Goal: Task Accomplishment & Management: Complete application form

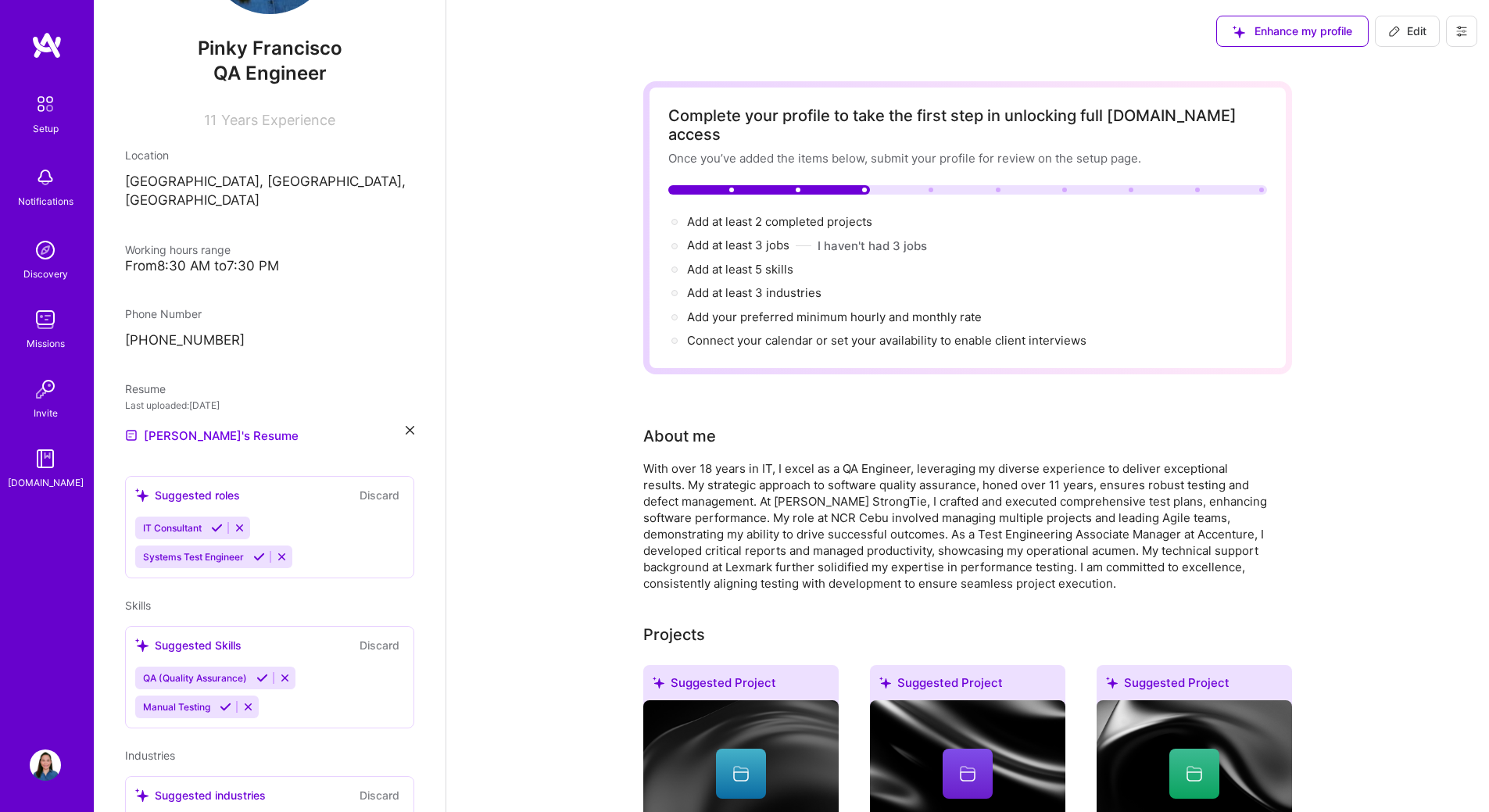
click at [42, 59] on div "Setup Notifications Discovery Missions Invite [DOMAIN_NAME]" at bounding box center [46, 379] width 94 height 696
click at [38, 132] on div "Setup" at bounding box center [46, 128] width 26 height 17
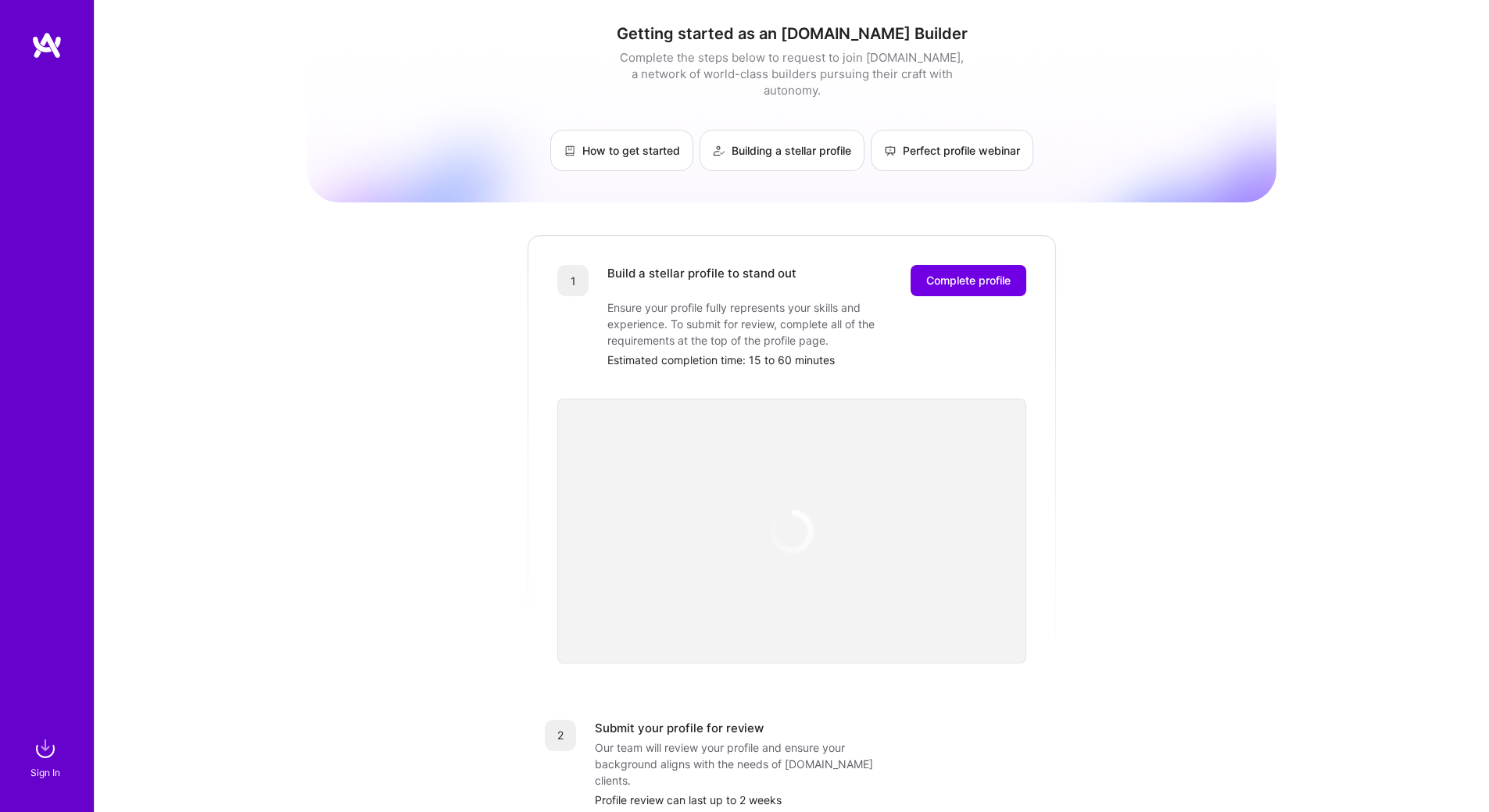
click at [59, 34] on img at bounding box center [47, 46] width 31 height 28
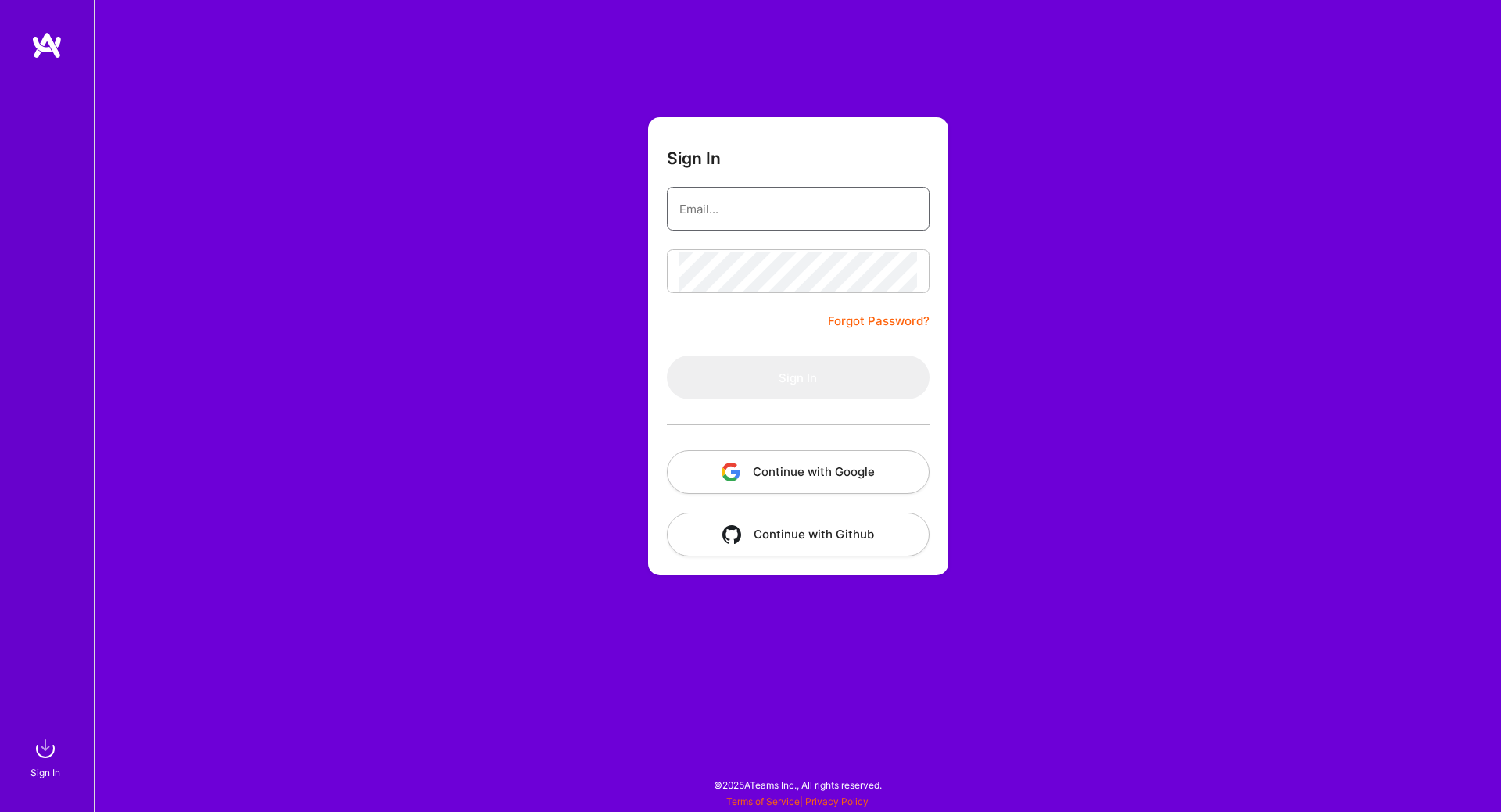
click at [695, 205] on input "email" at bounding box center [798, 209] width 238 height 40
type input "[EMAIL_ADDRESS][DOMAIN_NAME]"
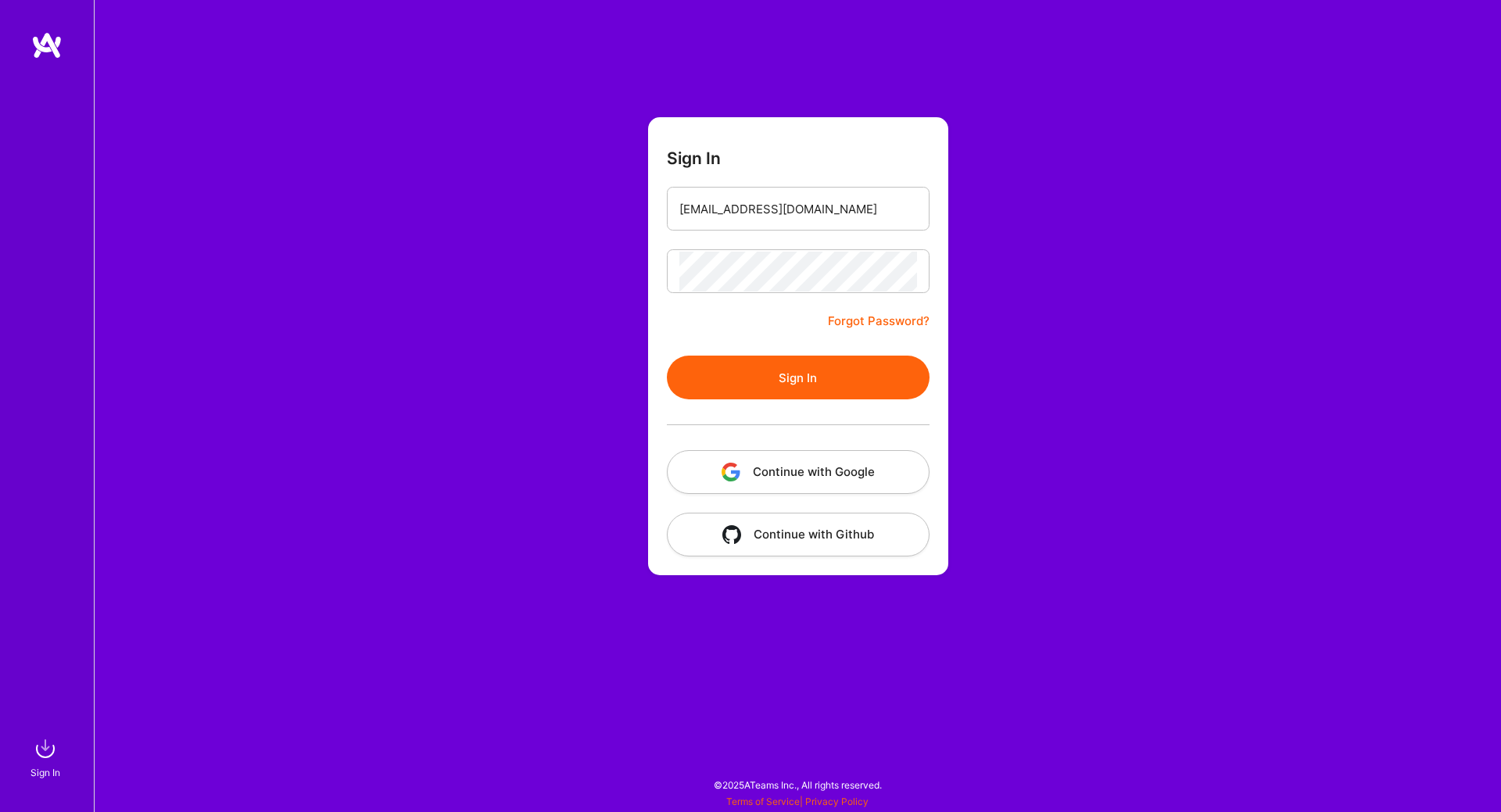
click at [729, 372] on button "Sign In" at bounding box center [798, 378] width 263 height 44
click at [785, 384] on button "Sign In" at bounding box center [798, 378] width 263 height 44
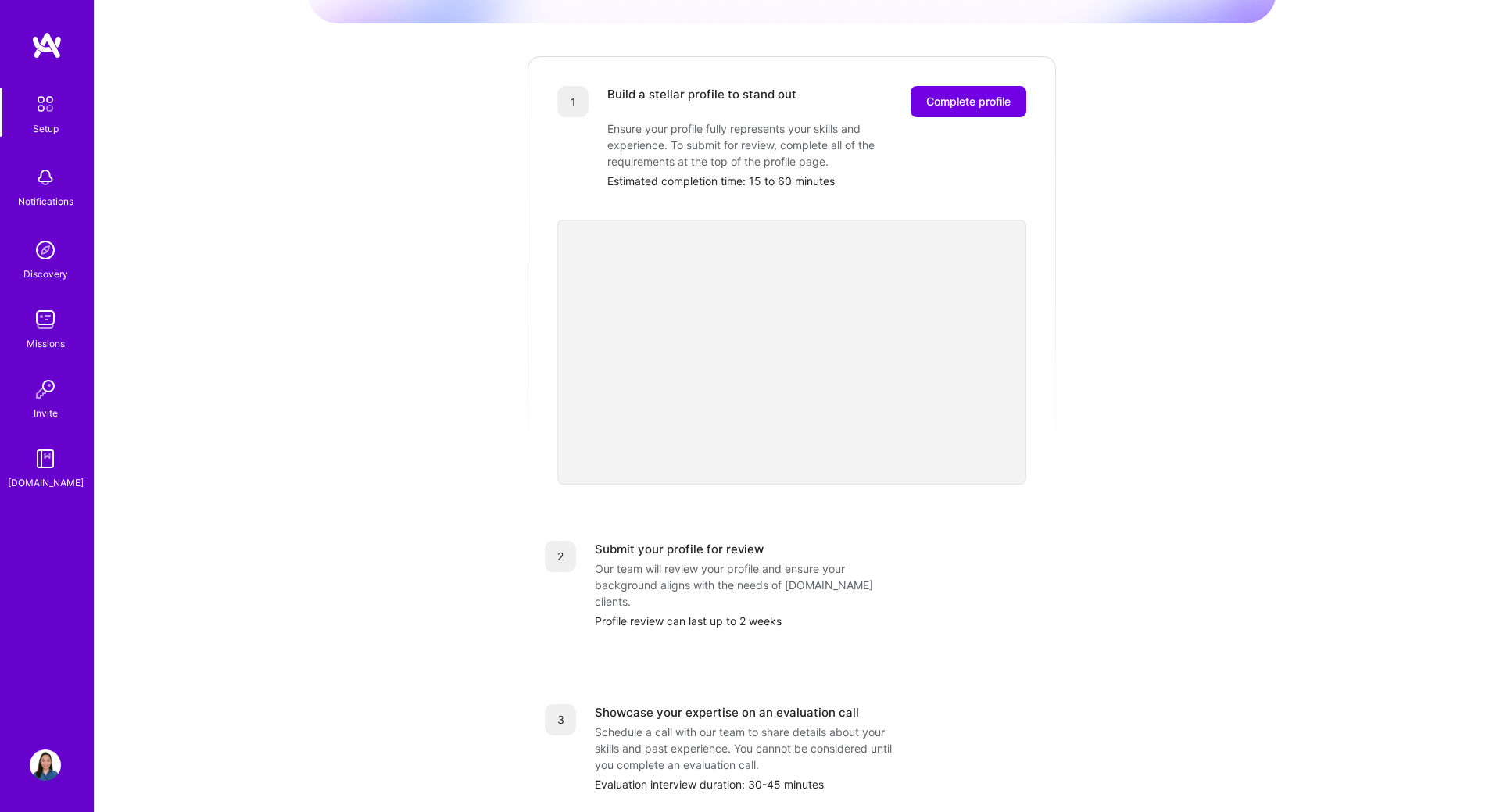
scroll to position [142, 0]
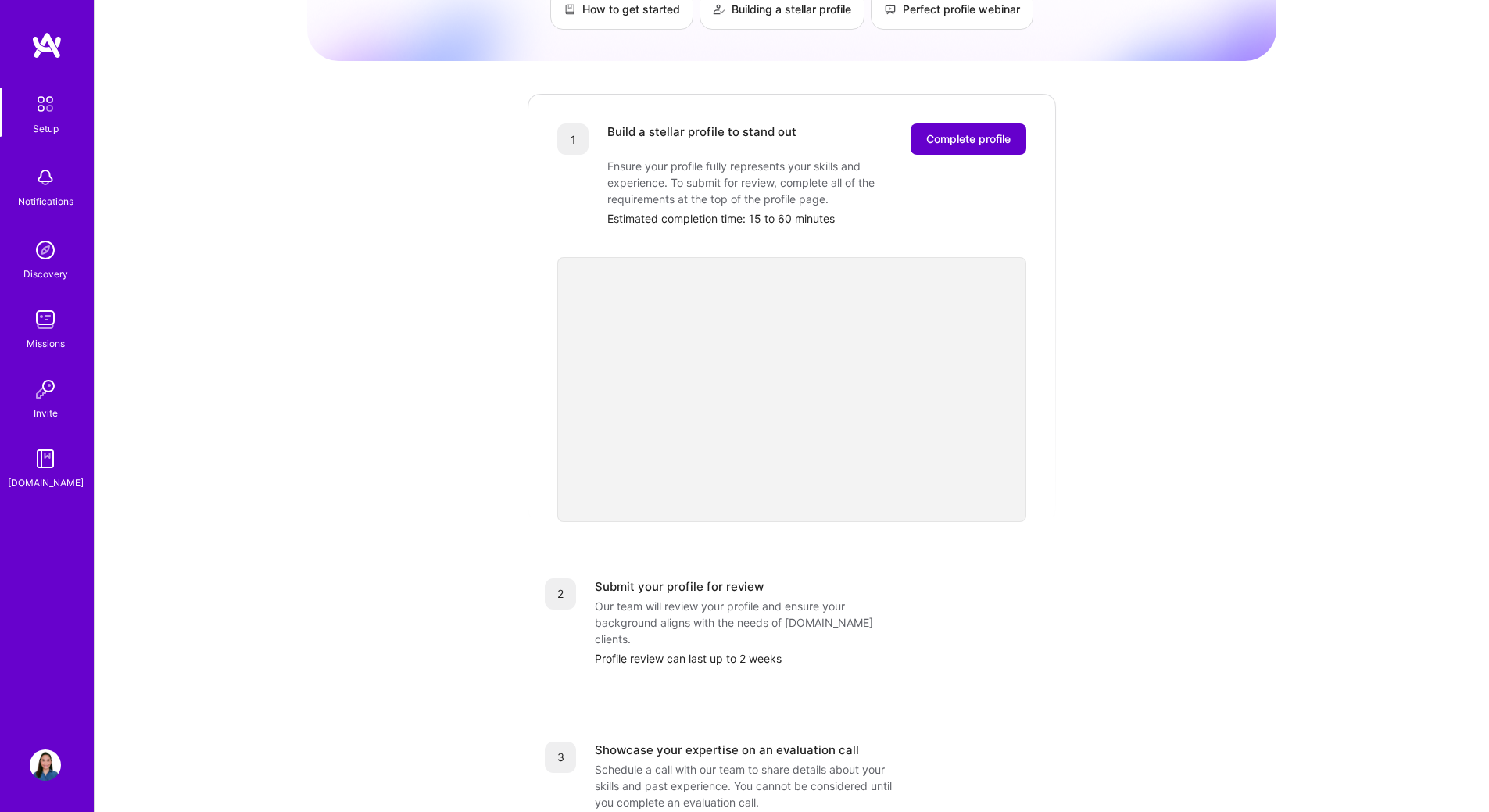
click at [942, 131] on span "Complete profile" at bounding box center [968, 139] width 84 height 16
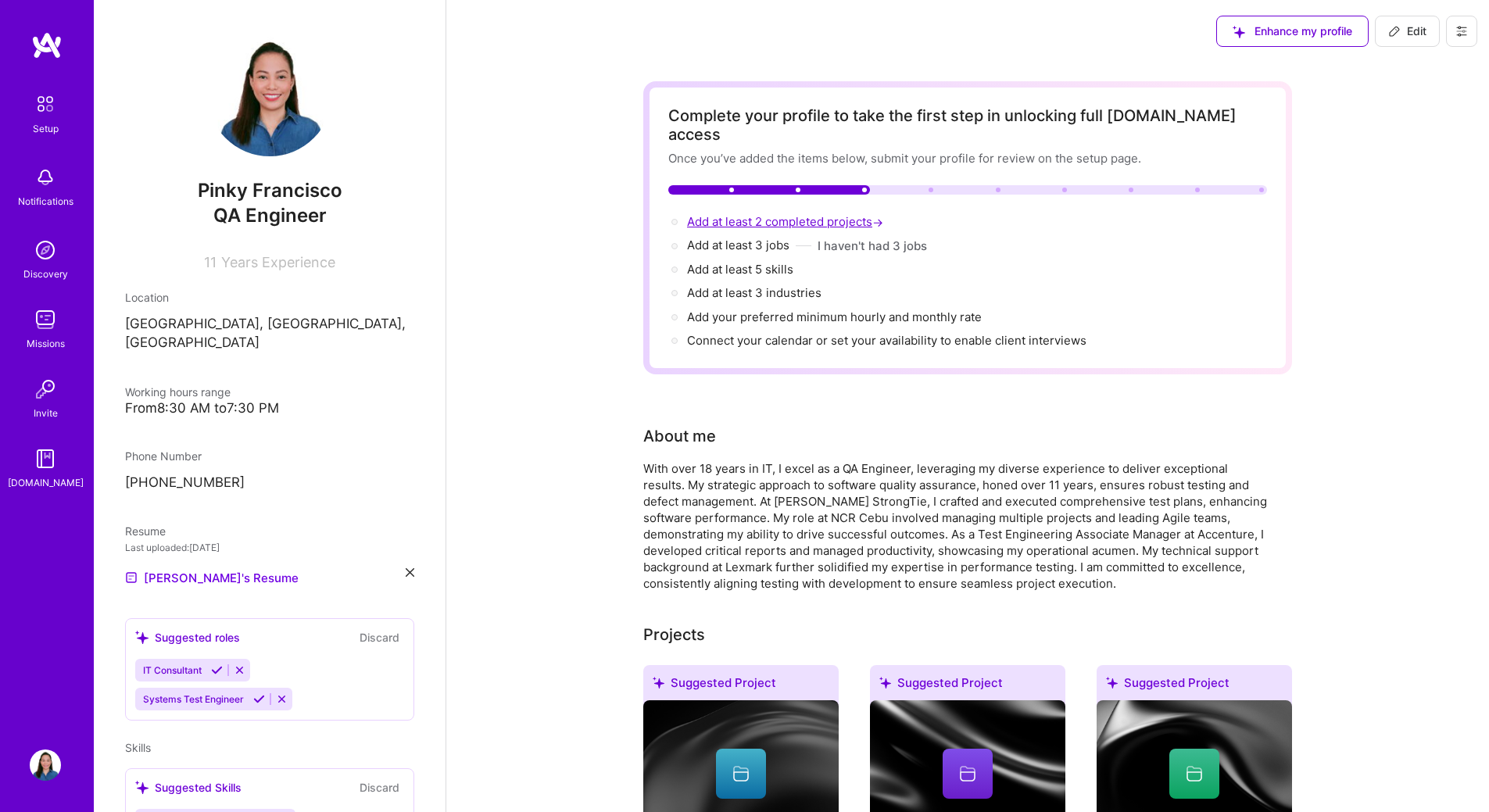
click at [811, 214] on span "Add at least 2 completed projects →" at bounding box center [786, 221] width 199 height 15
select select "PH"
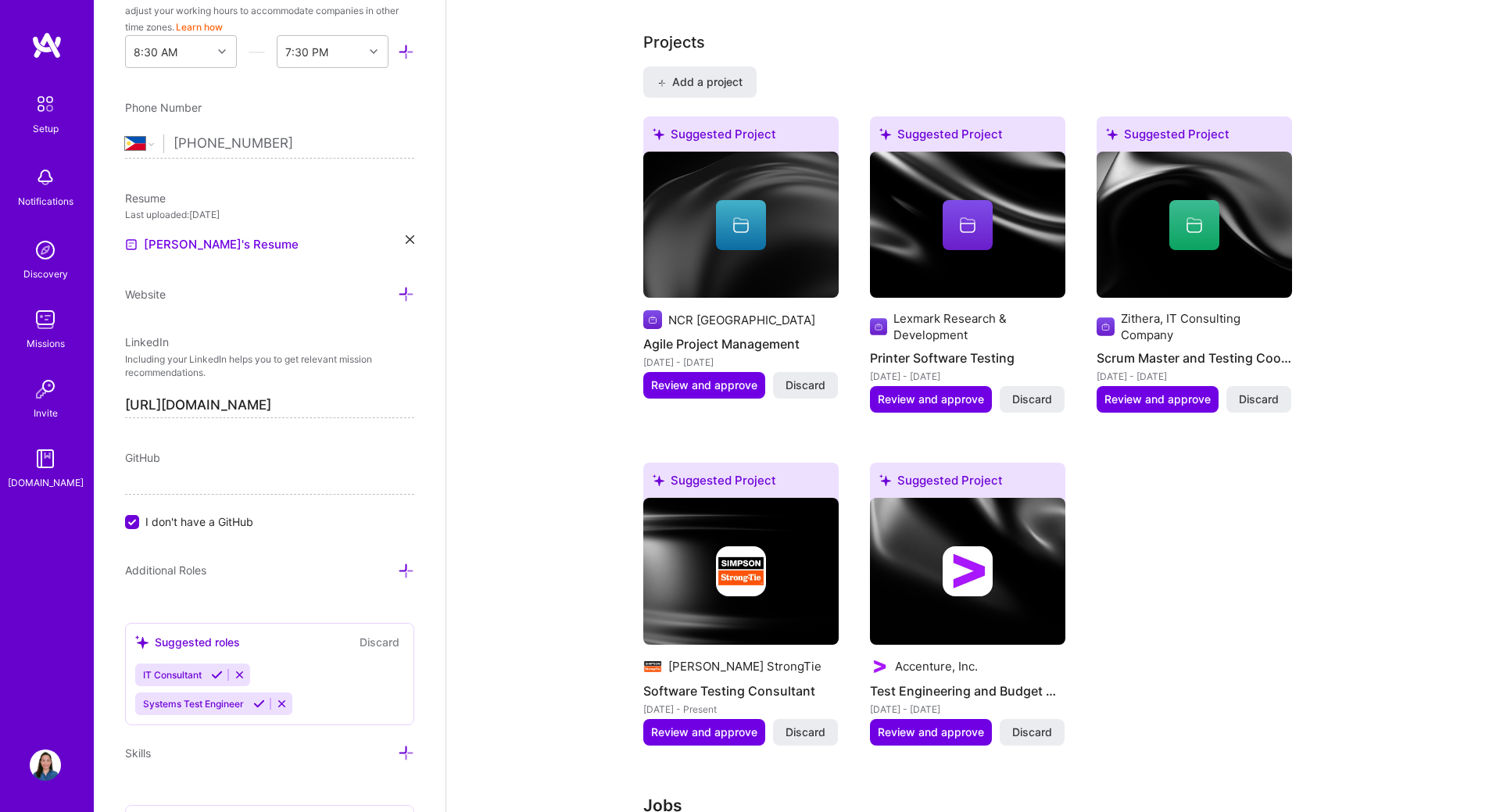
scroll to position [1331, 0]
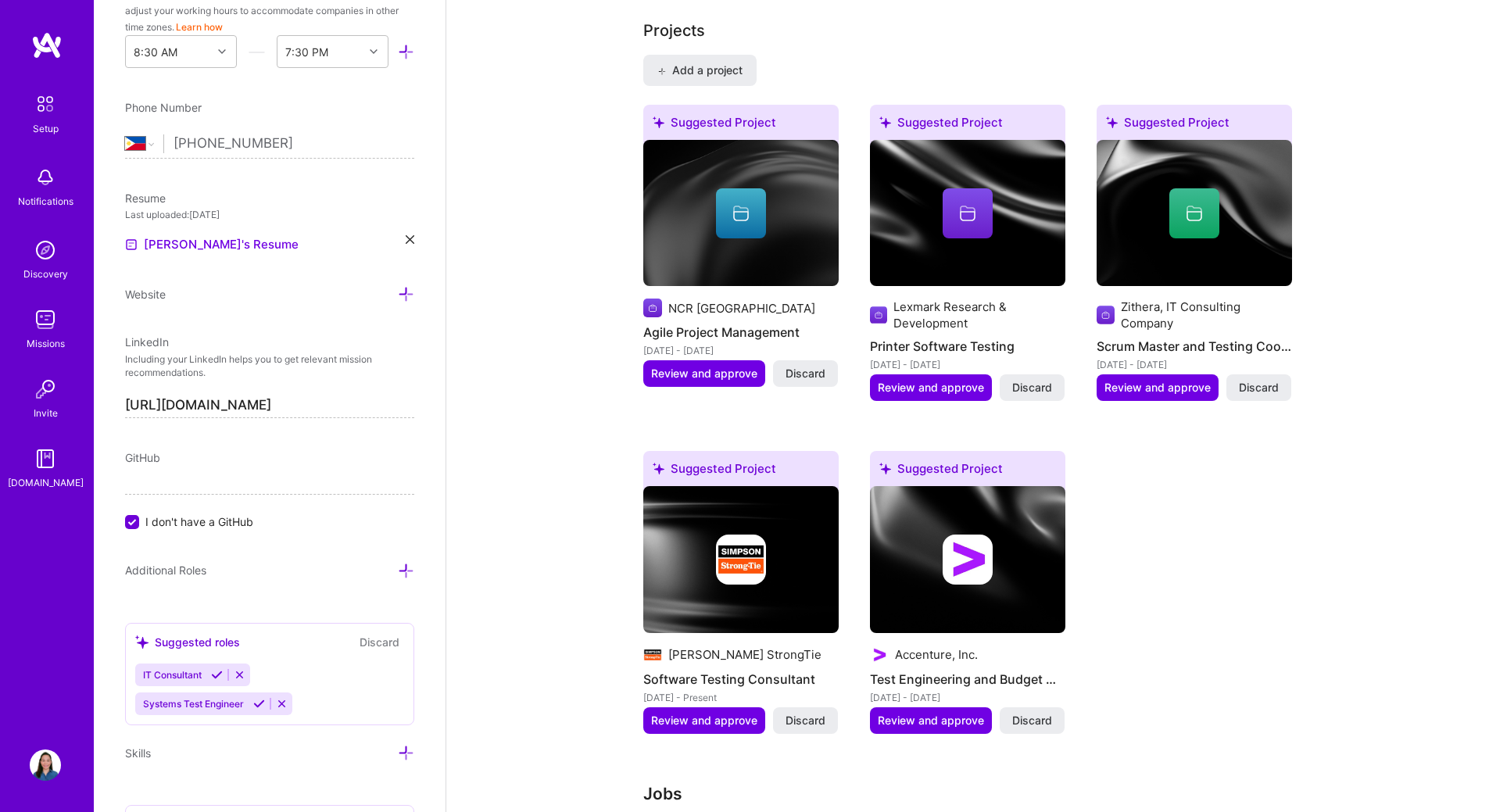
click at [729, 242] on img at bounding box center [741, 213] width 195 height 147
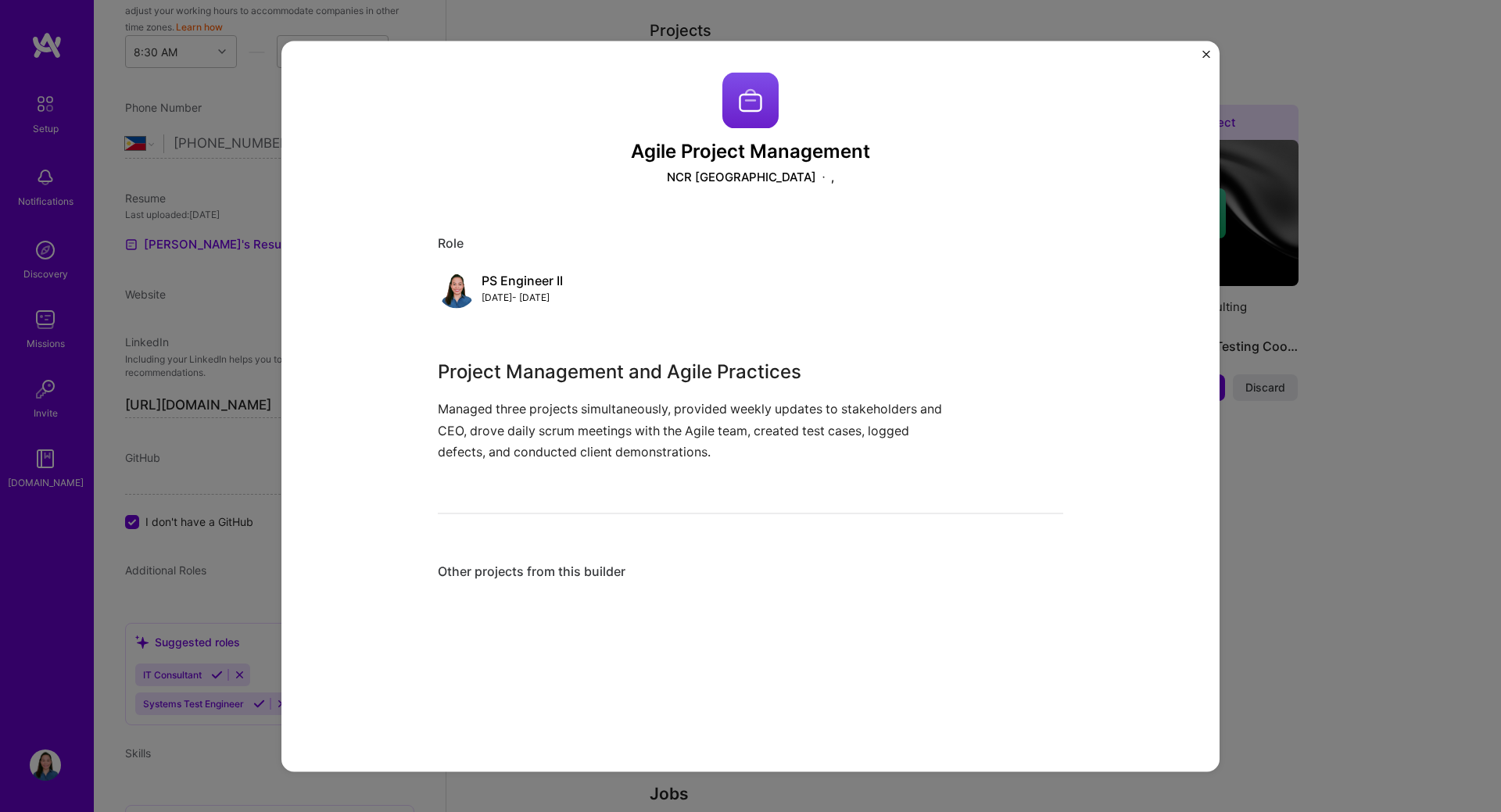
click at [1205, 54] on img "Close" at bounding box center [1206, 54] width 8 height 8
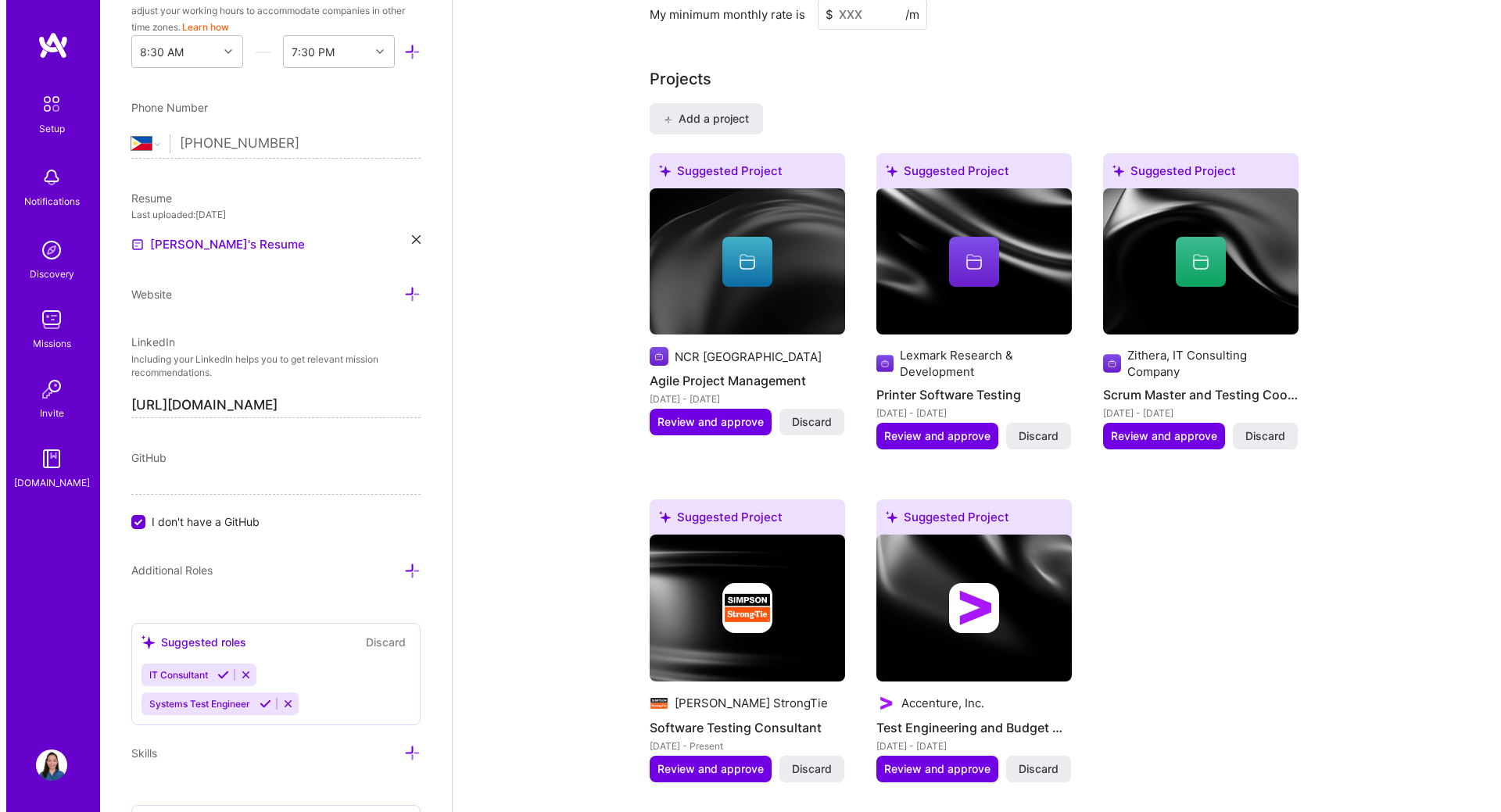
scroll to position [1253, 0]
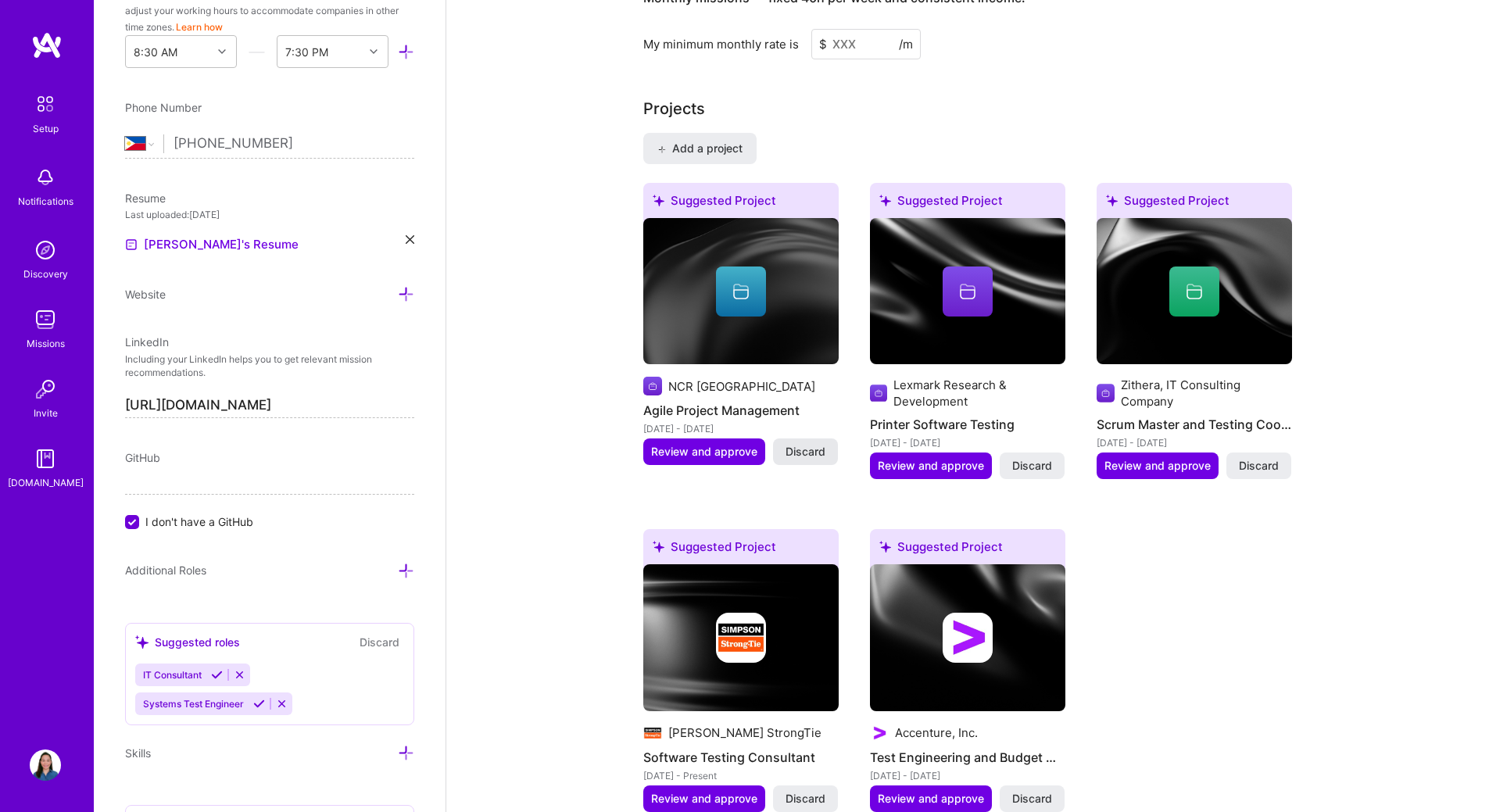
click at [784, 449] on button "Discard" at bounding box center [805, 452] width 65 height 27
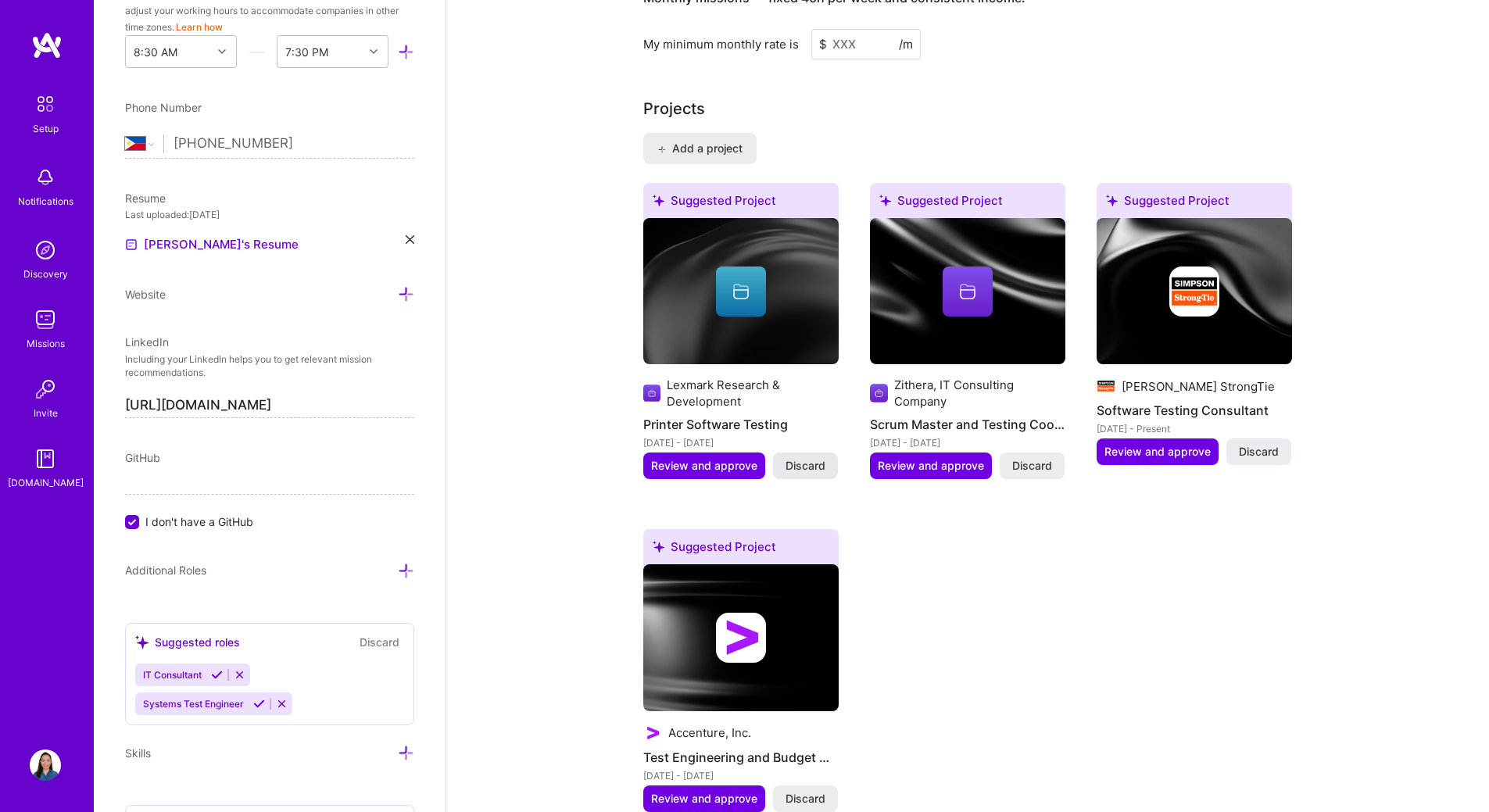
click at [798, 458] on span "Discard" at bounding box center [805, 466] width 40 height 16
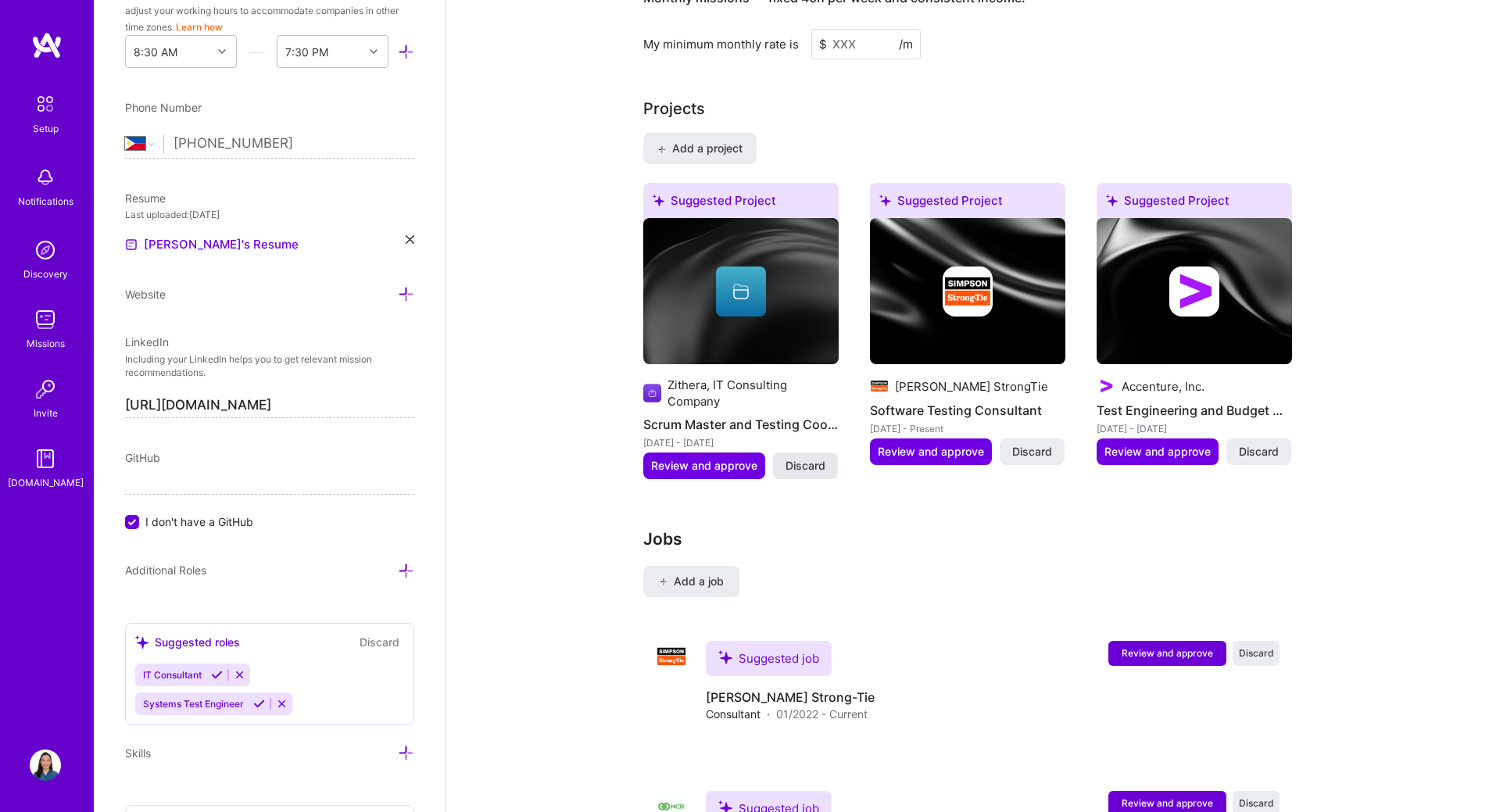
click at [796, 458] on span "Discard" at bounding box center [805, 466] width 40 height 16
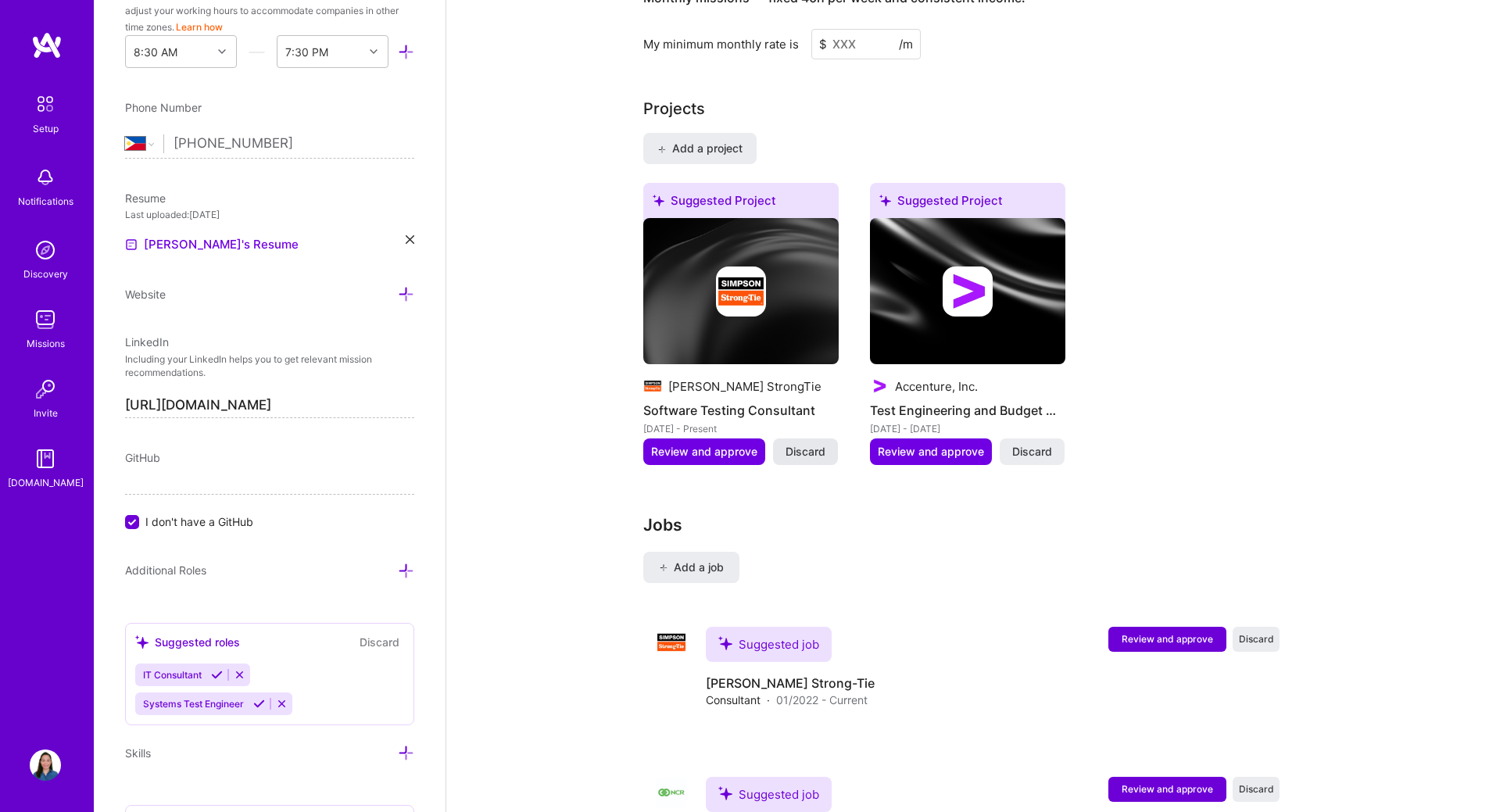
click at [809, 444] on span "Discard" at bounding box center [805, 452] width 40 height 16
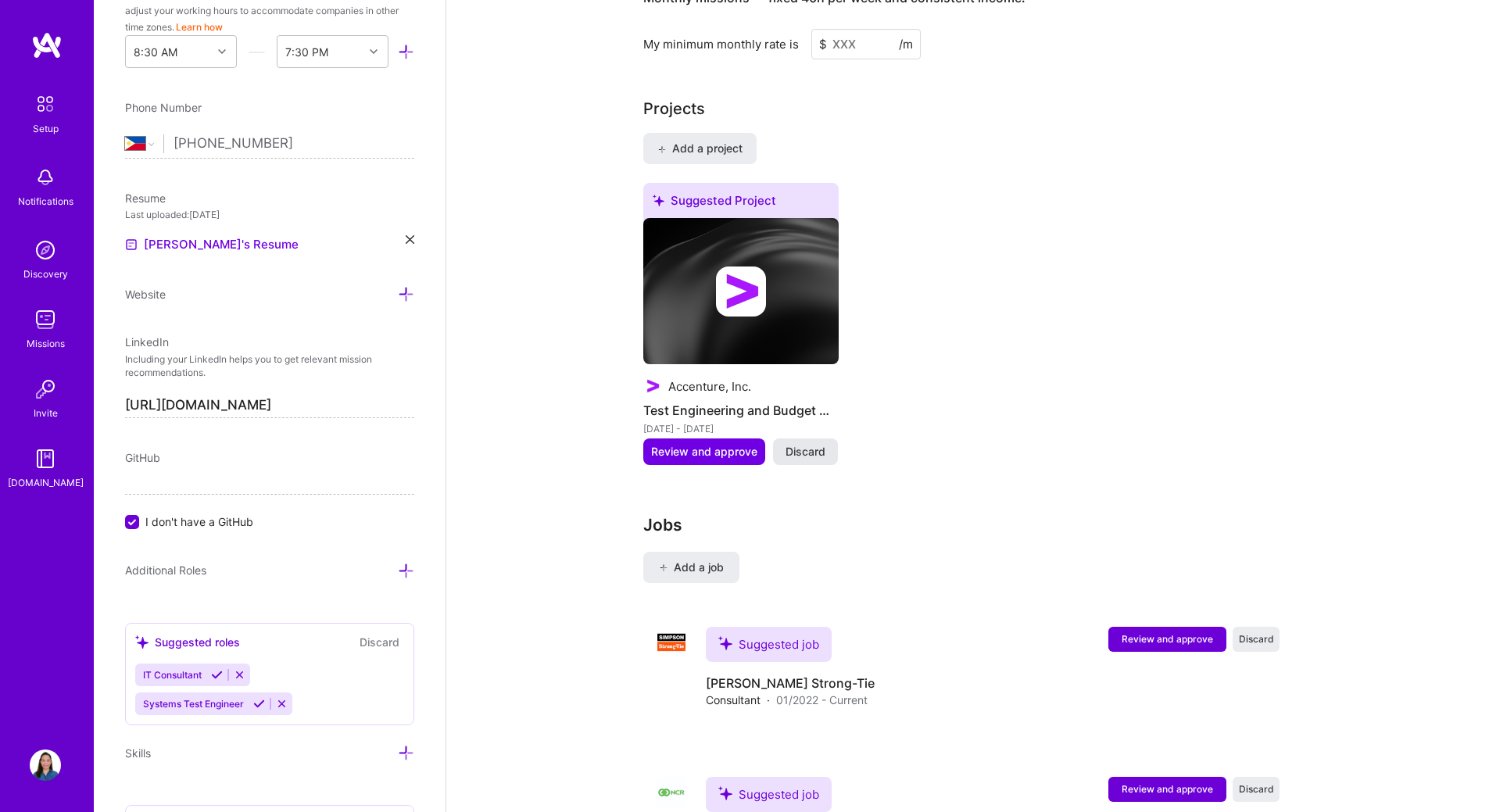
click at [817, 444] on span "Discard" at bounding box center [805, 452] width 40 height 16
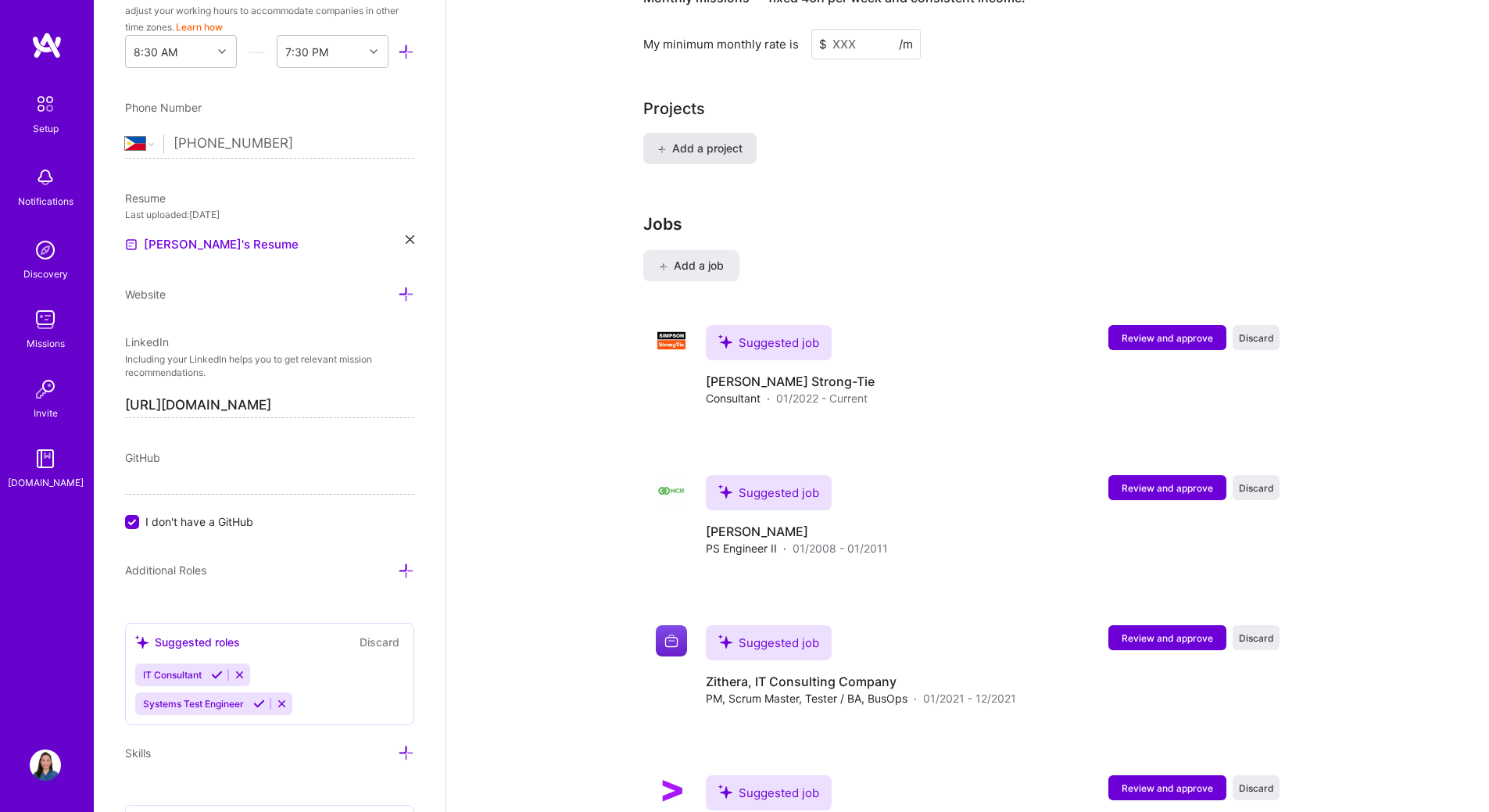
click at [722, 141] on span "Add a project" at bounding box center [700, 149] width 85 height 16
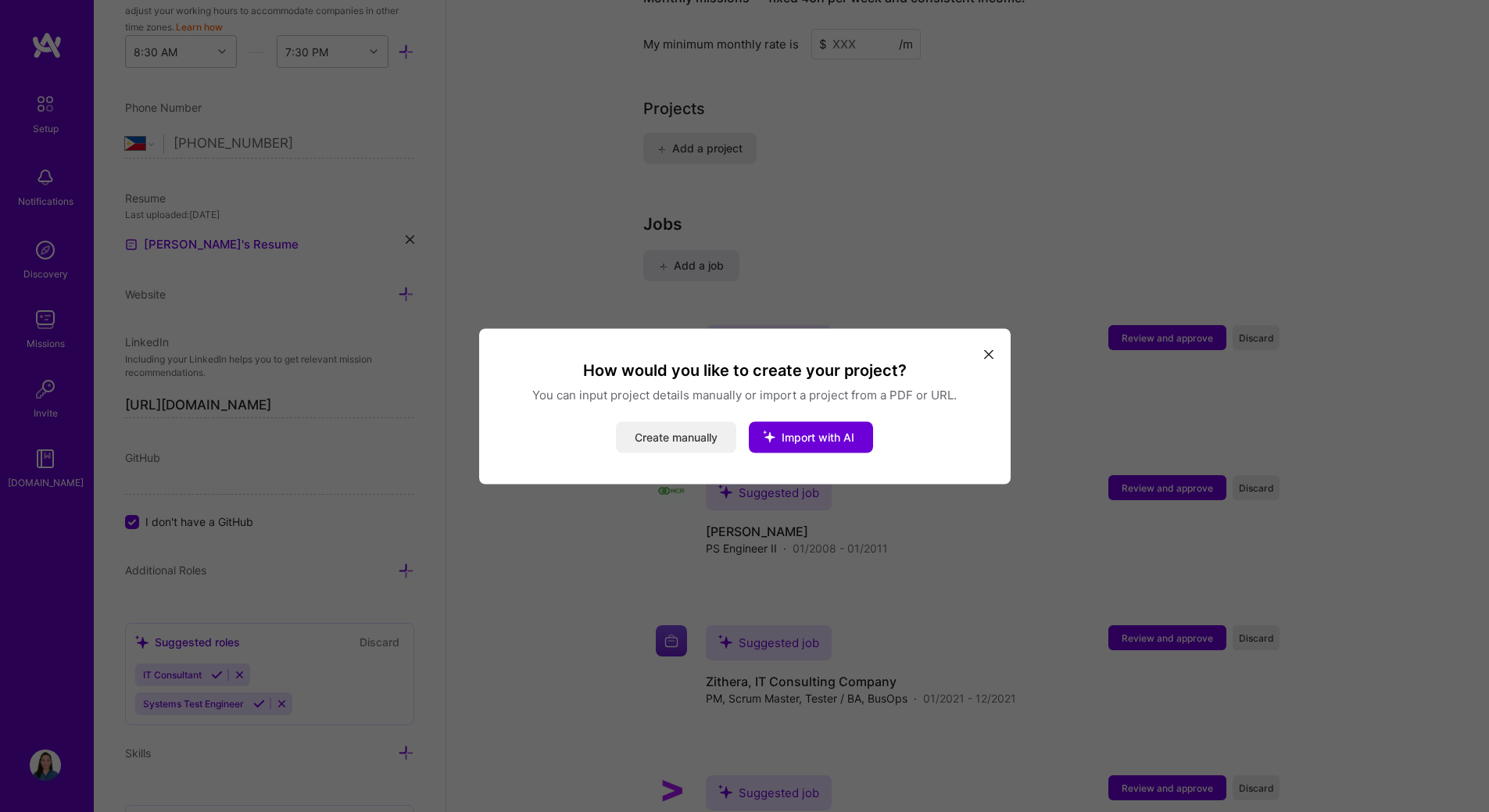
click at [665, 441] on button "Create manually" at bounding box center [676, 437] width 120 height 31
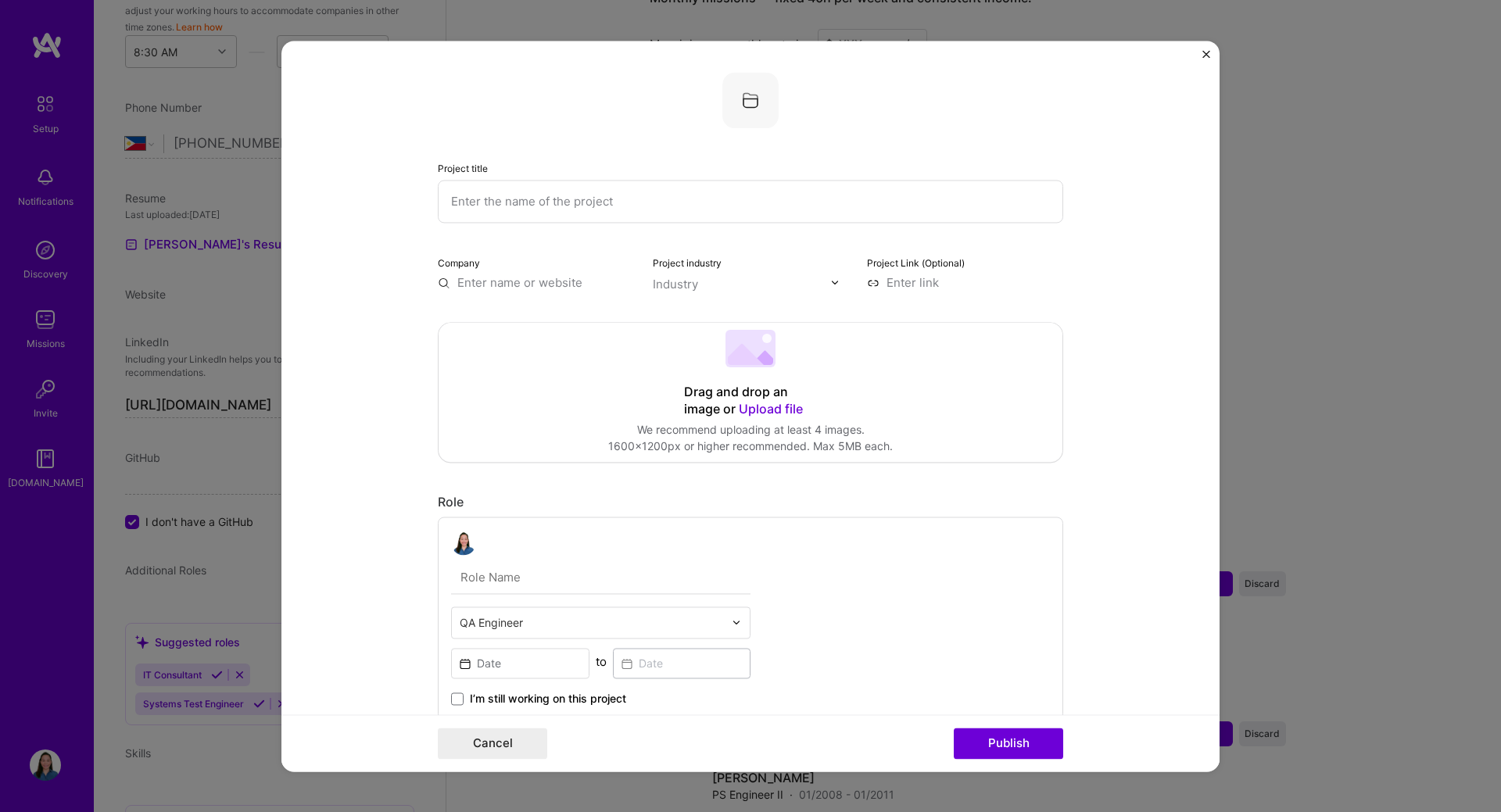
click at [569, 201] on input "text" at bounding box center [750, 201] width 625 height 43
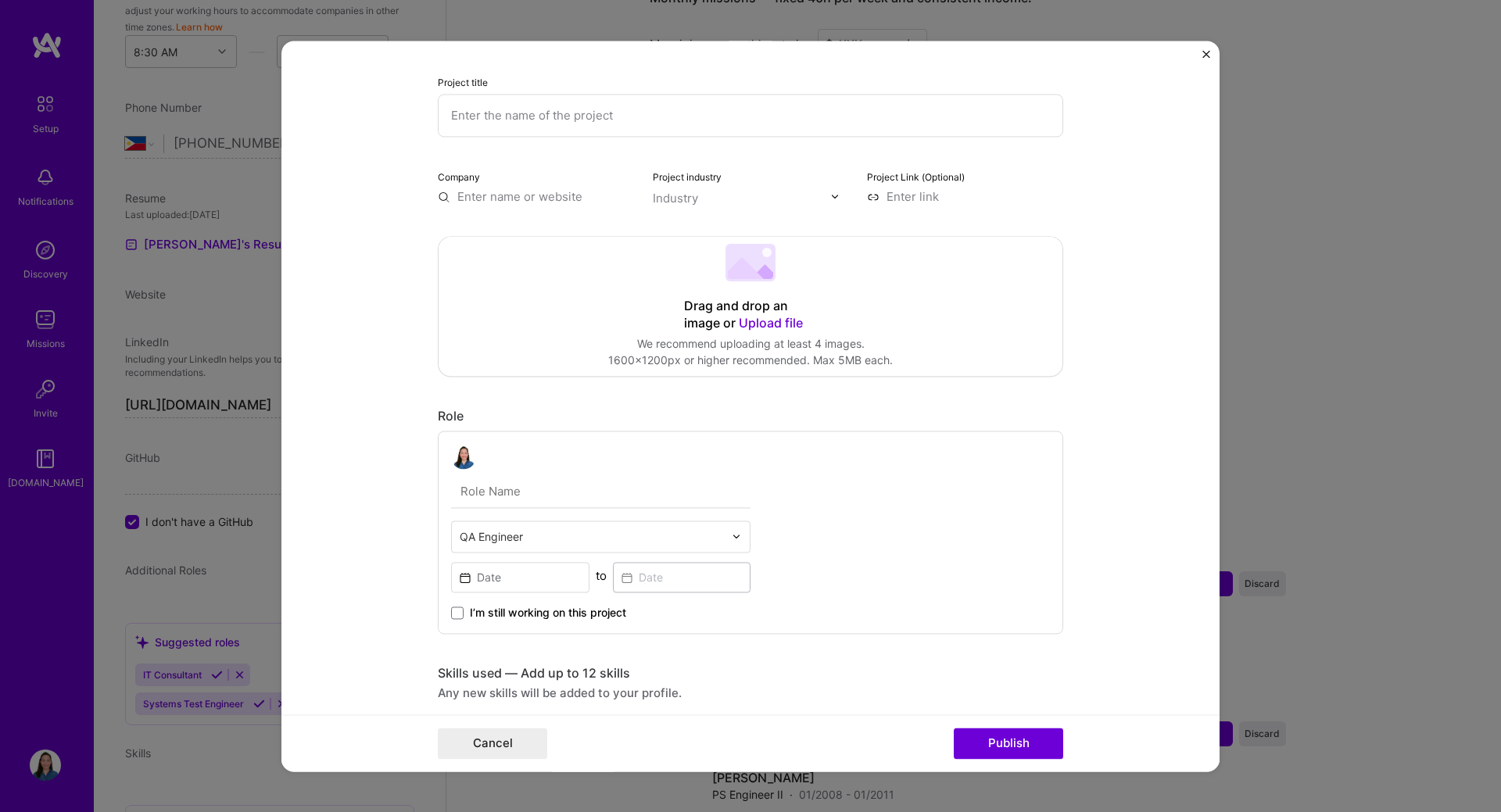
scroll to position [0, 0]
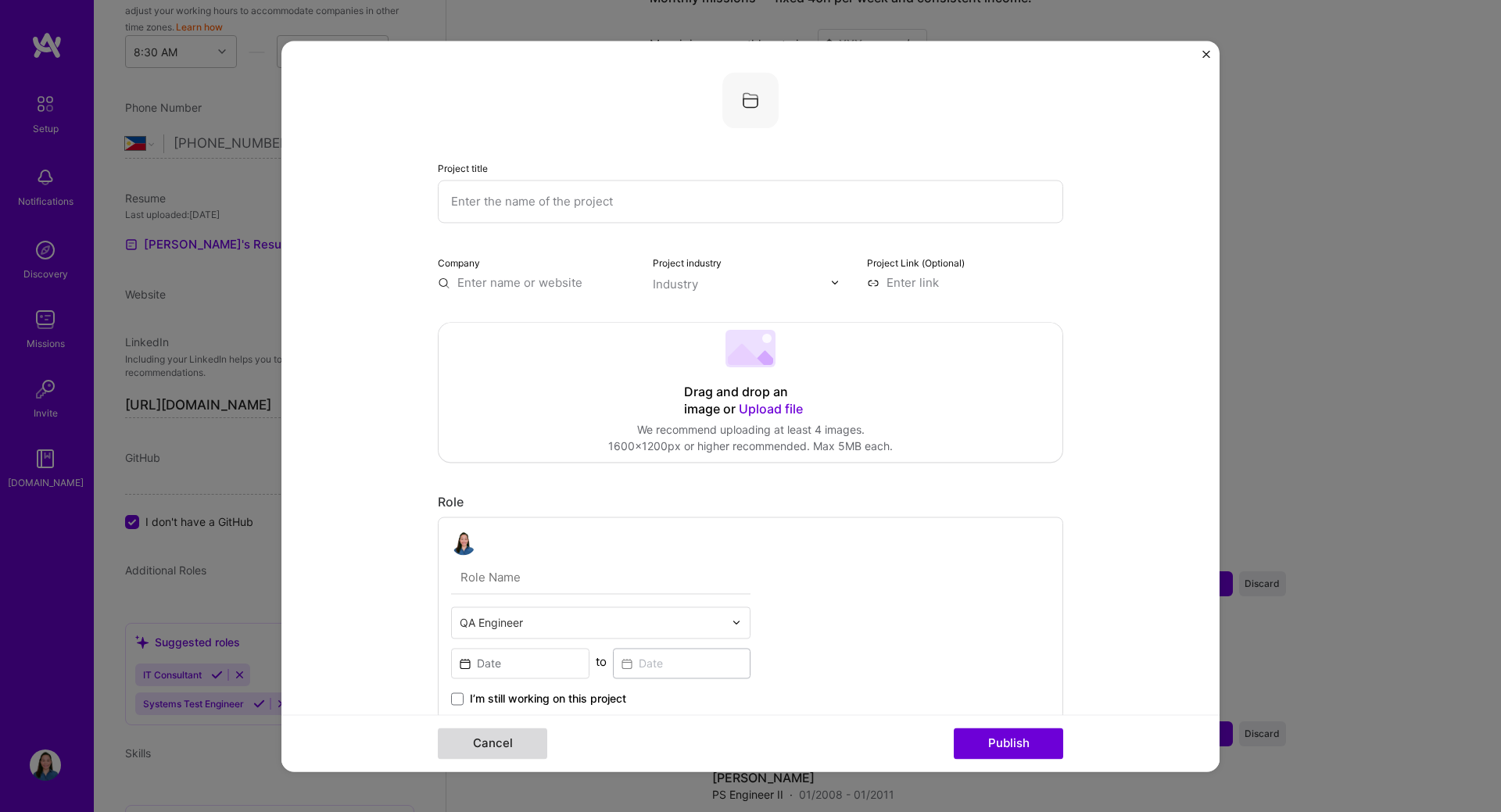
click at [492, 741] on button "Cancel" at bounding box center [492, 744] width 109 height 31
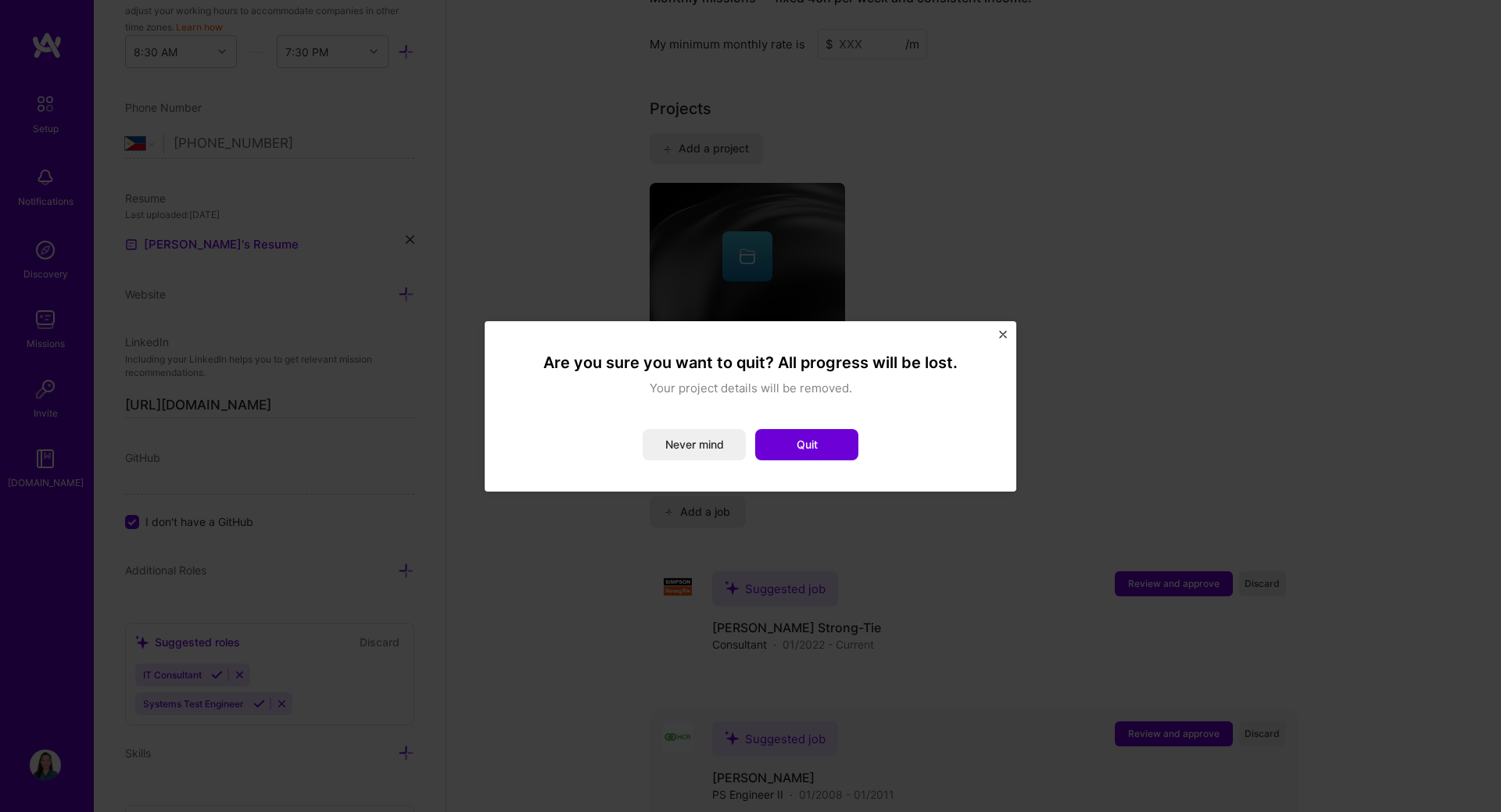
click at [821, 445] on button "Quit" at bounding box center [806, 445] width 103 height 31
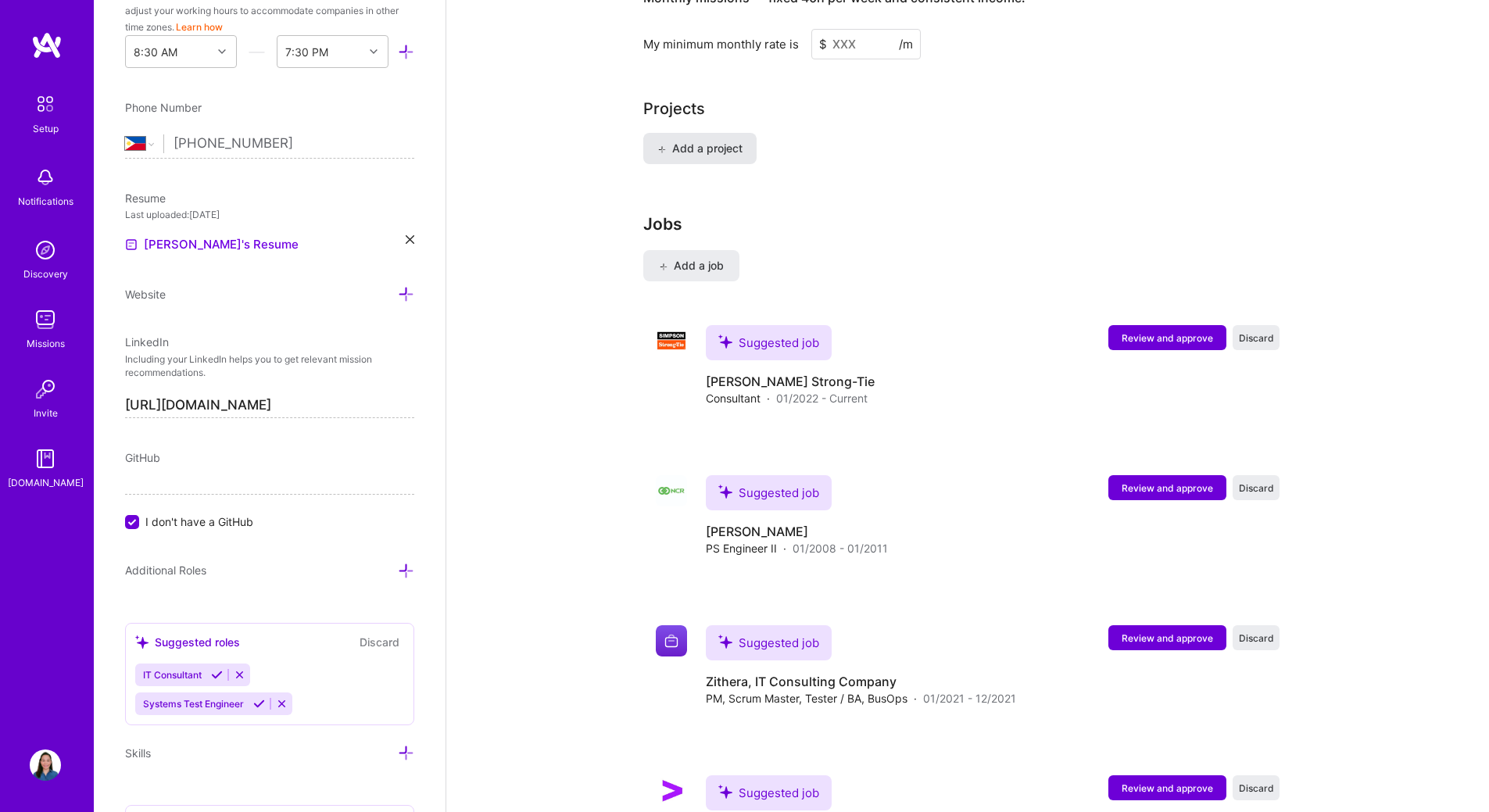
click at [702, 139] on button "Add a project" at bounding box center [700, 149] width 113 height 31
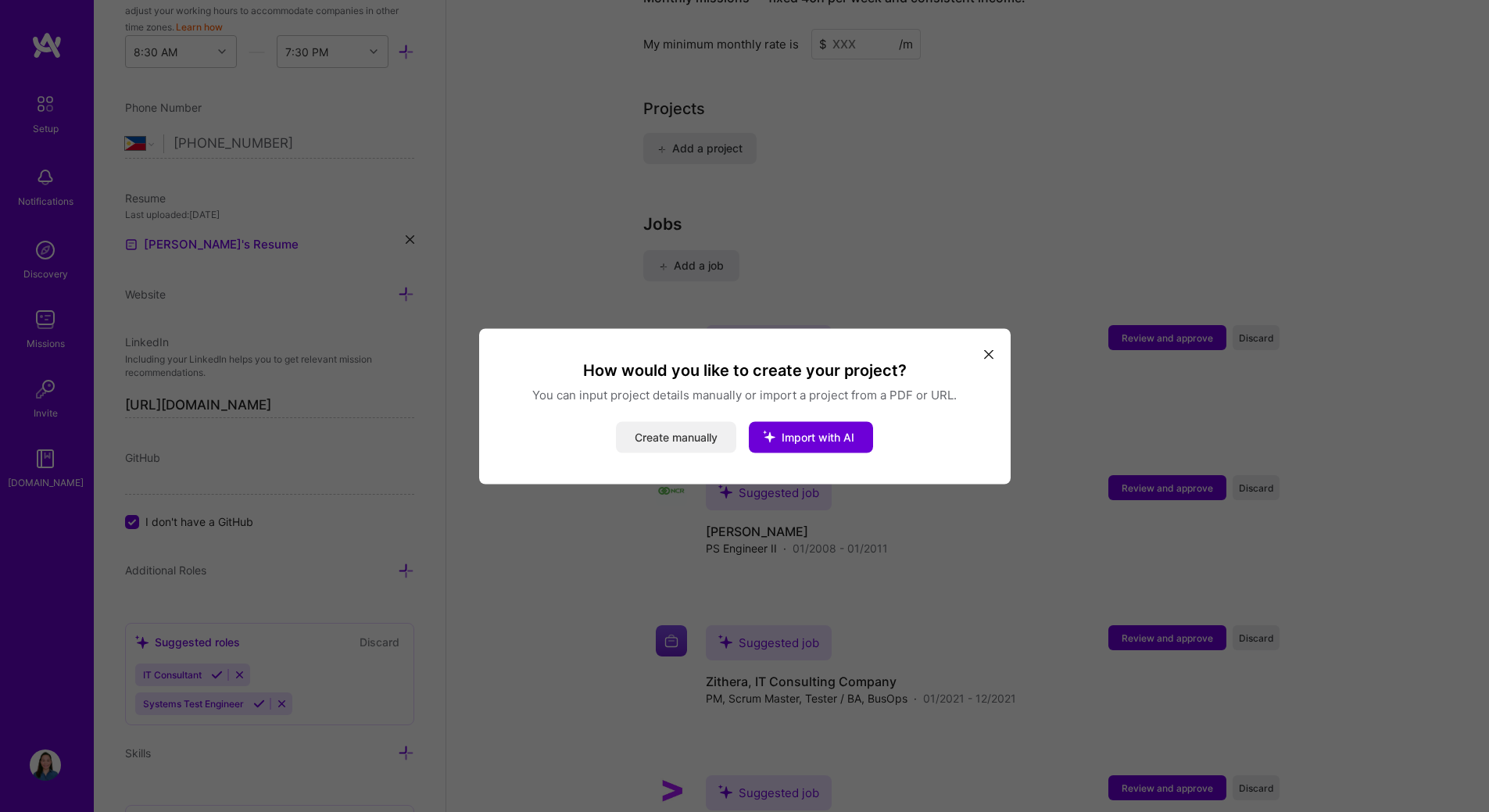
click at [677, 442] on button "Create manually" at bounding box center [676, 437] width 120 height 31
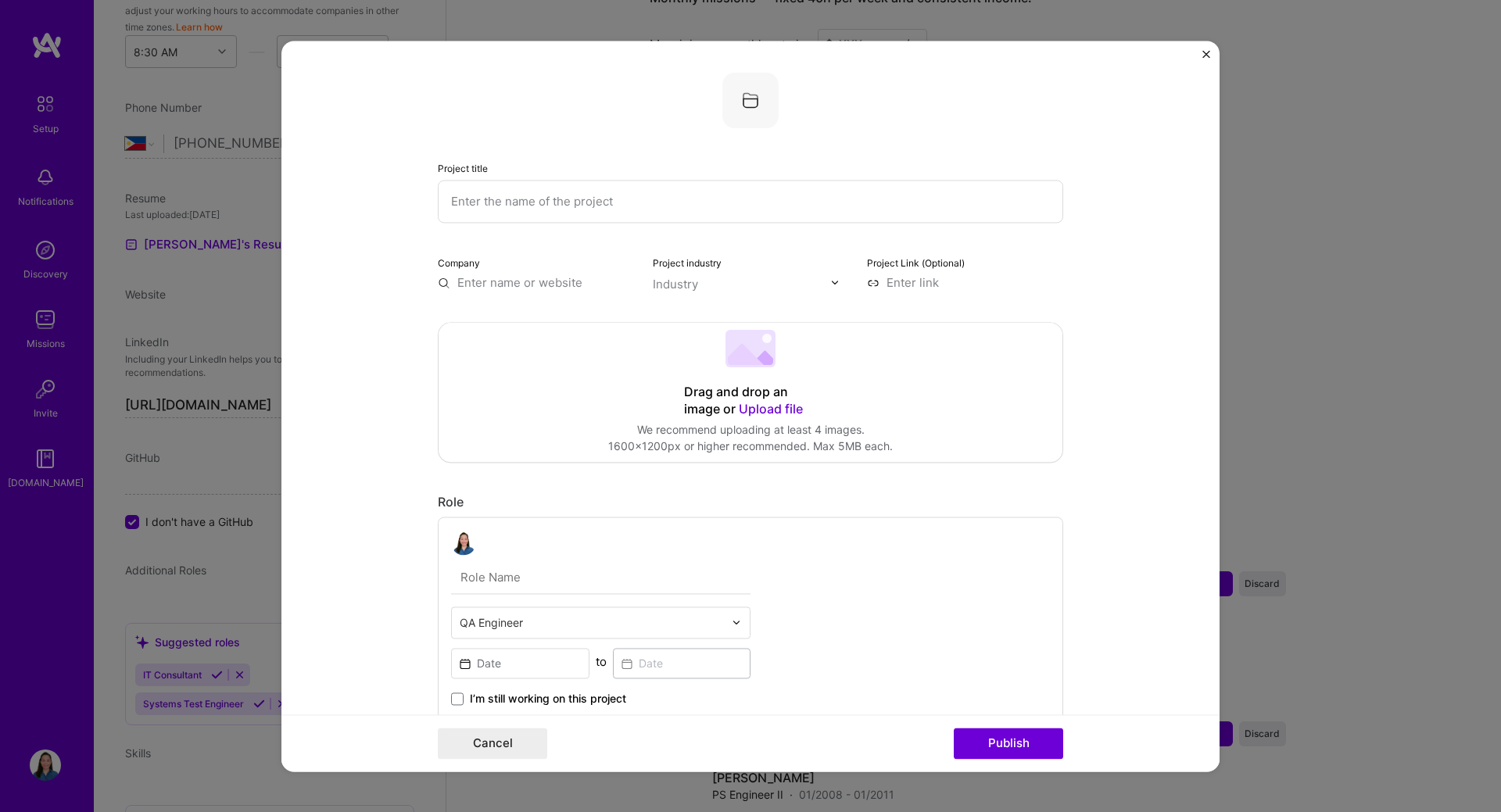
click at [490, 206] on input "text" at bounding box center [750, 201] width 625 height 43
type input "E"
click at [505, 745] on button "Cancel" at bounding box center [492, 744] width 109 height 31
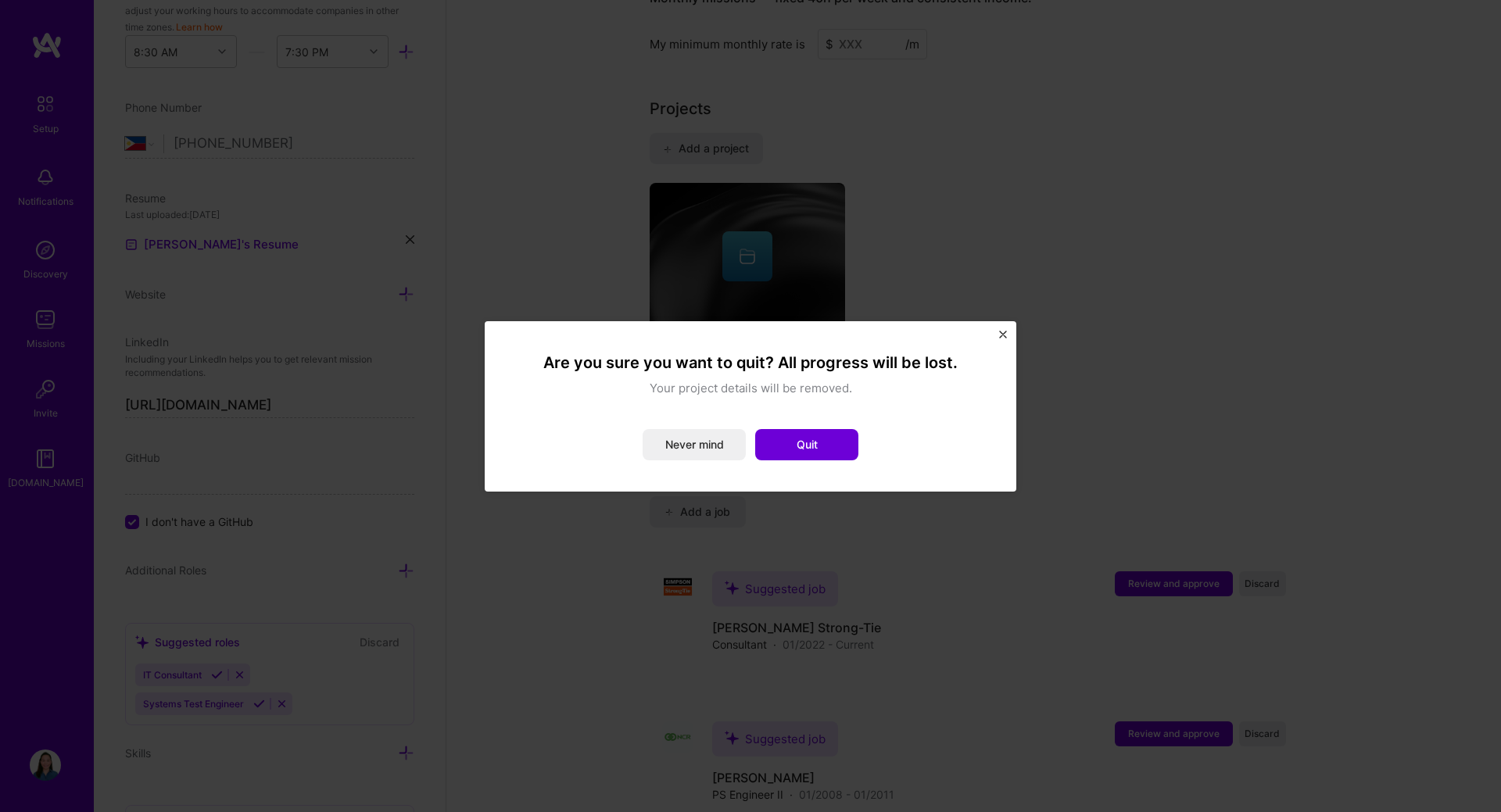
drag, startPoint x: 698, startPoint y: 452, endPoint x: 689, endPoint y: 452, distance: 9.0
click at [697, 452] on button "Never mind" at bounding box center [693, 445] width 103 height 31
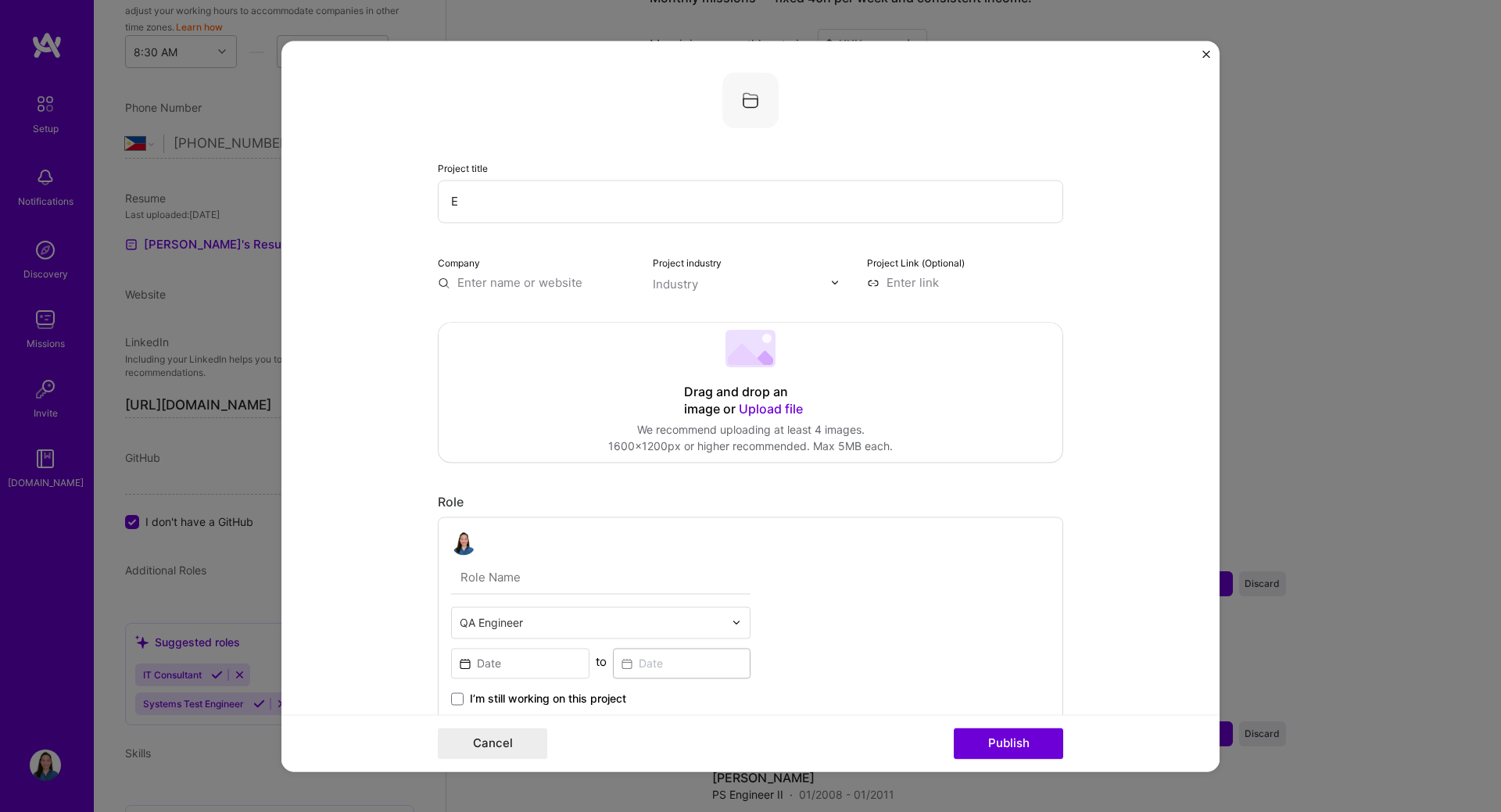
click at [502, 198] on input "E" at bounding box center [750, 201] width 625 height 43
type input "Document Management Tool"
click at [503, 281] on input "text" at bounding box center [535, 282] width 196 height 17
click at [578, 319] on div "[PERSON_NAME] Strong-Tie" at bounding box center [590, 326] width 152 height 42
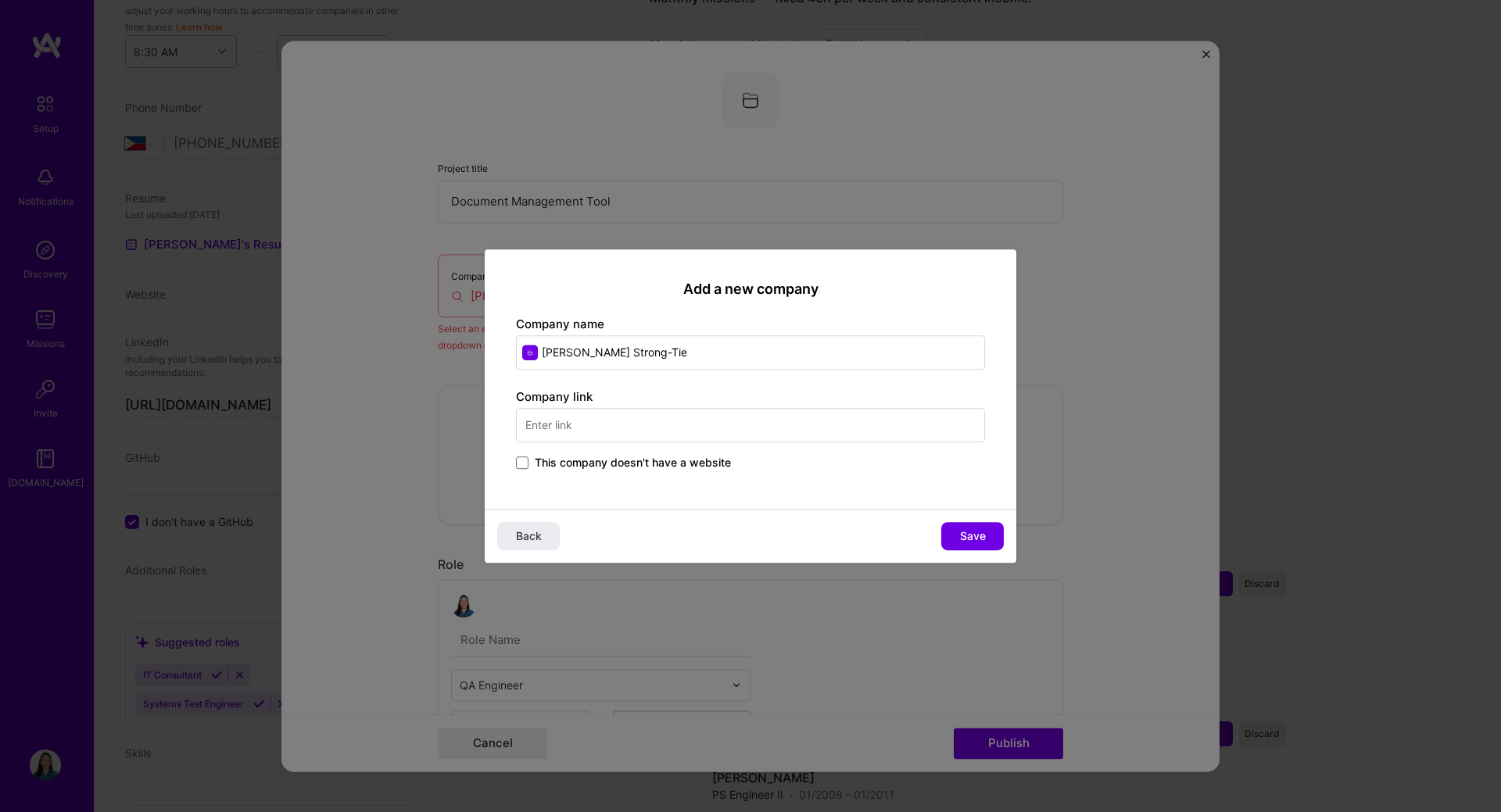
click at [578, 471] on div "This company doesn't have a website" at bounding box center [750, 463] width 469 height 18
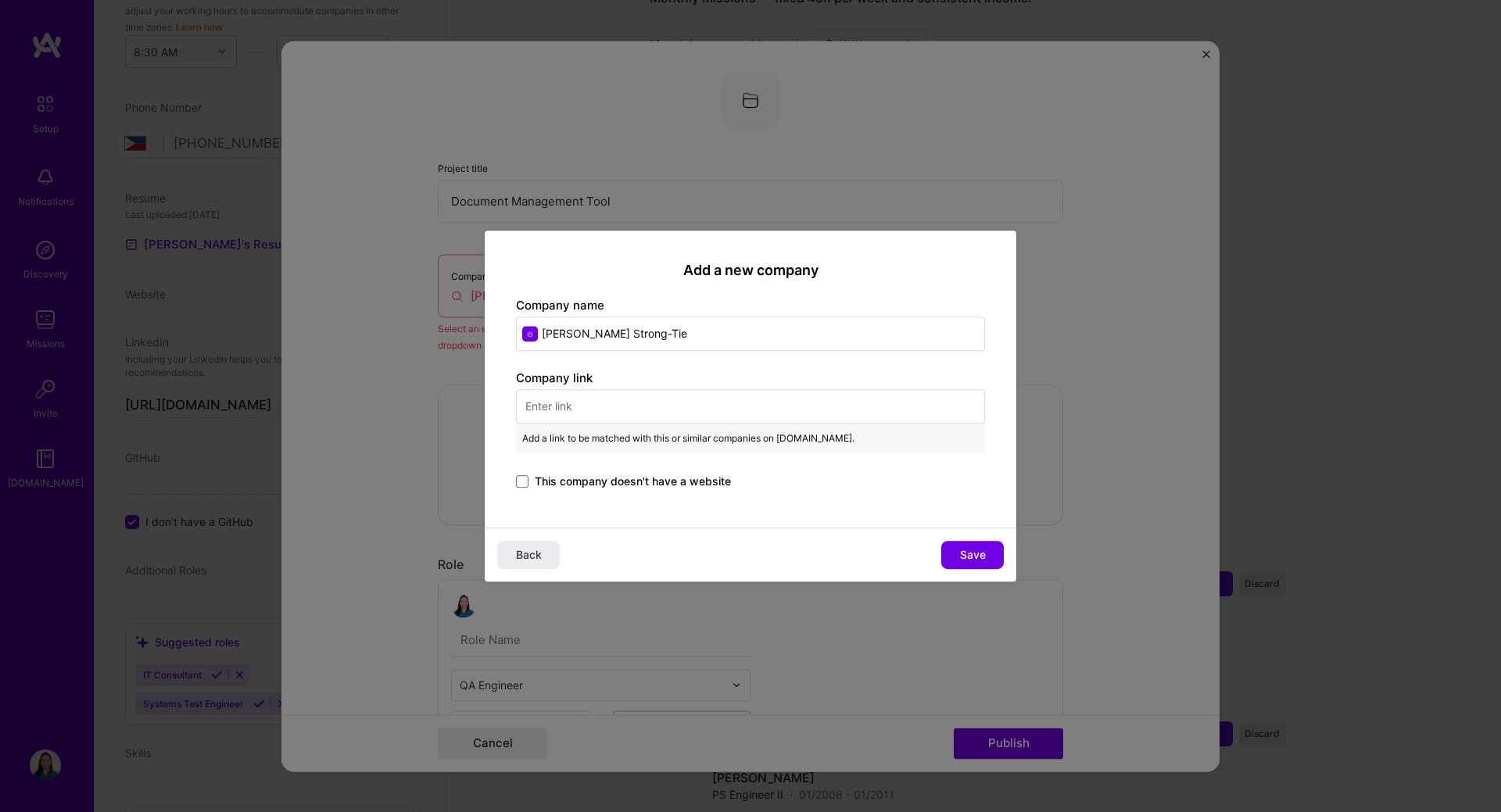
click at [588, 467] on div "Company link Add a link to be matched with this or similar companies on [DOMAIN…" at bounding box center [750, 430] width 469 height 122
click at [523, 486] on span at bounding box center [522, 482] width 13 height 13
click at [0, 0] on input "This company doesn't have a website" at bounding box center [0, 0] width 0 height 0
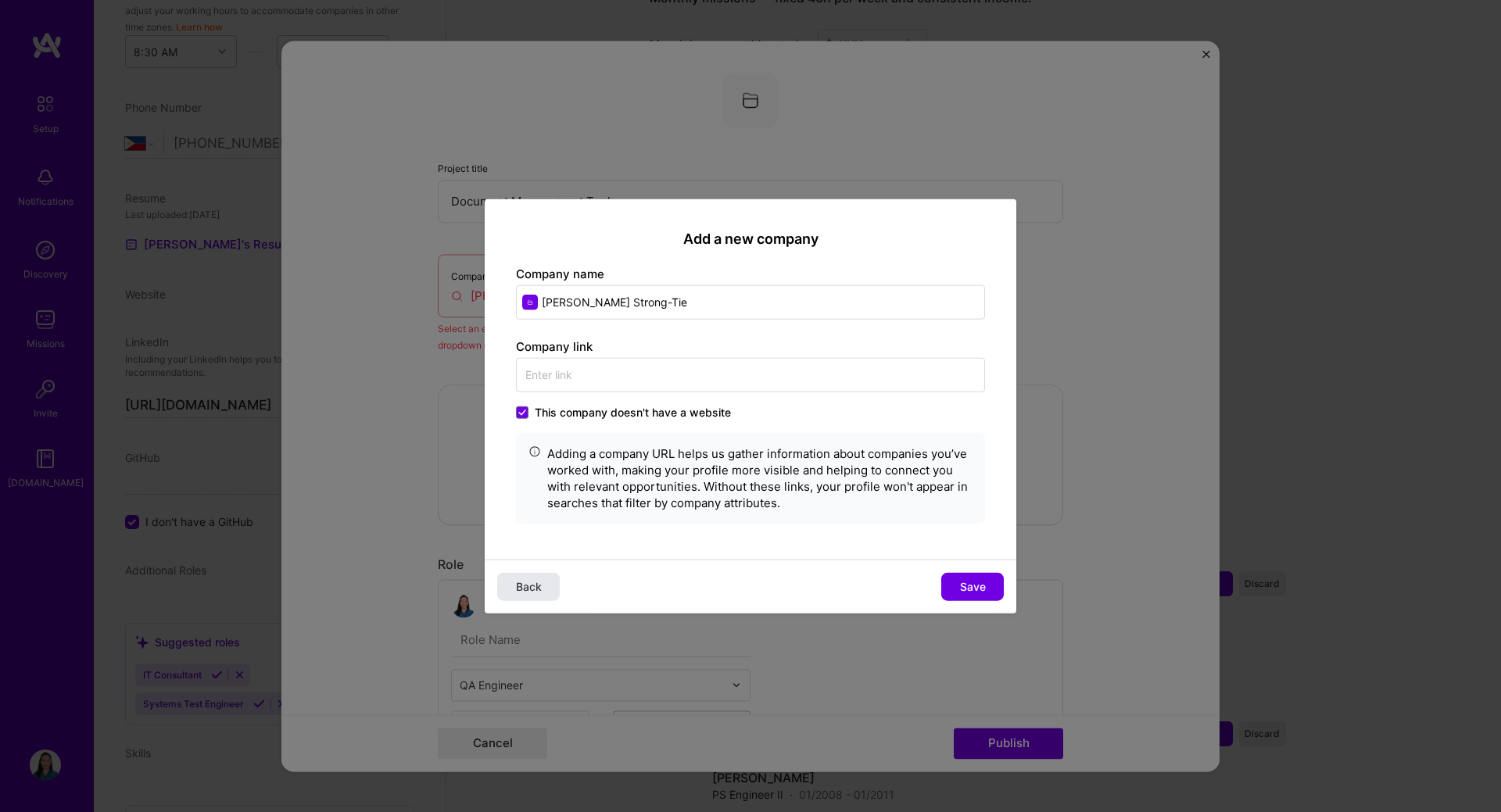
click at [521, 591] on span "Back" at bounding box center [528, 587] width 26 height 16
click at [521, 591] on div "QA Engineer to I’m still working on this project" at bounding box center [750, 681] width 625 height 203
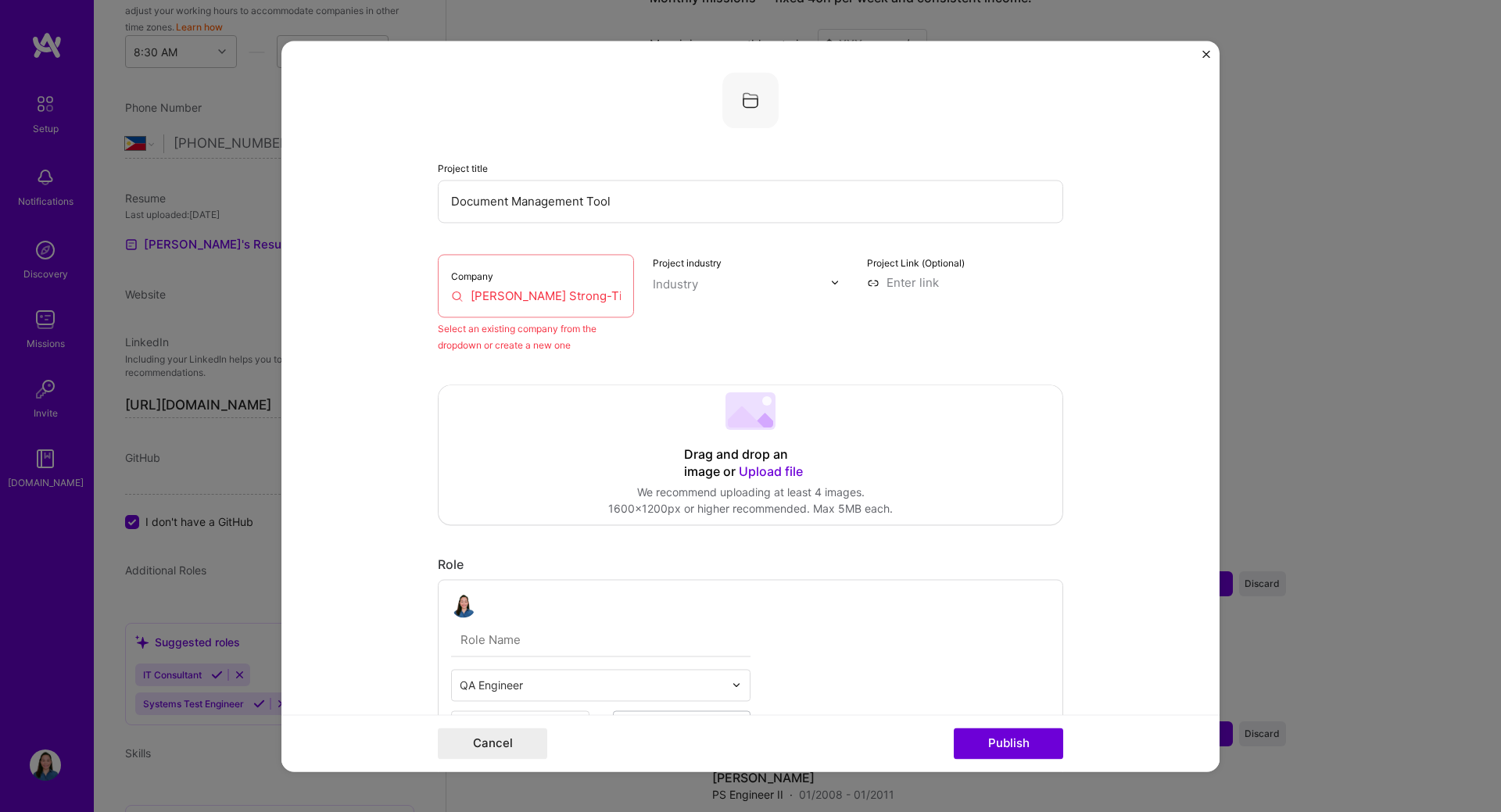
click at [675, 282] on div "Industry" at bounding box center [675, 284] width 46 height 17
click at [586, 294] on input "[PERSON_NAME] Strong-Tie" at bounding box center [535, 295] width 169 height 17
drag, startPoint x: 586, startPoint y: 293, endPoint x: 455, endPoint y: 304, distance: 131.5
click at [455, 304] on div "Company [PERSON_NAME] Strong-Tie" at bounding box center [535, 286] width 196 height 63
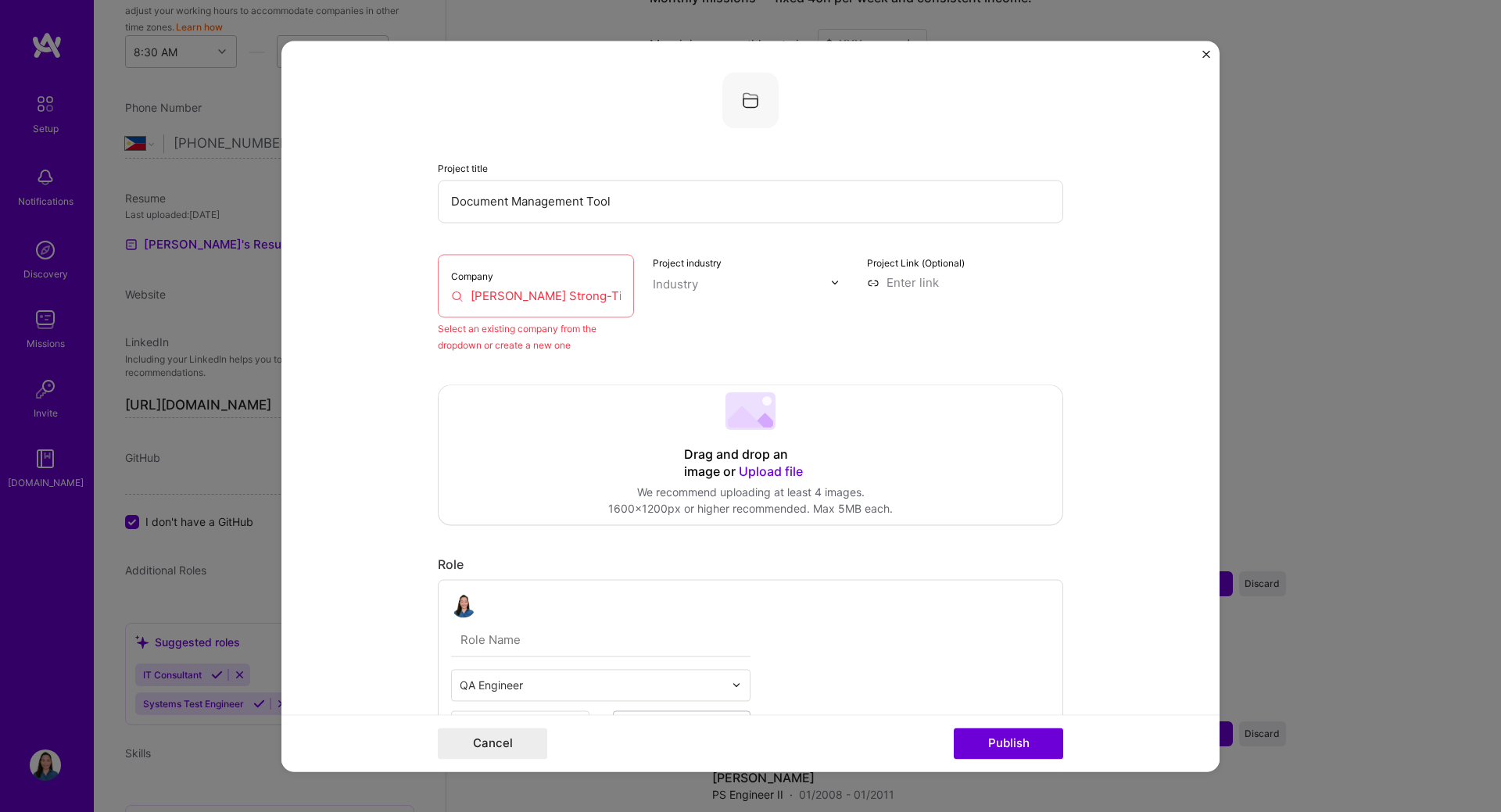
click at [509, 297] on input "[PERSON_NAME] Strong-Tie" at bounding box center [535, 295] width 169 height 17
click at [577, 293] on input "[PERSON_NAME] Strong-Tie" at bounding box center [535, 295] width 169 height 17
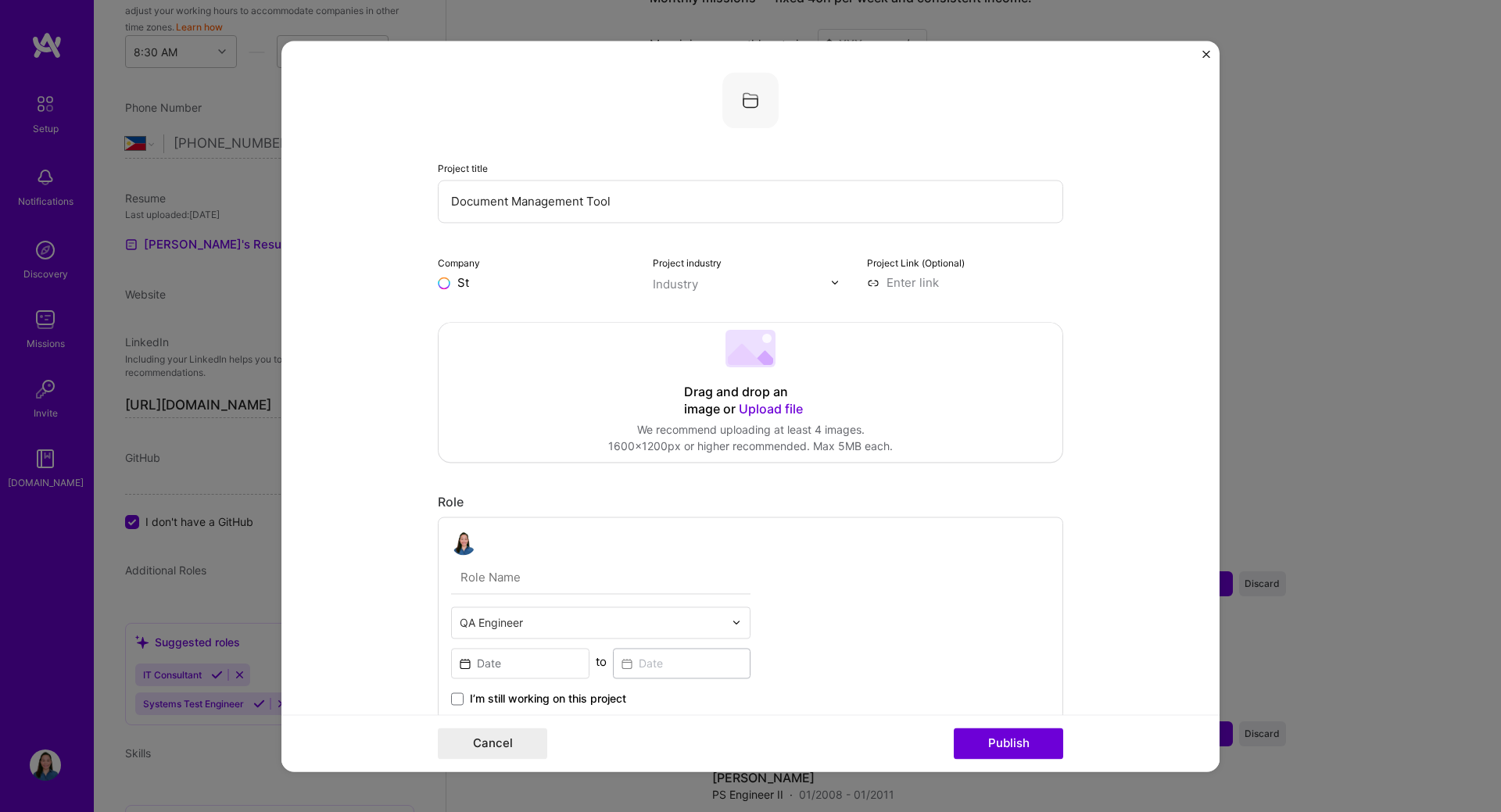
type input "S"
type input "SimpsonStrong"
click at [483, 739] on button "Cancel" at bounding box center [492, 744] width 109 height 31
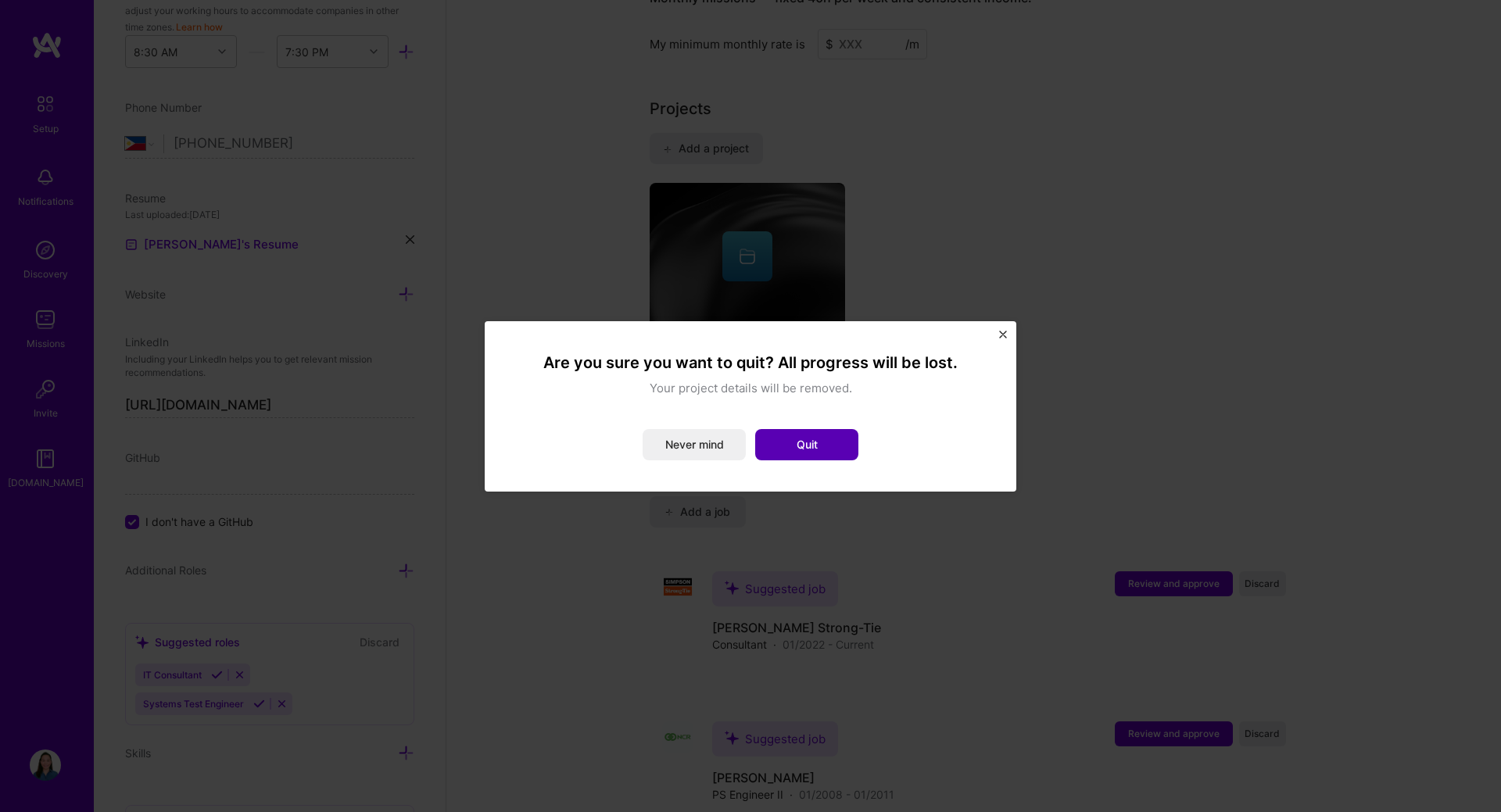
click at [788, 449] on button "Quit" at bounding box center [806, 445] width 103 height 31
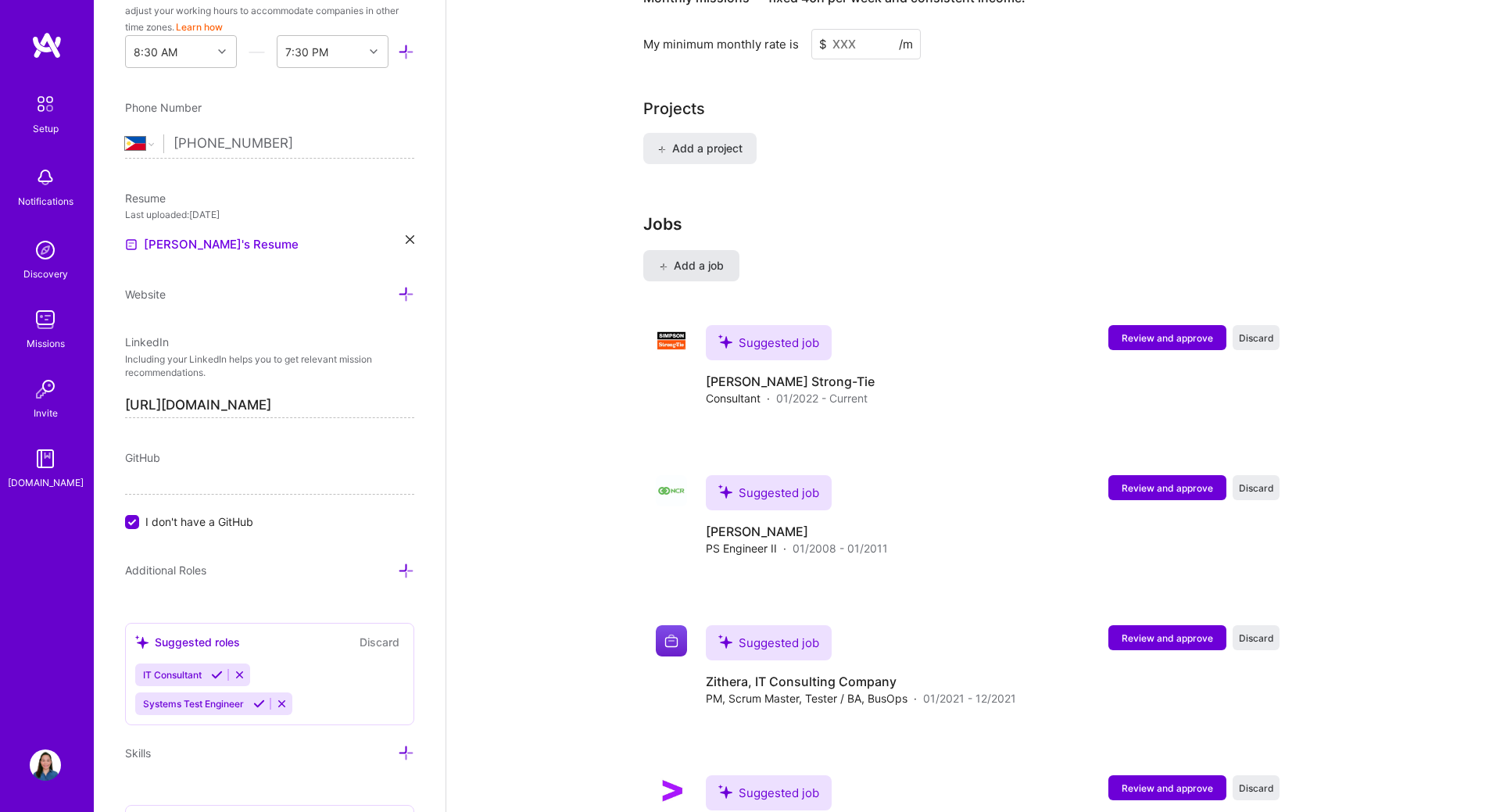
click at [708, 258] on span "Add a job" at bounding box center [691, 266] width 65 height 16
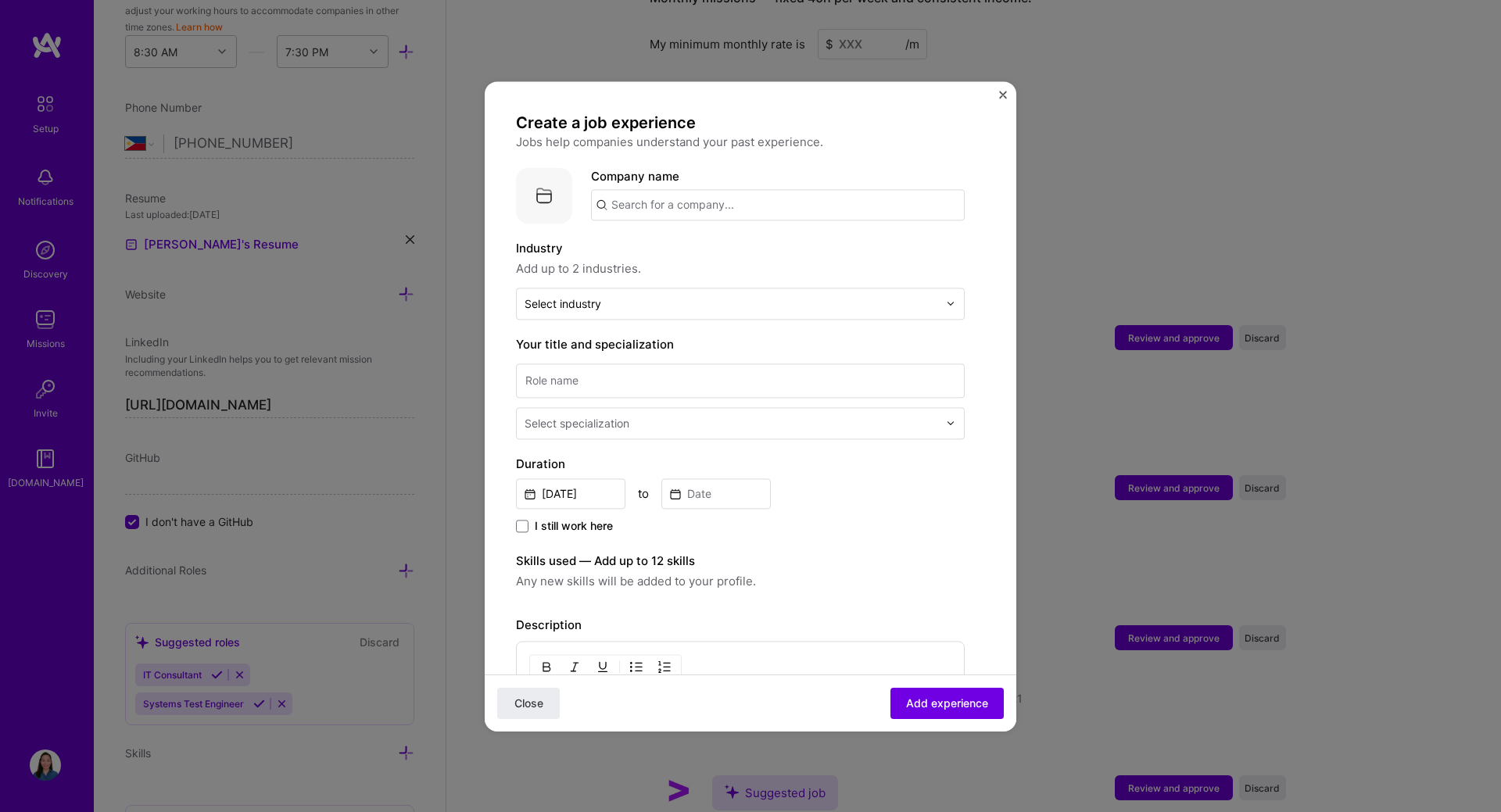
click at [715, 209] on input "text" at bounding box center [778, 205] width 374 height 31
type input "[PERSON_NAME] StrongTie"
click at [720, 249] on div "[PERSON_NAME] StrongTie" at bounding box center [763, 248] width 169 height 28
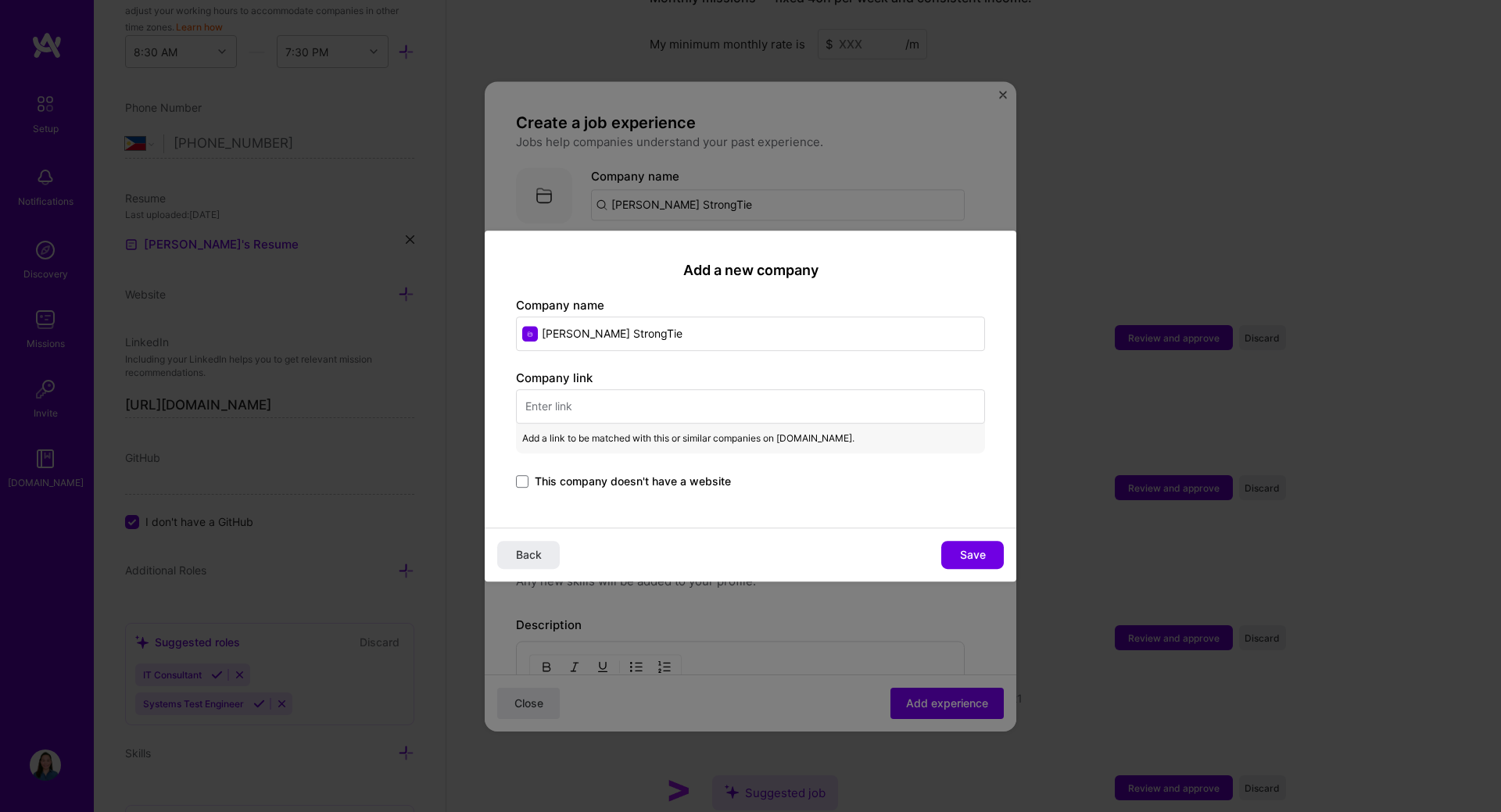
click at [624, 333] on input "[PERSON_NAME] StrongTie" at bounding box center [750, 334] width 469 height 35
type input "[PERSON_NAME] Strong-Tie"
click at [656, 412] on input "text" at bounding box center [750, 407] width 469 height 35
paste input "[URL][DOMAIN_NAME]"
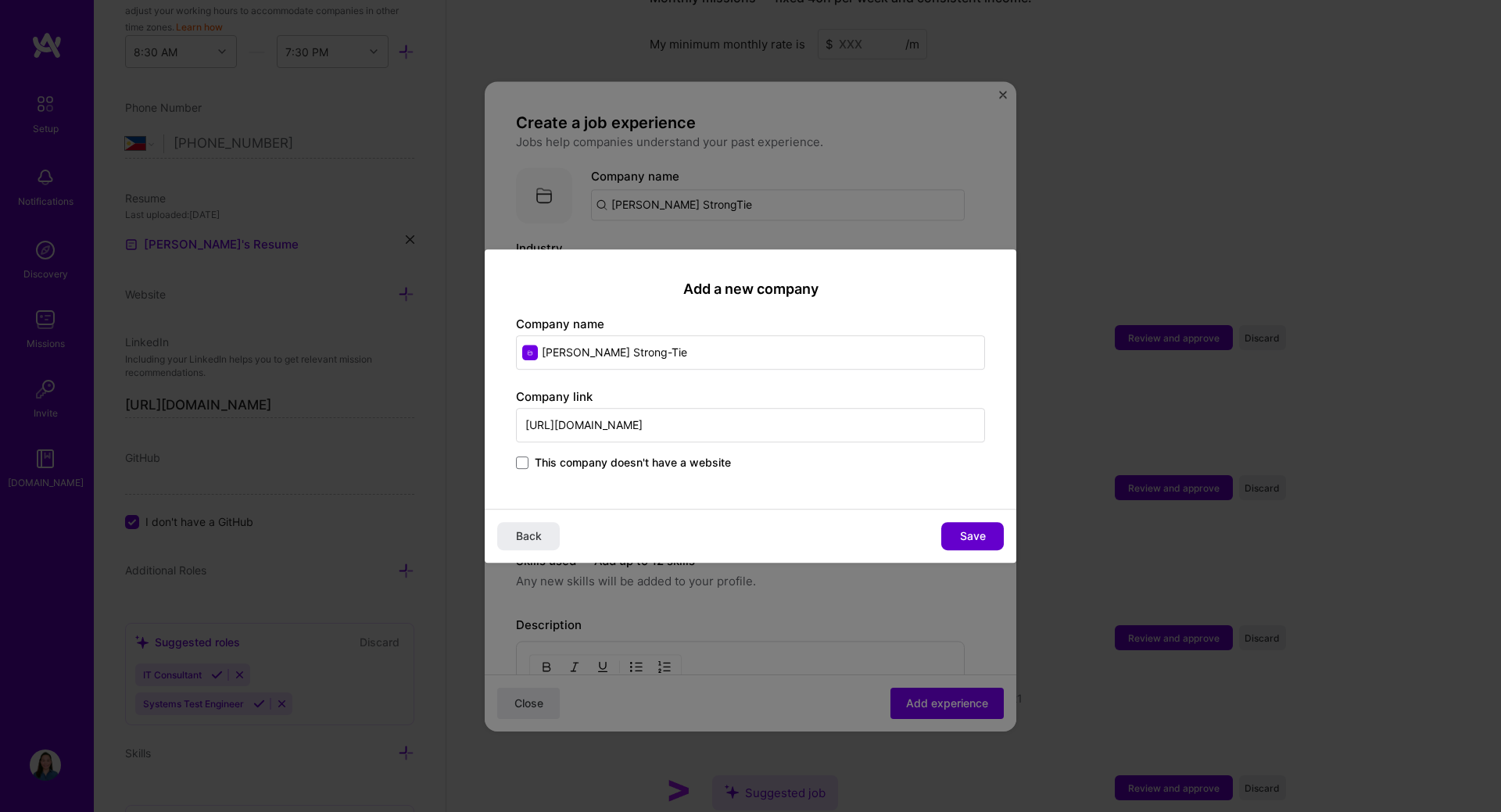
type input "[URL][DOMAIN_NAME]"
click at [984, 541] on span "Save" at bounding box center [972, 536] width 26 height 16
type input "[PERSON_NAME] Strong-Tie"
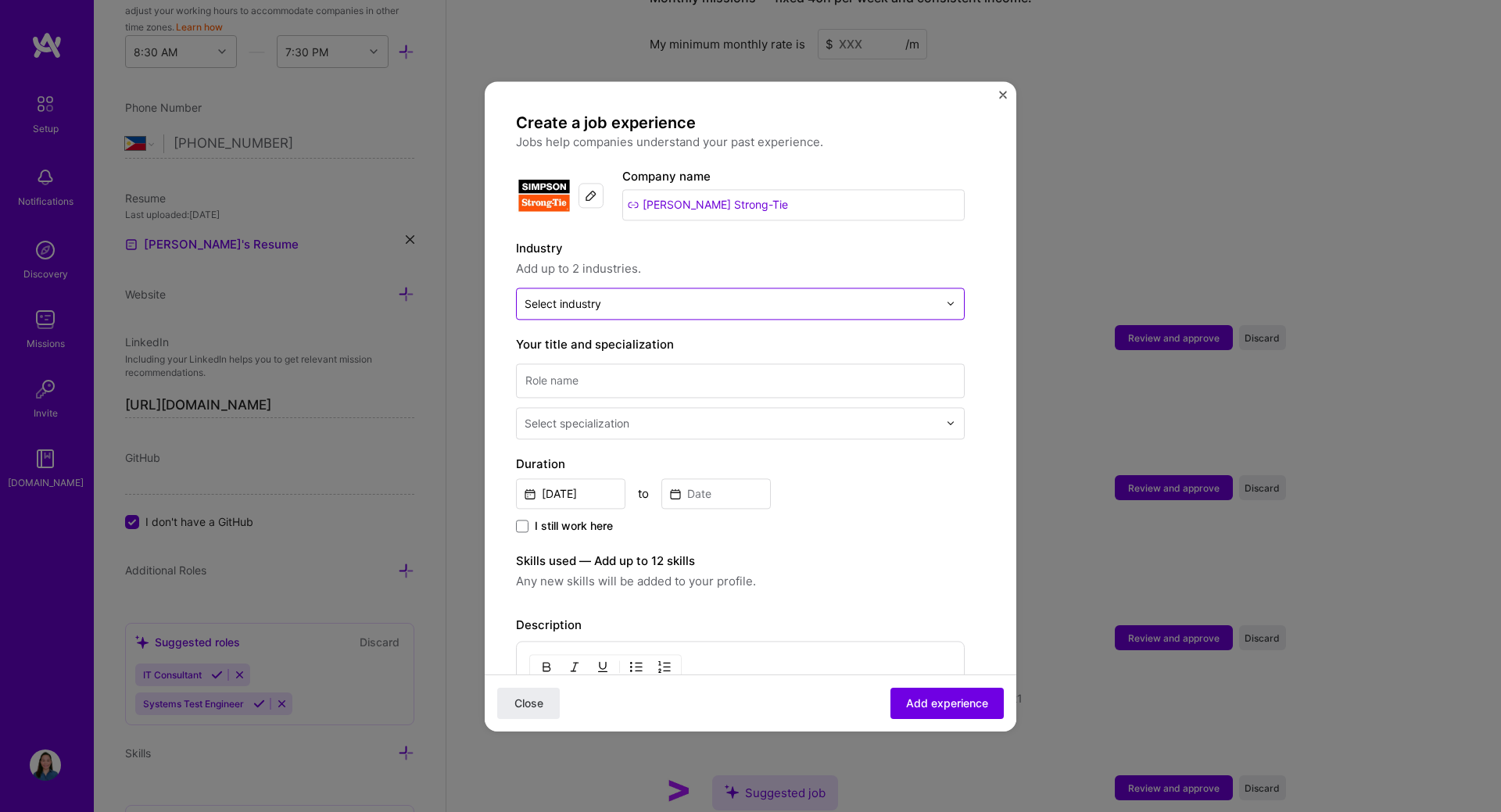
click at [641, 303] on input "text" at bounding box center [730, 303] width 413 height 17
type input "I"
type input "IT"
click at [768, 493] on input at bounding box center [715, 493] width 109 height 31
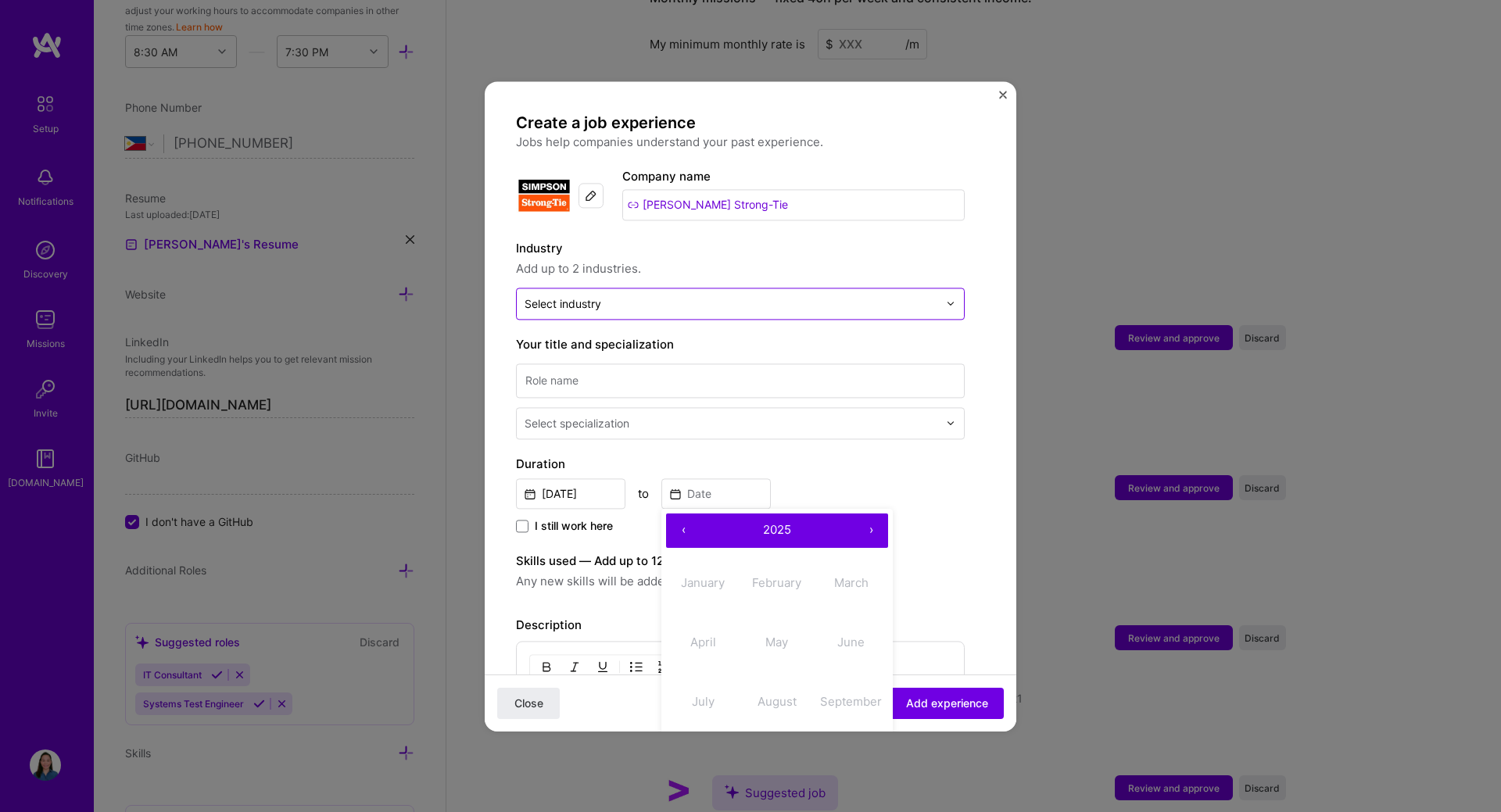
click at [653, 317] on div "Select industry 0" at bounding box center [730, 303] width 429 height 31
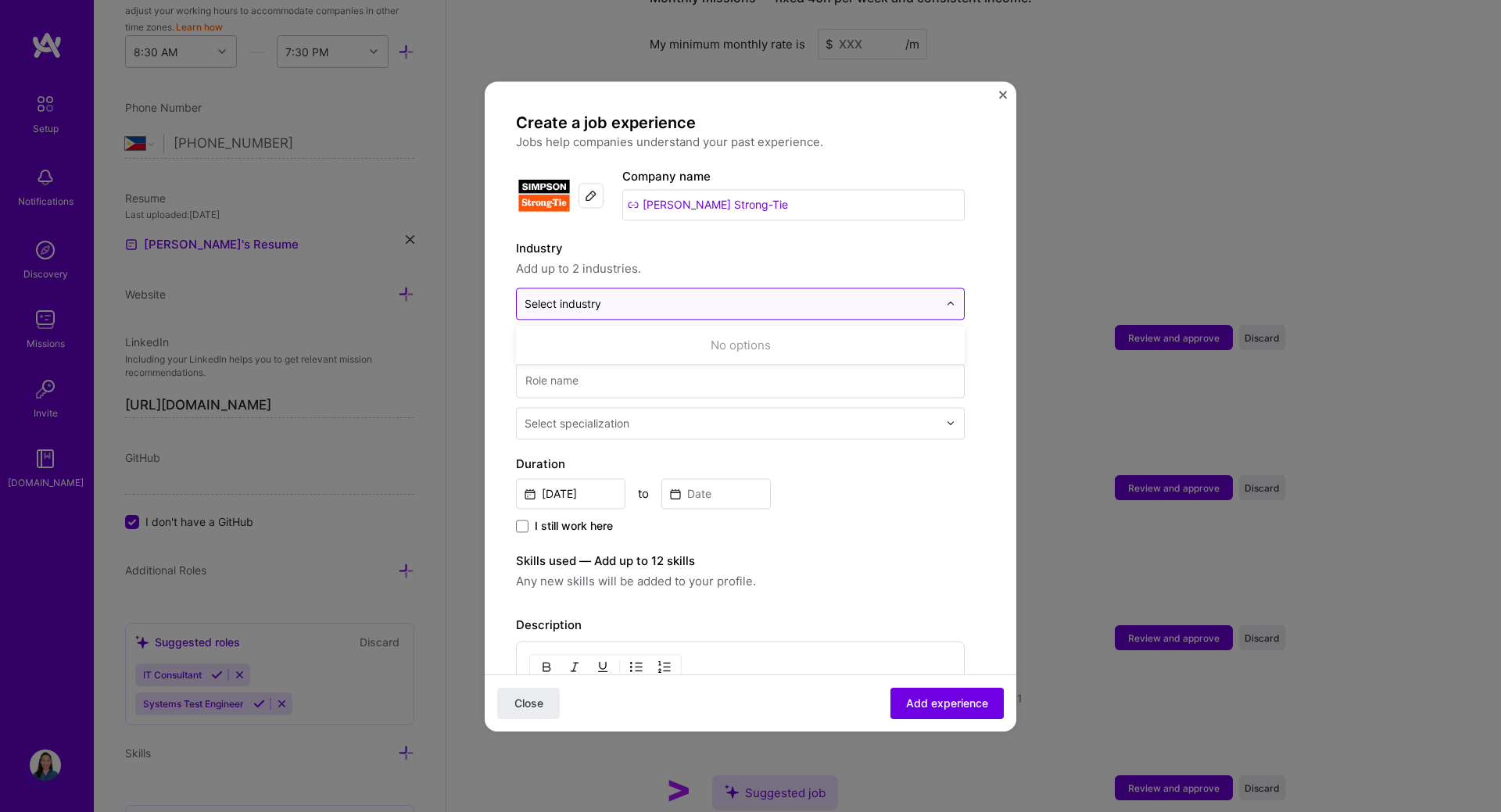
click at [650, 310] on input "text" at bounding box center [730, 303] width 413 height 17
type input "IT"
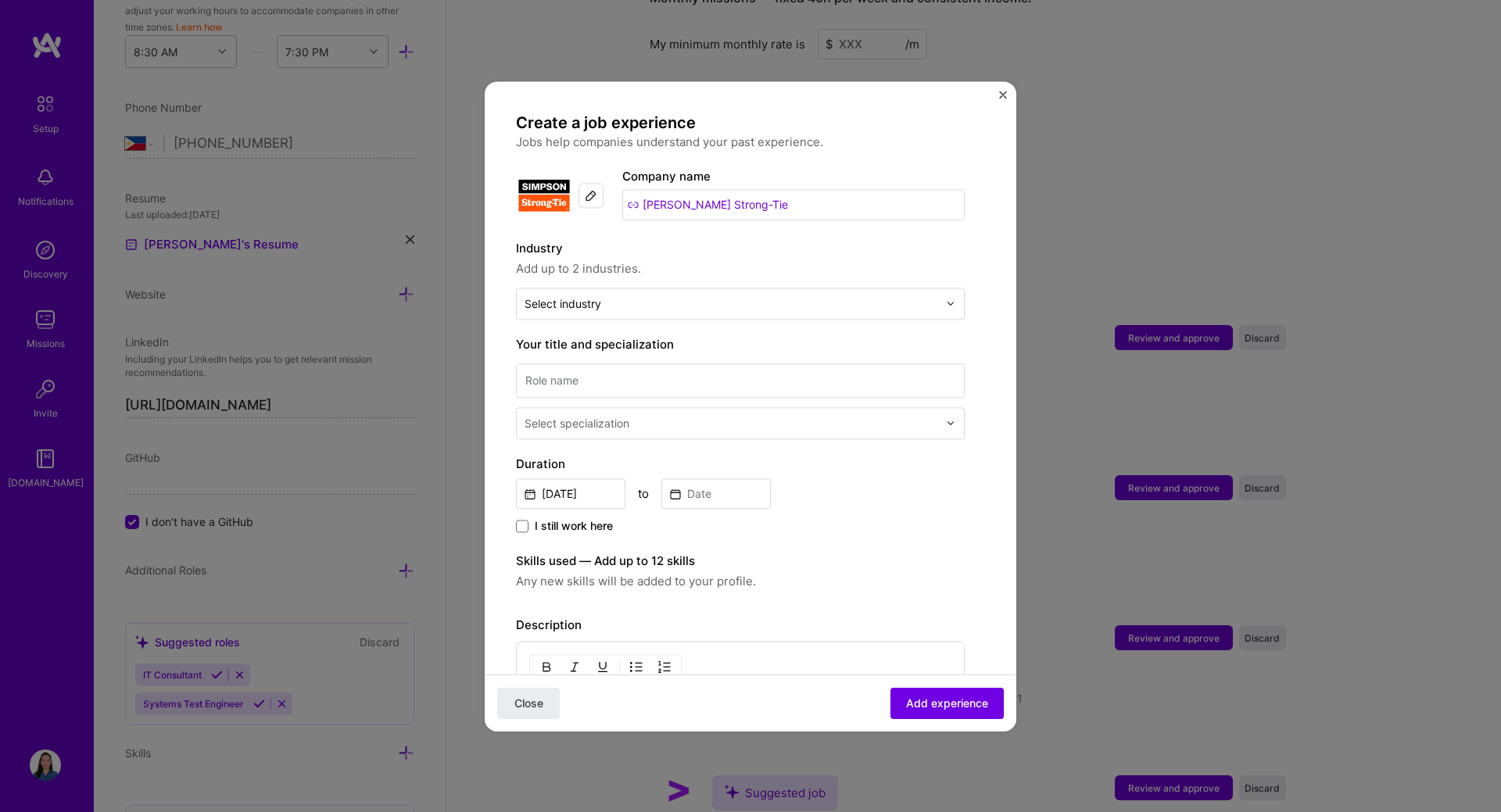
click at [864, 254] on label "Industry" at bounding box center [740, 249] width 449 height 19
click at [666, 394] on input at bounding box center [740, 381] width 449 height 35
type input "Consultant"
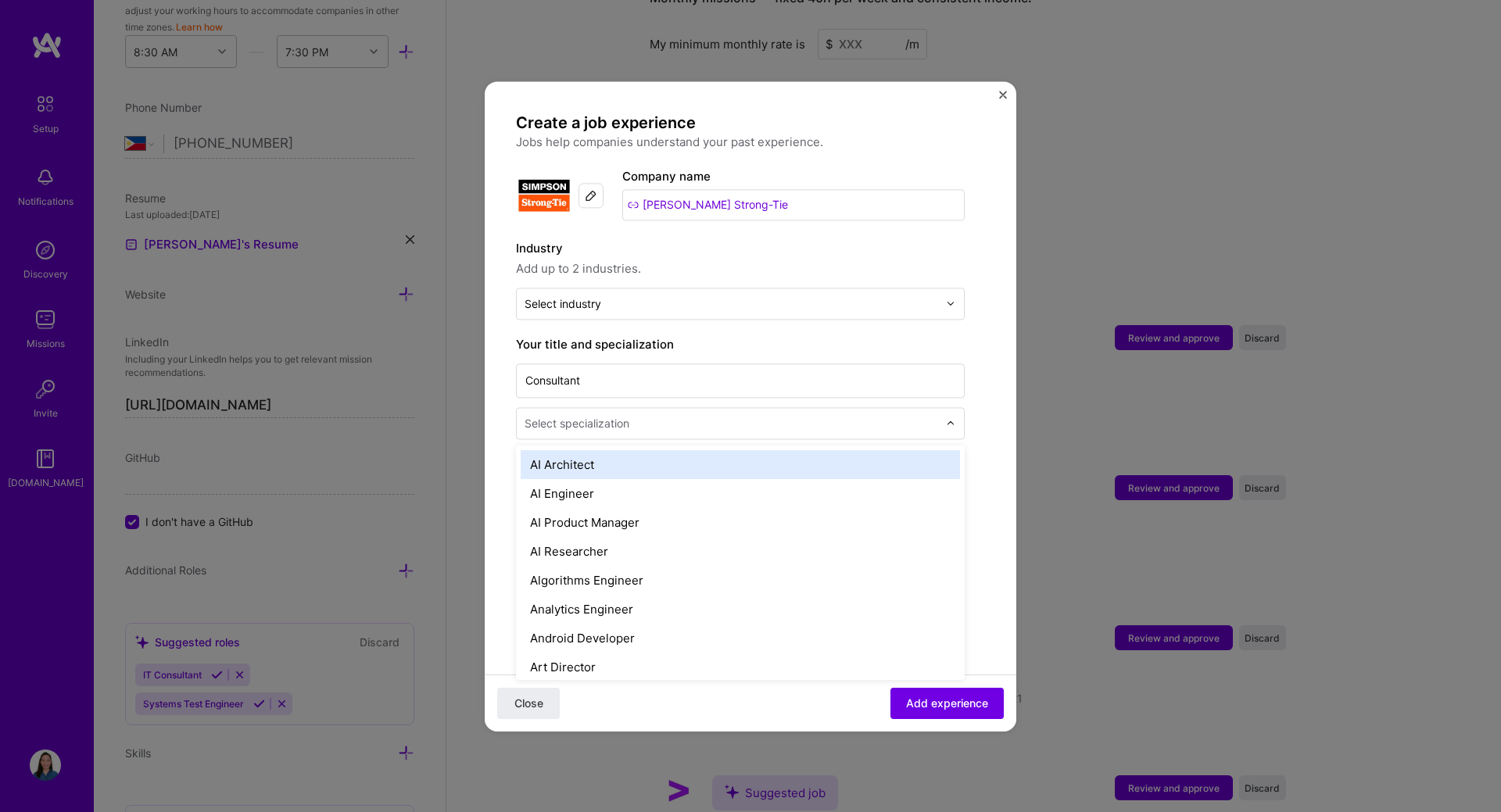
click at [660, 423] on input "text" at bounding box center [732, 423] width 416 height 17
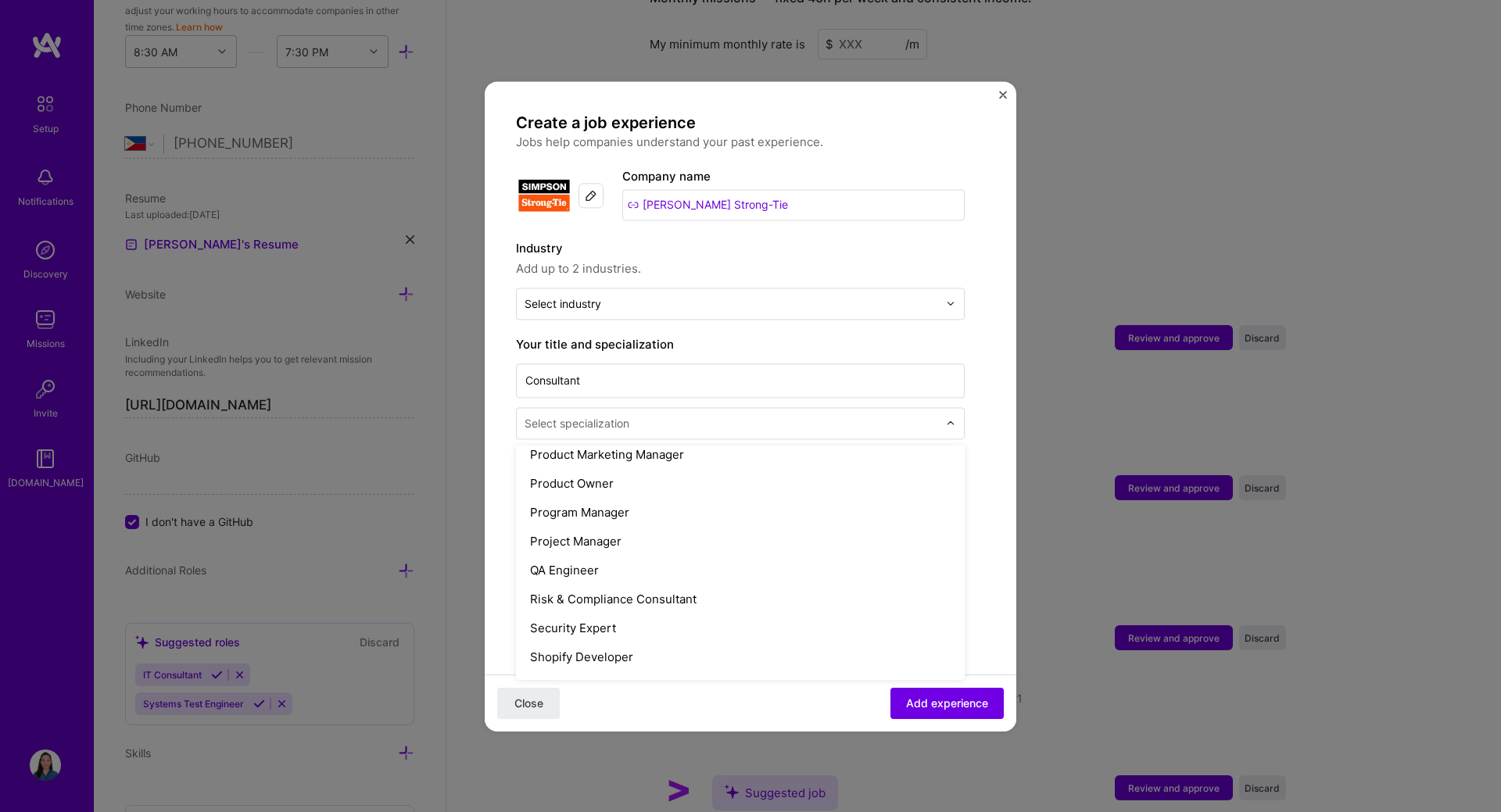
scroll to position [1563, 0]
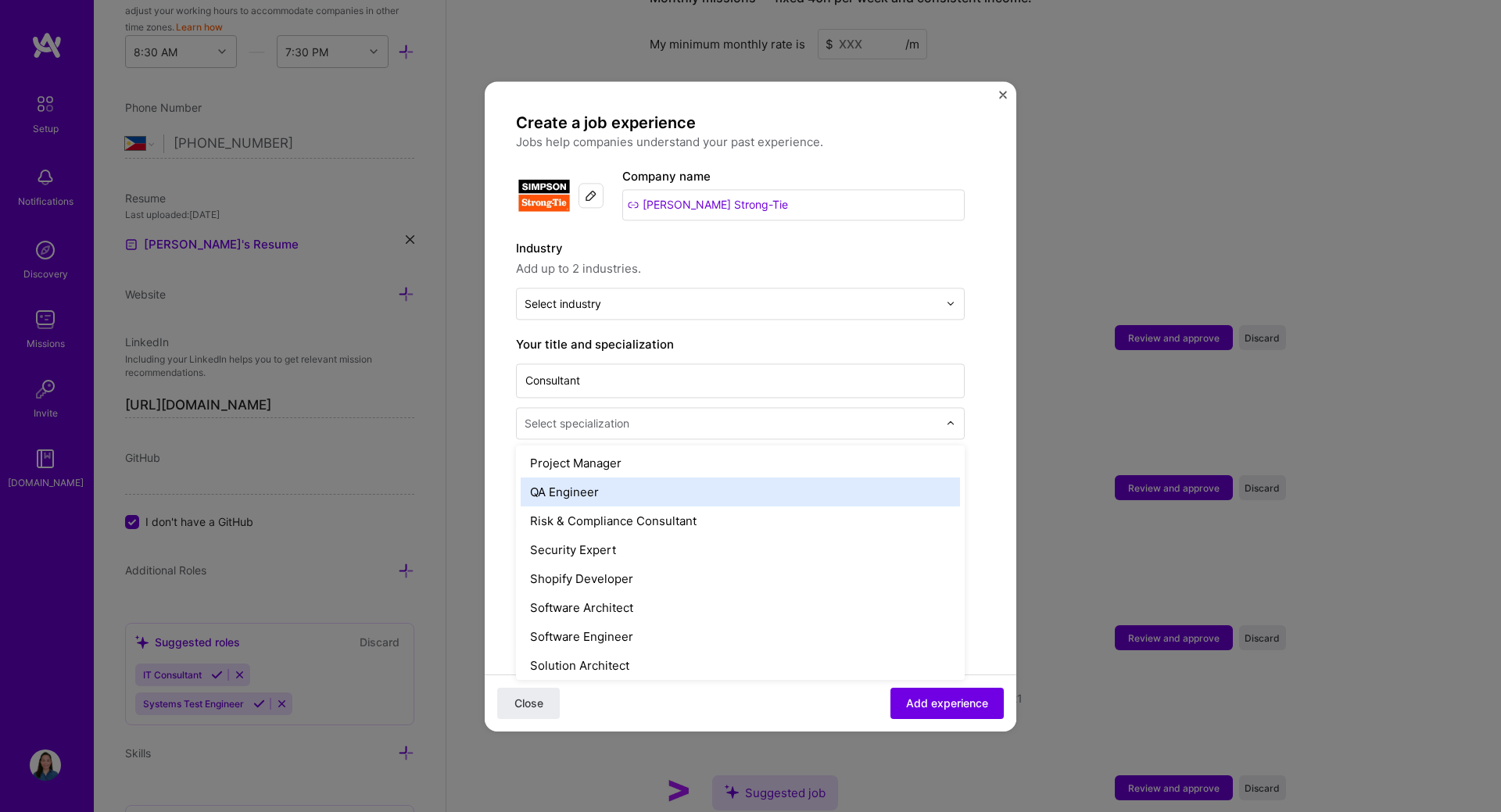
click at [599, 498] on div "QA Engineer" at bounding box center [740, 492] width 439 height 29
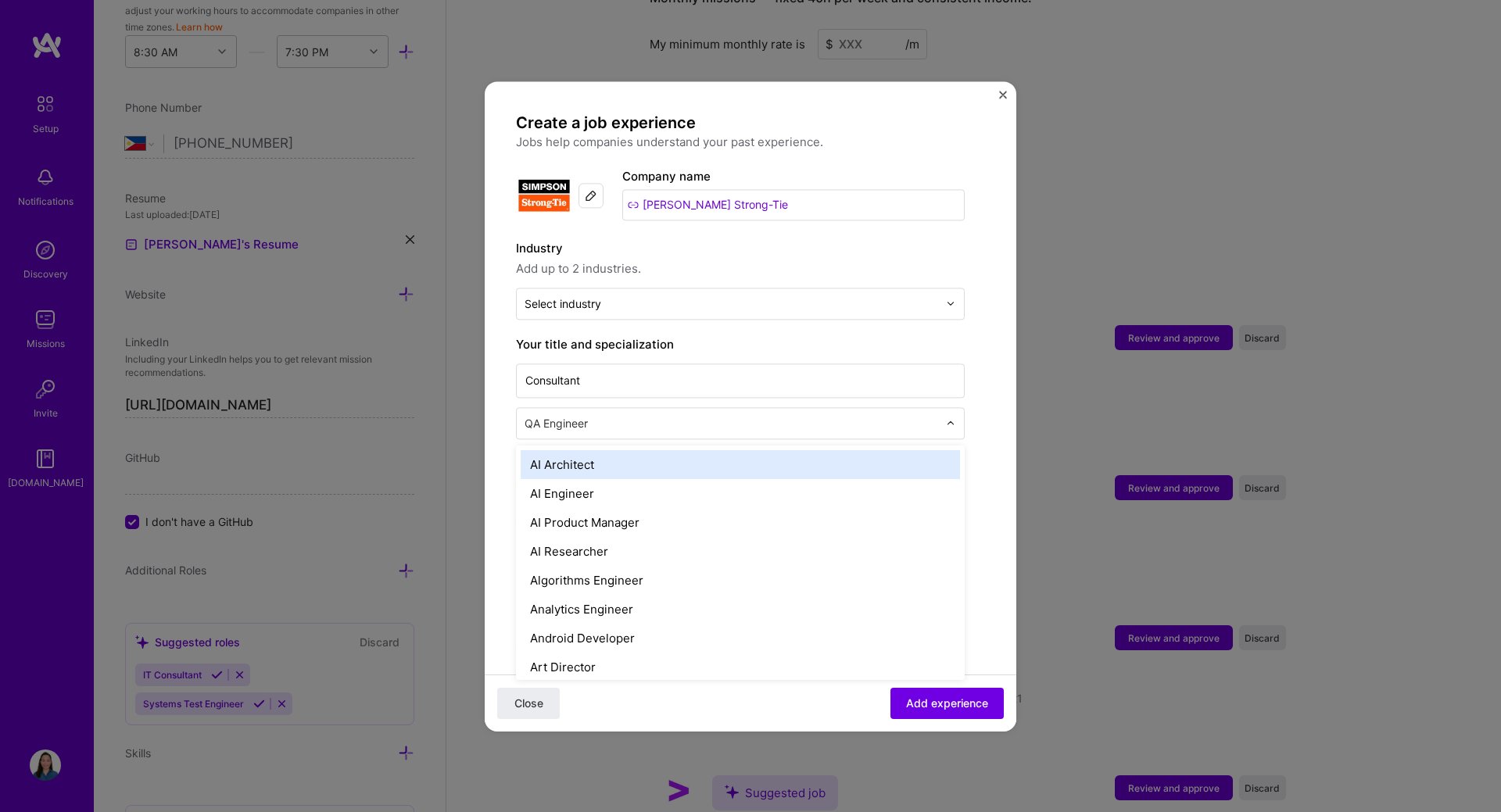
click at [712, 428] on input "text" at bounding box center [732, 423] width 416 height 17
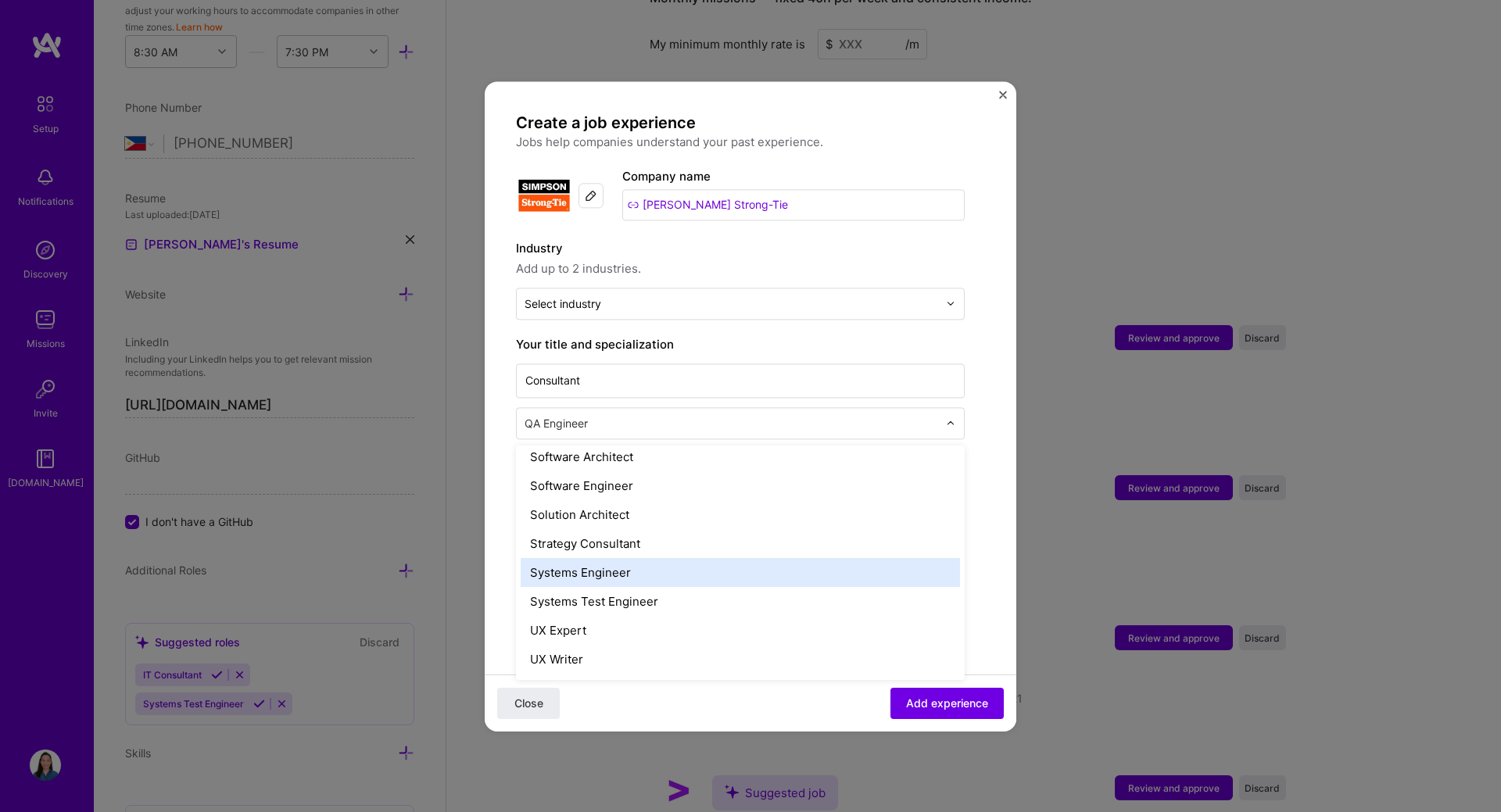
scroll to position [1719, 0]
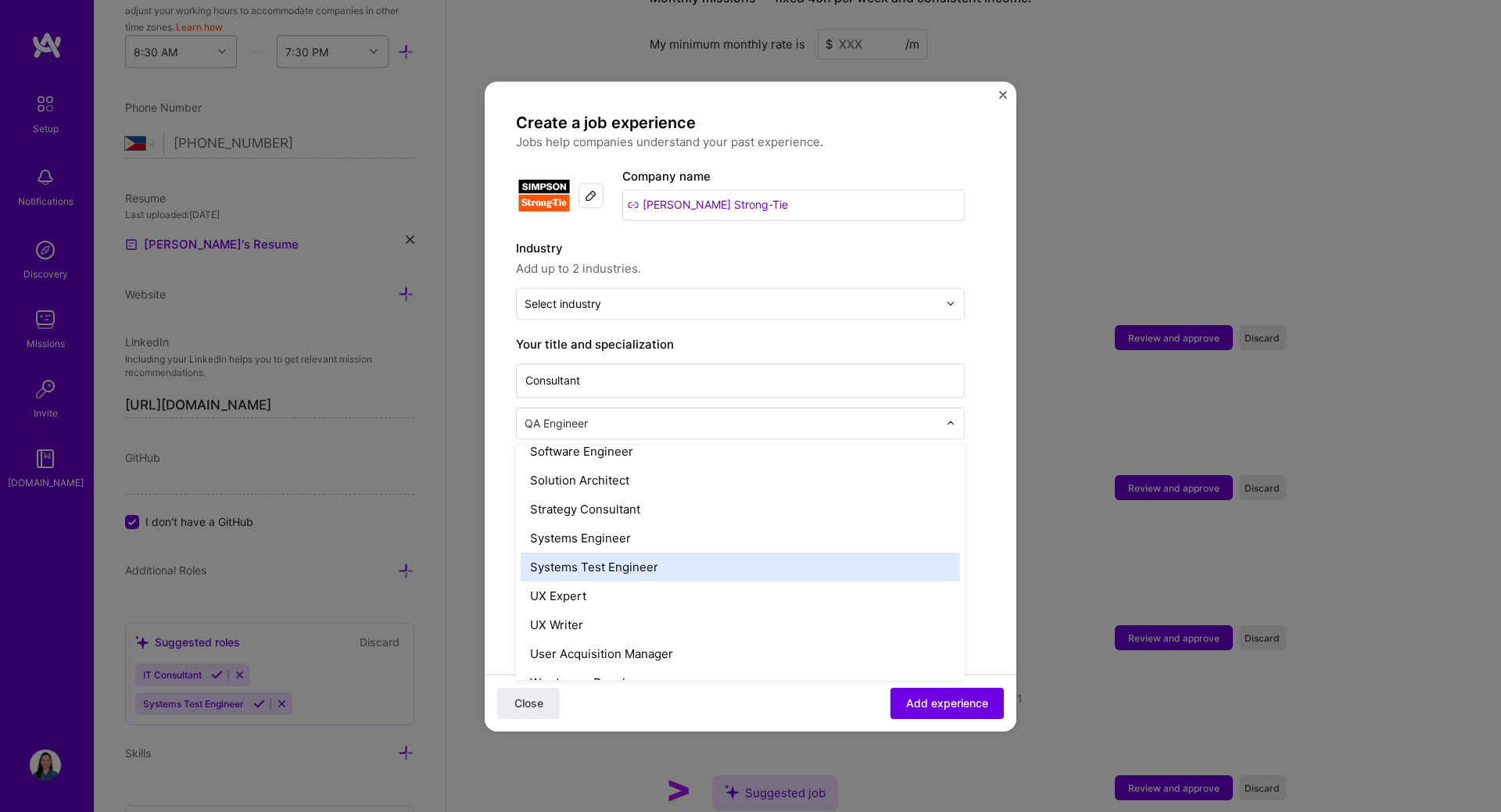
click at [674, 572] on div "Systems Test Engineer" at bounding box center [740, 567] width 439 height 29
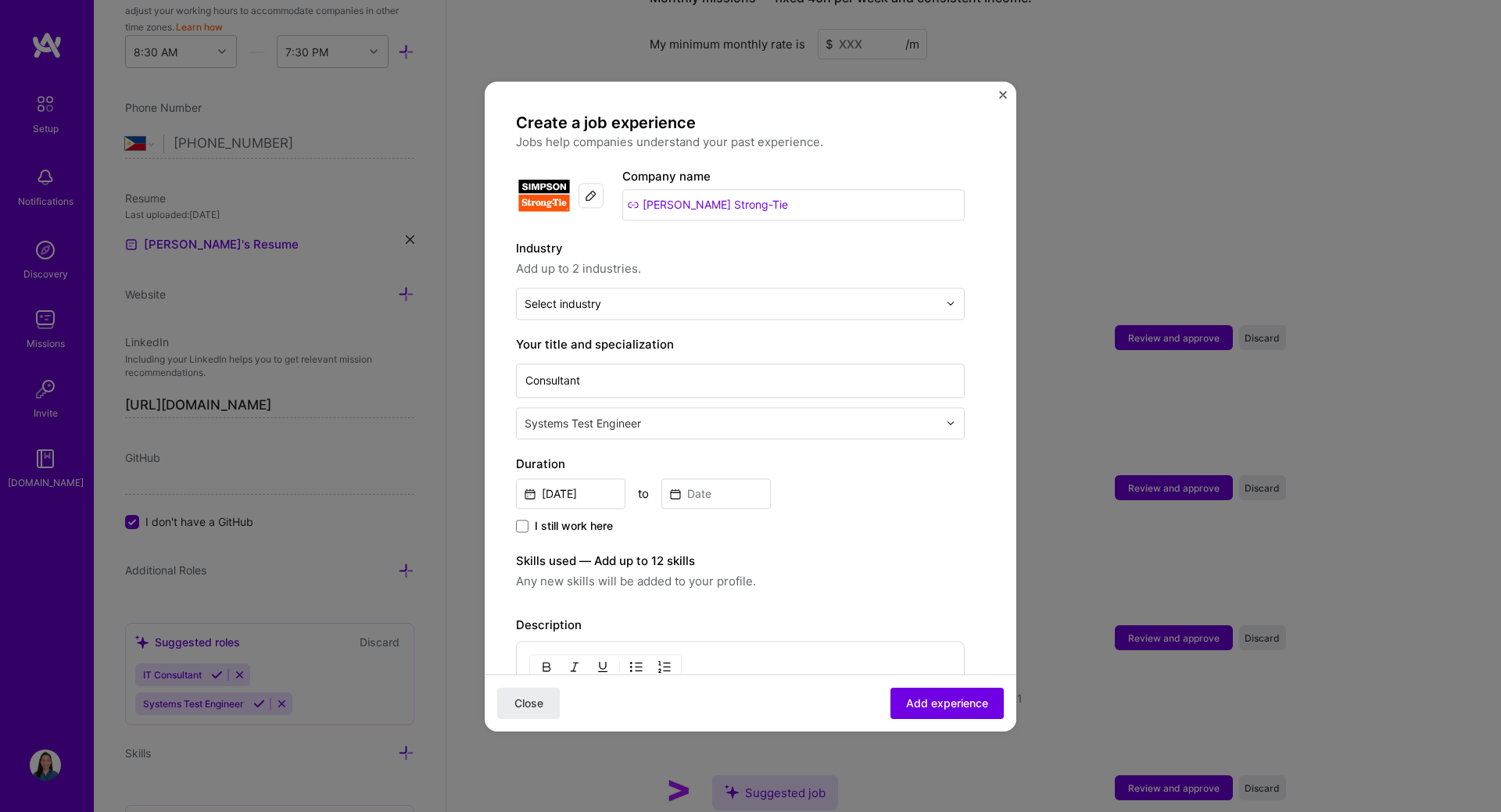
click at [749, 433] on div "Systems Test Engineer" at bounding box center [730, 423] width 429 height 31
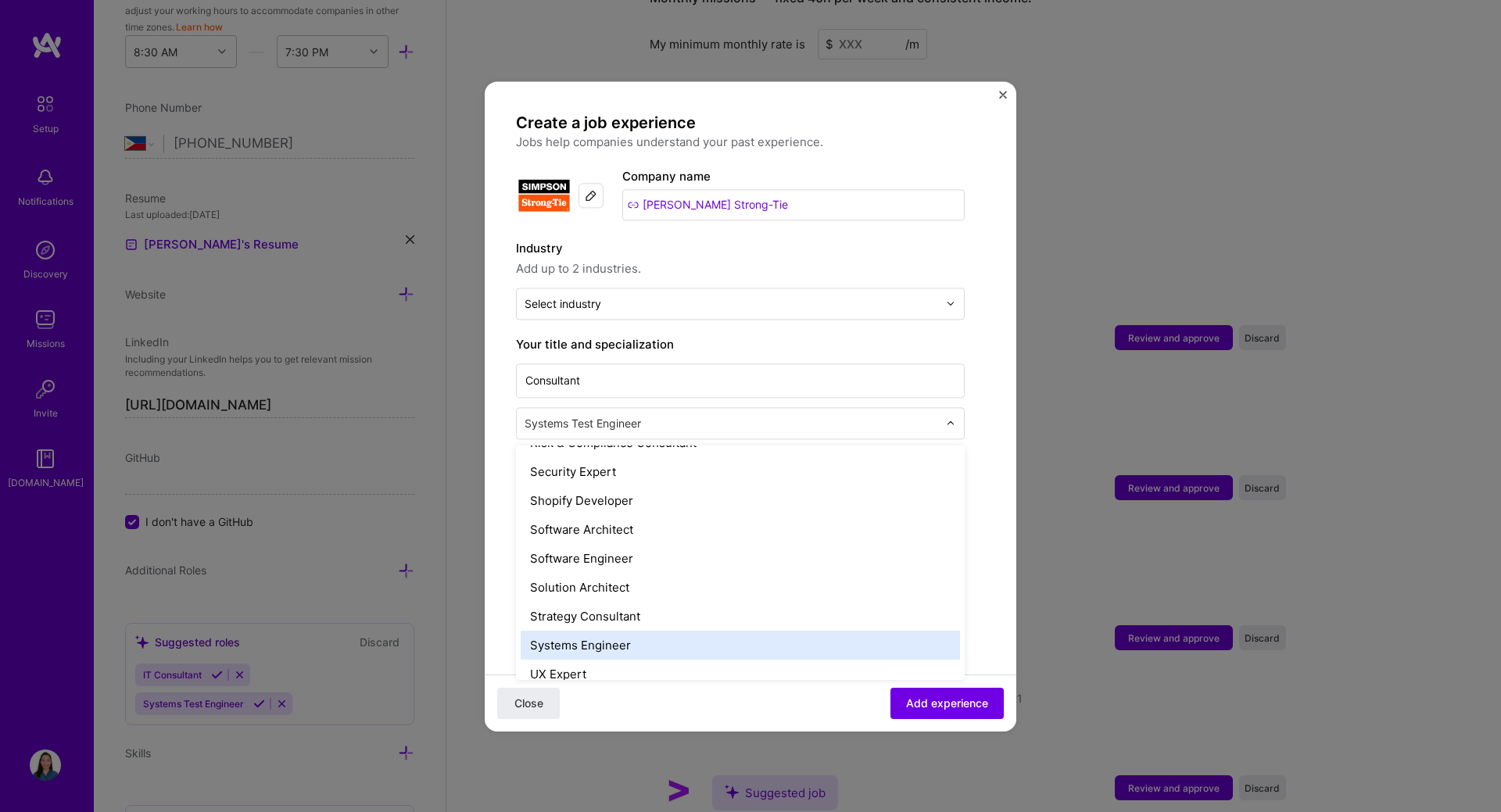
scroll to position [1614, 0]
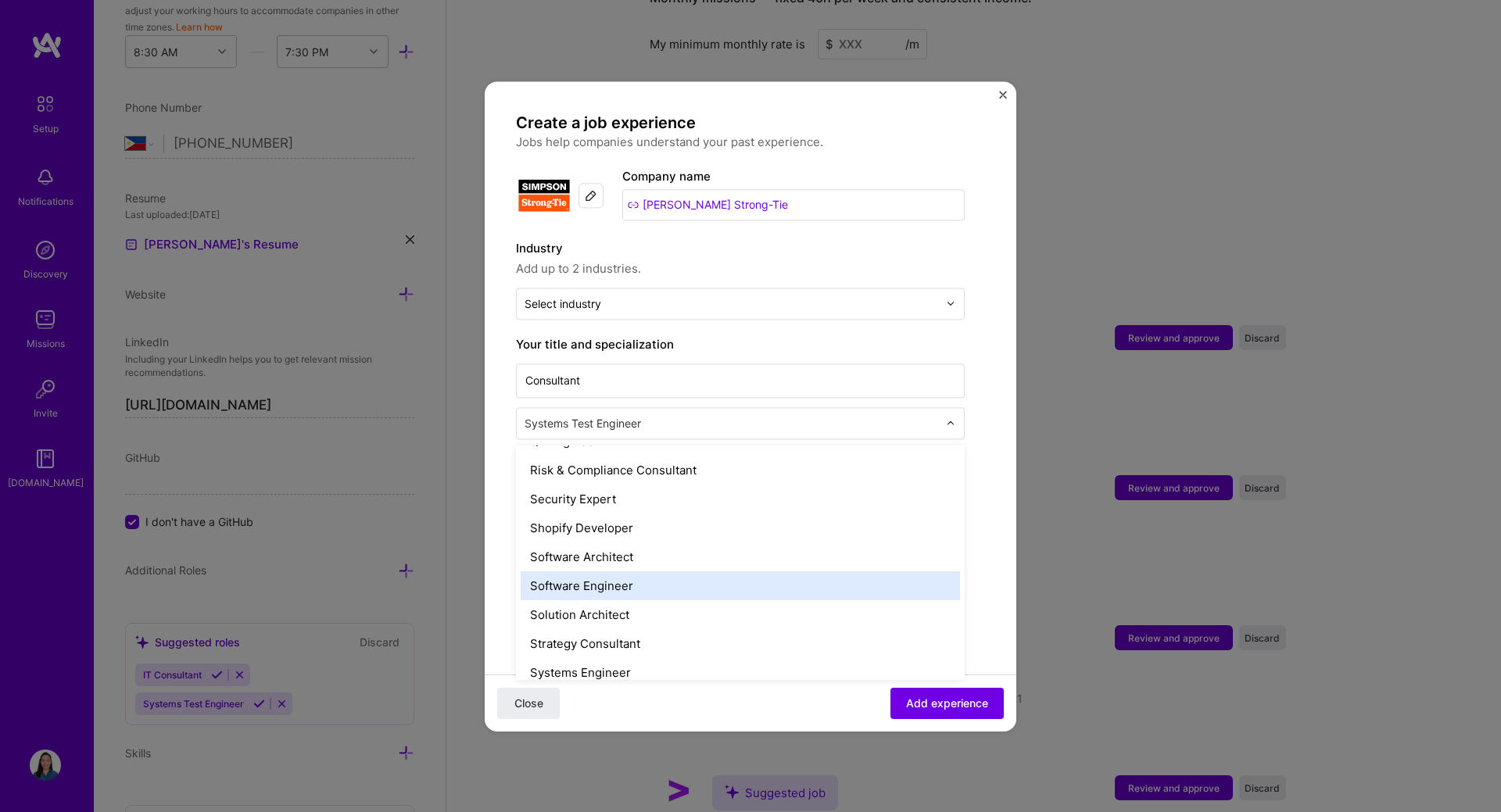
click at [1001, 584] on form "Create a job experience Jobs help companies understand your past experience. Co…" at bounding box center [750, 599] width 531 height 973
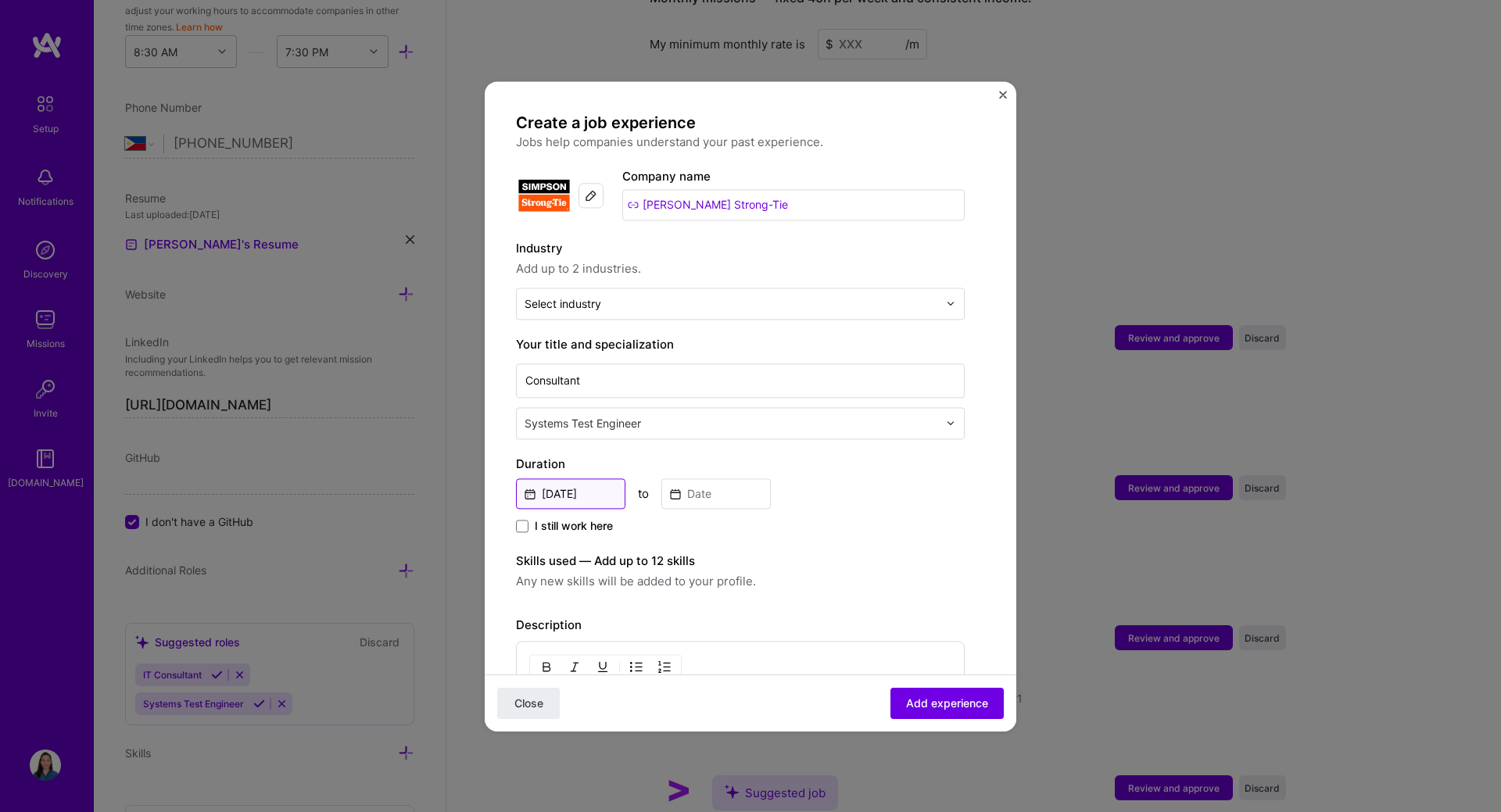
click at [604, 495] on input "[DATE]" at bounding box center [570, 493] width 109 height 31
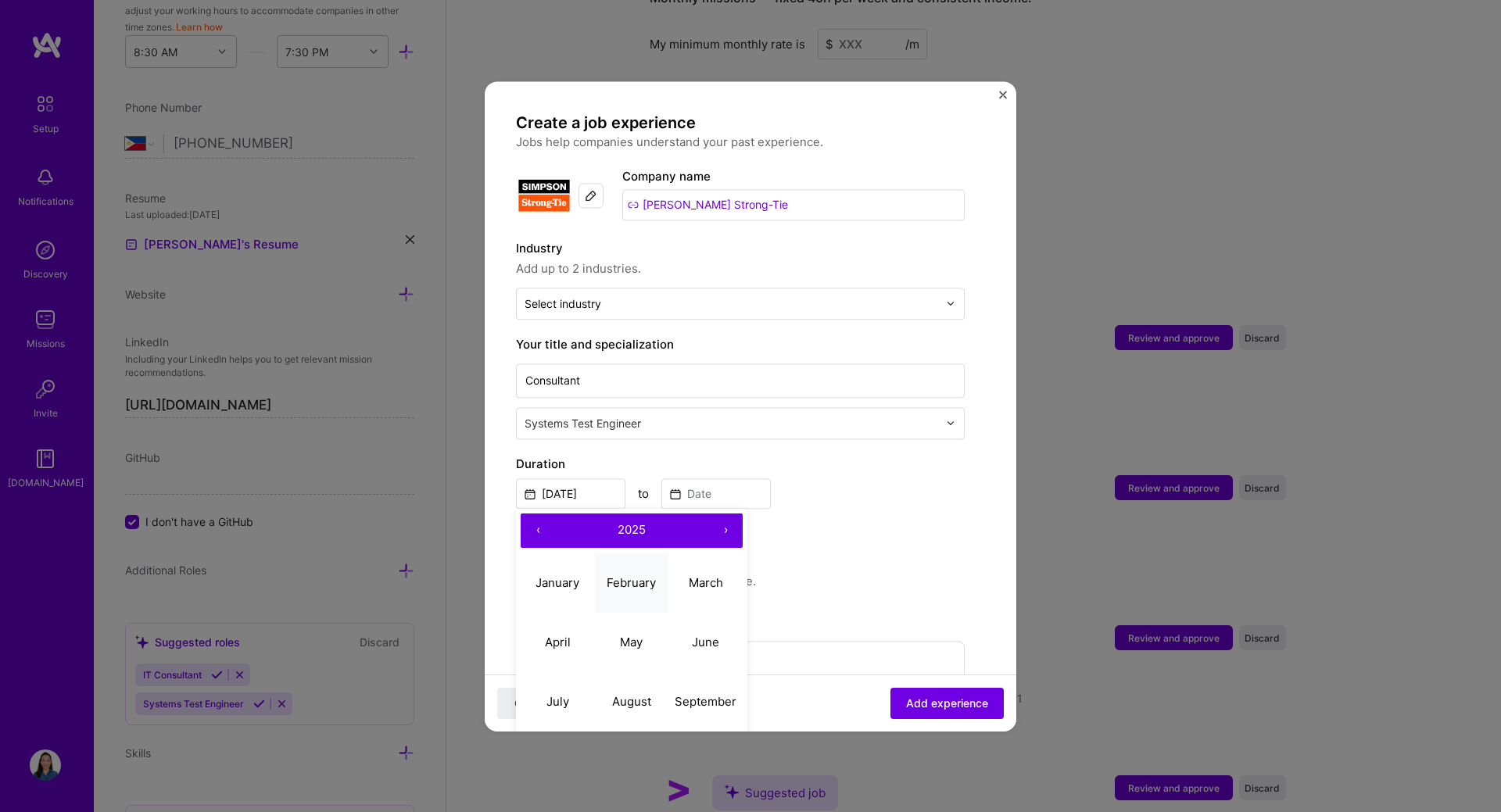
click at [634, 580] on abbr "February" at bounding box center [631, 582] width 50 height 15
type input "[DATE]"
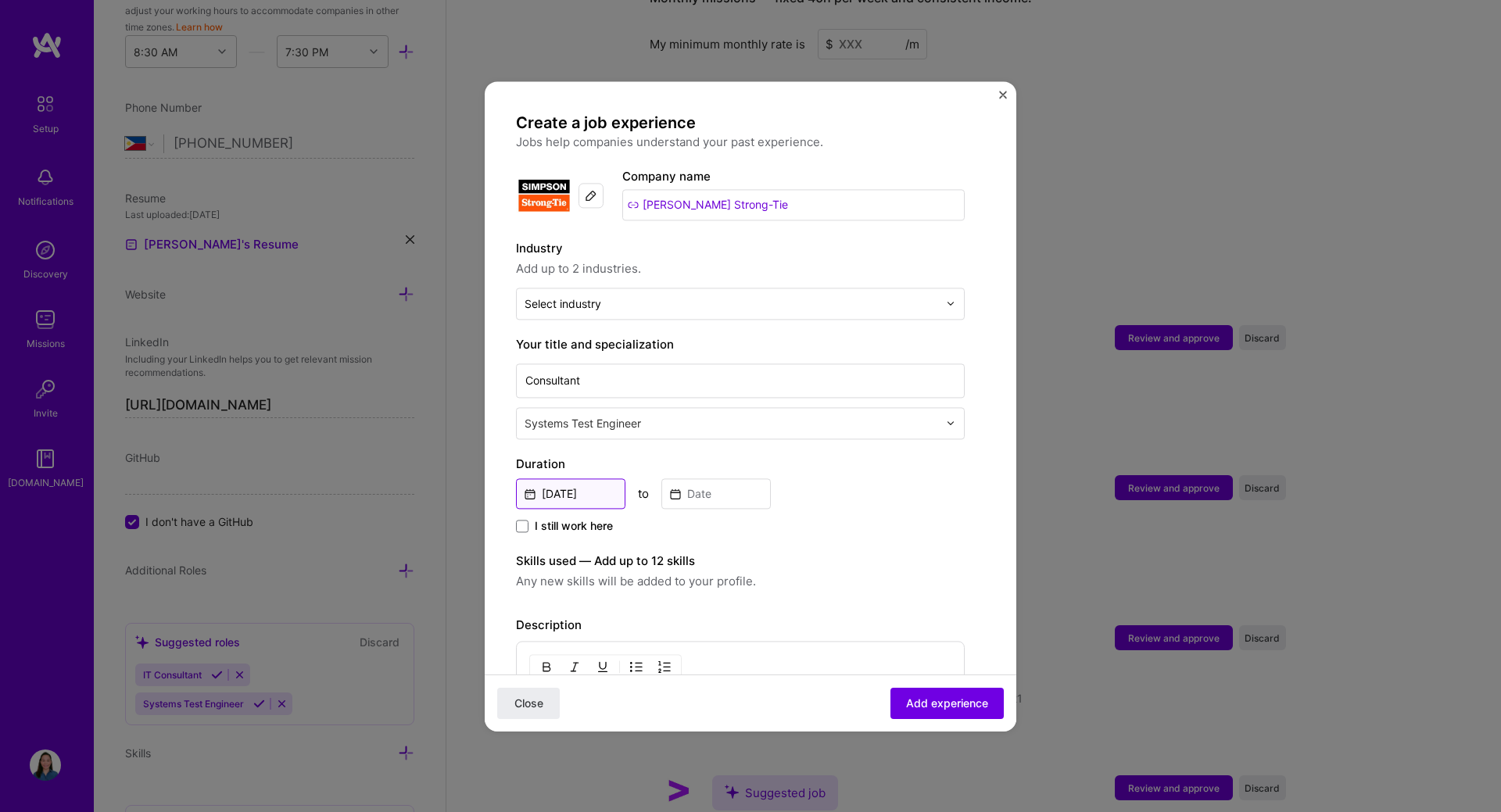
click at [600, 494] on input "[DATE]" at bounding box center [570, 493] width 109 height 31
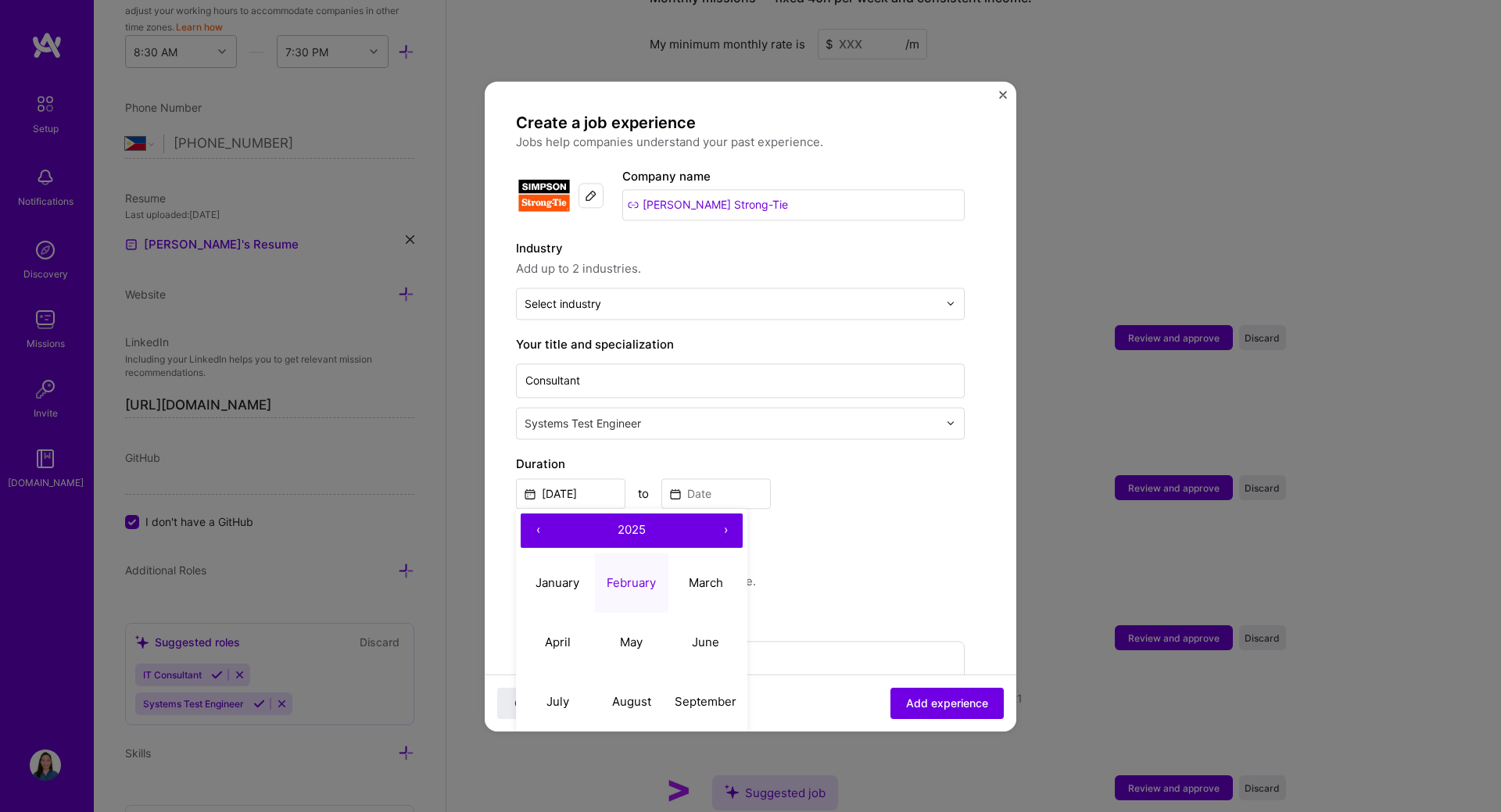
click at [535, 528] on button "‹" at bounding box center [538, 530] width 35 height 35
click at [723, 529] on button "›" at bounding box center [726, 530] width 35 height 35
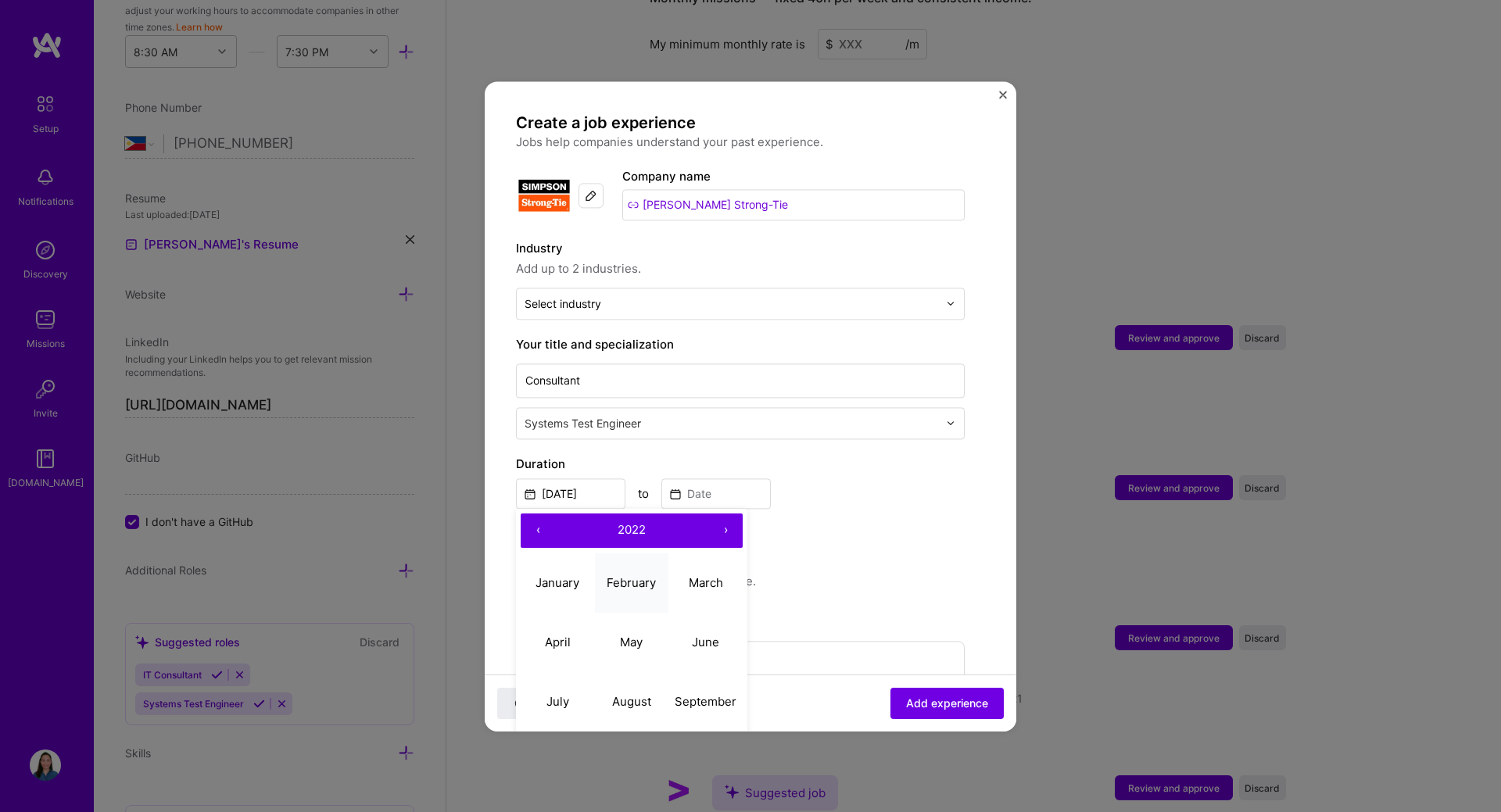
click at [636, 585] on abbr "February" at bounding box center [631, 582] width 50 height 15
type input "[DATE]"
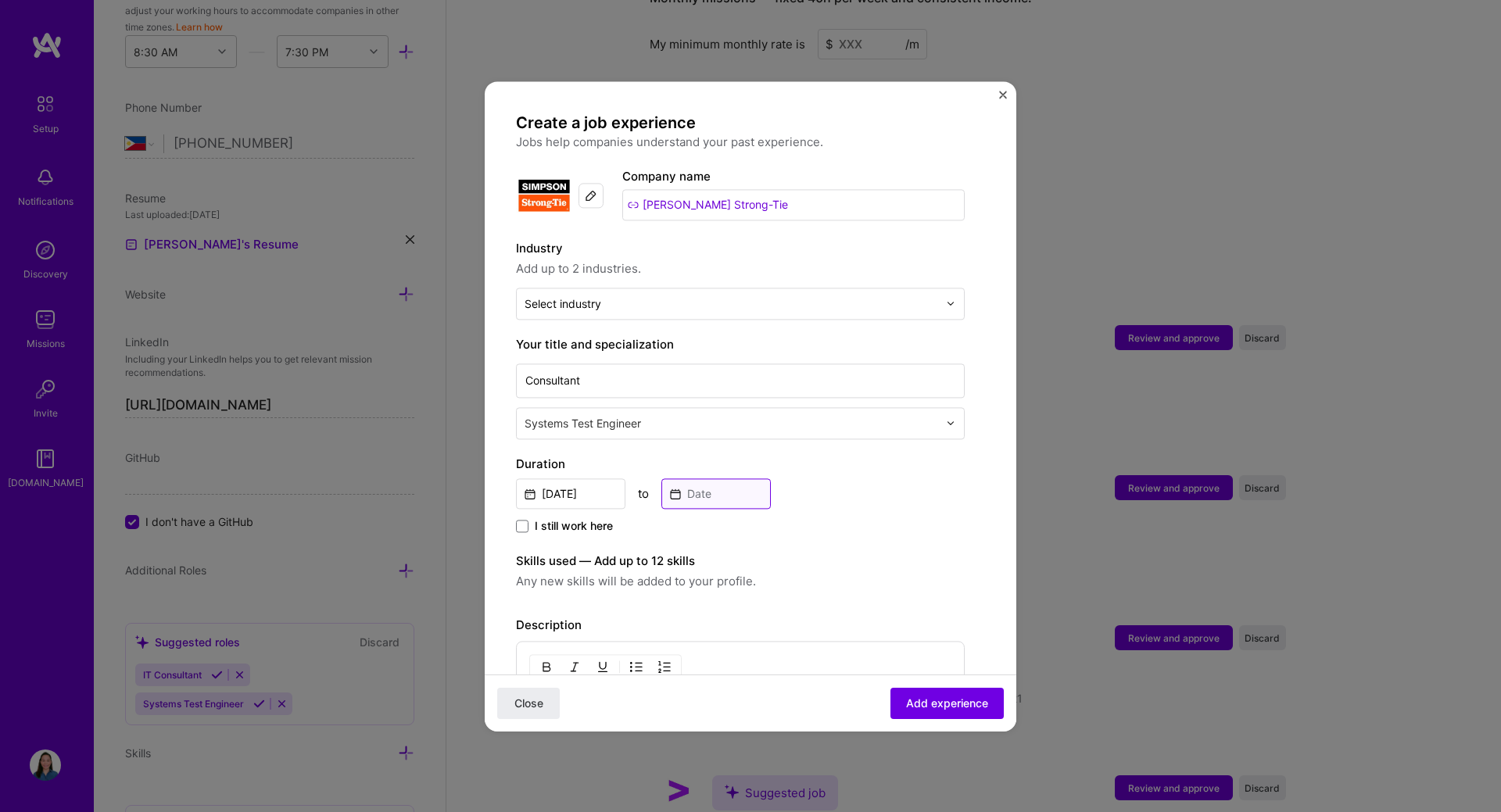
click at [687, 498] on input at bounding box center [715, 493] width 109 height 31
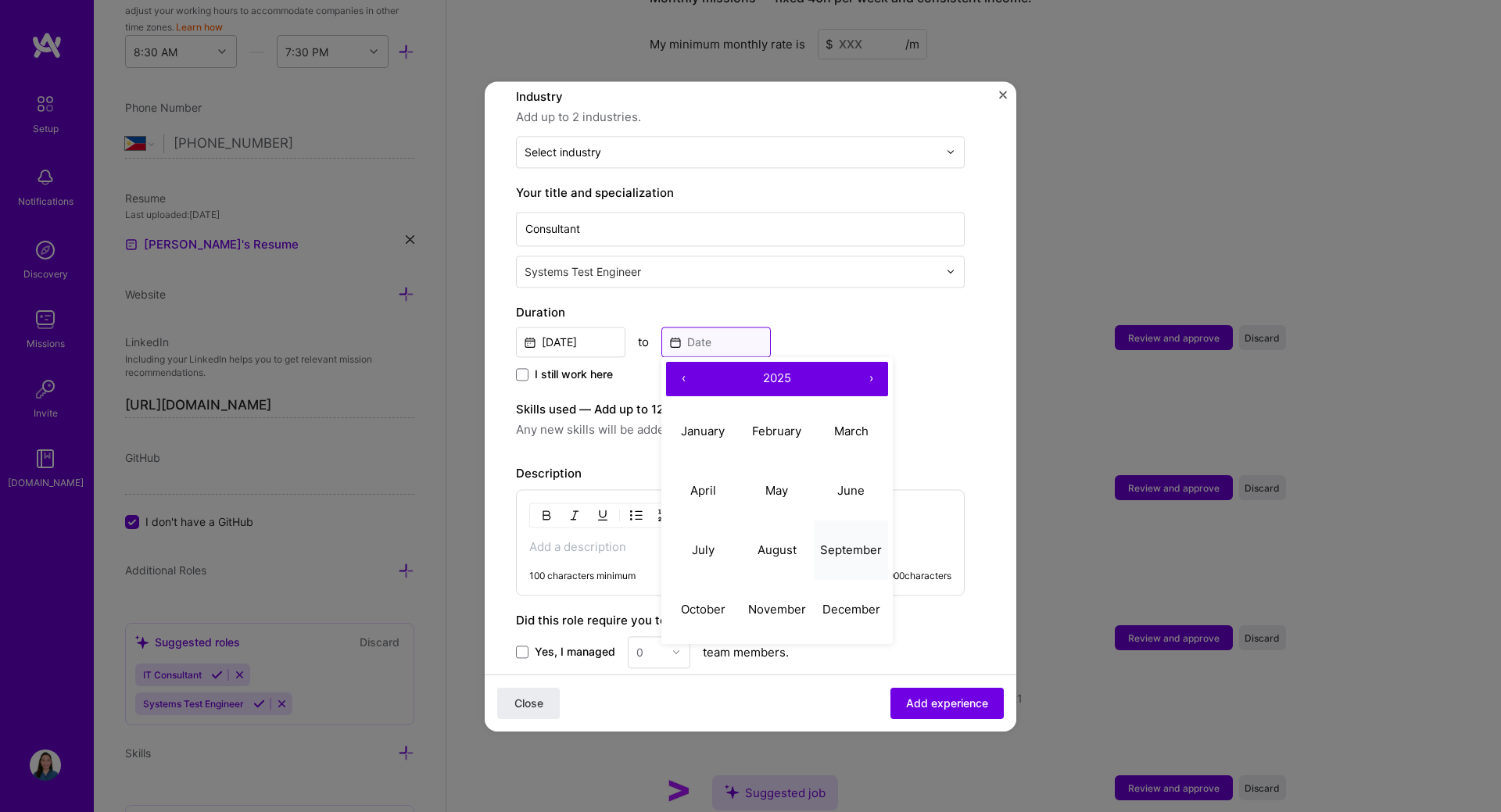
scroll to position [157, 0]
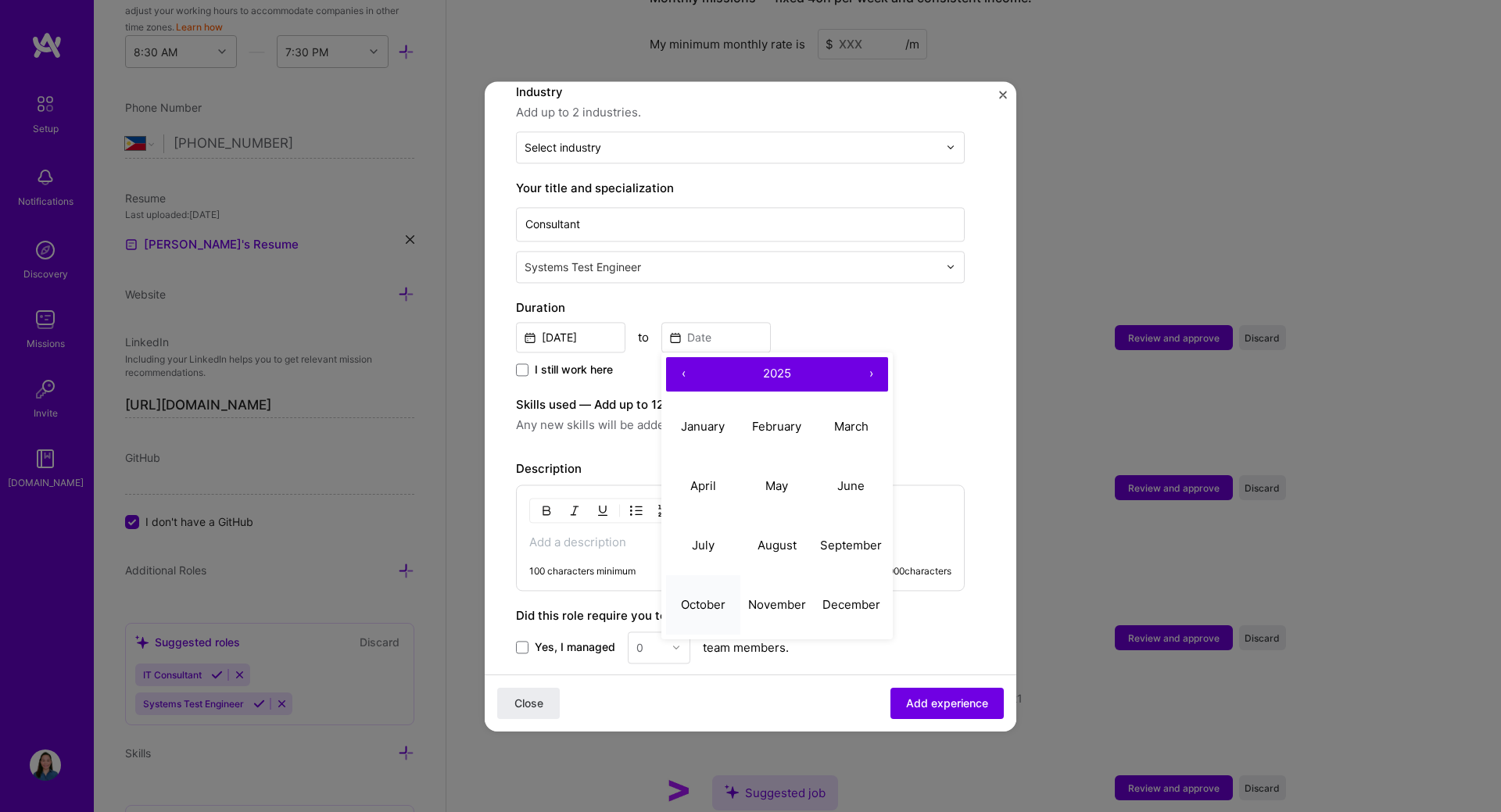
click at [682, 607] on abbr "October" at bounding box center [703, 604] width 45 height 15
type input "[DATE]"
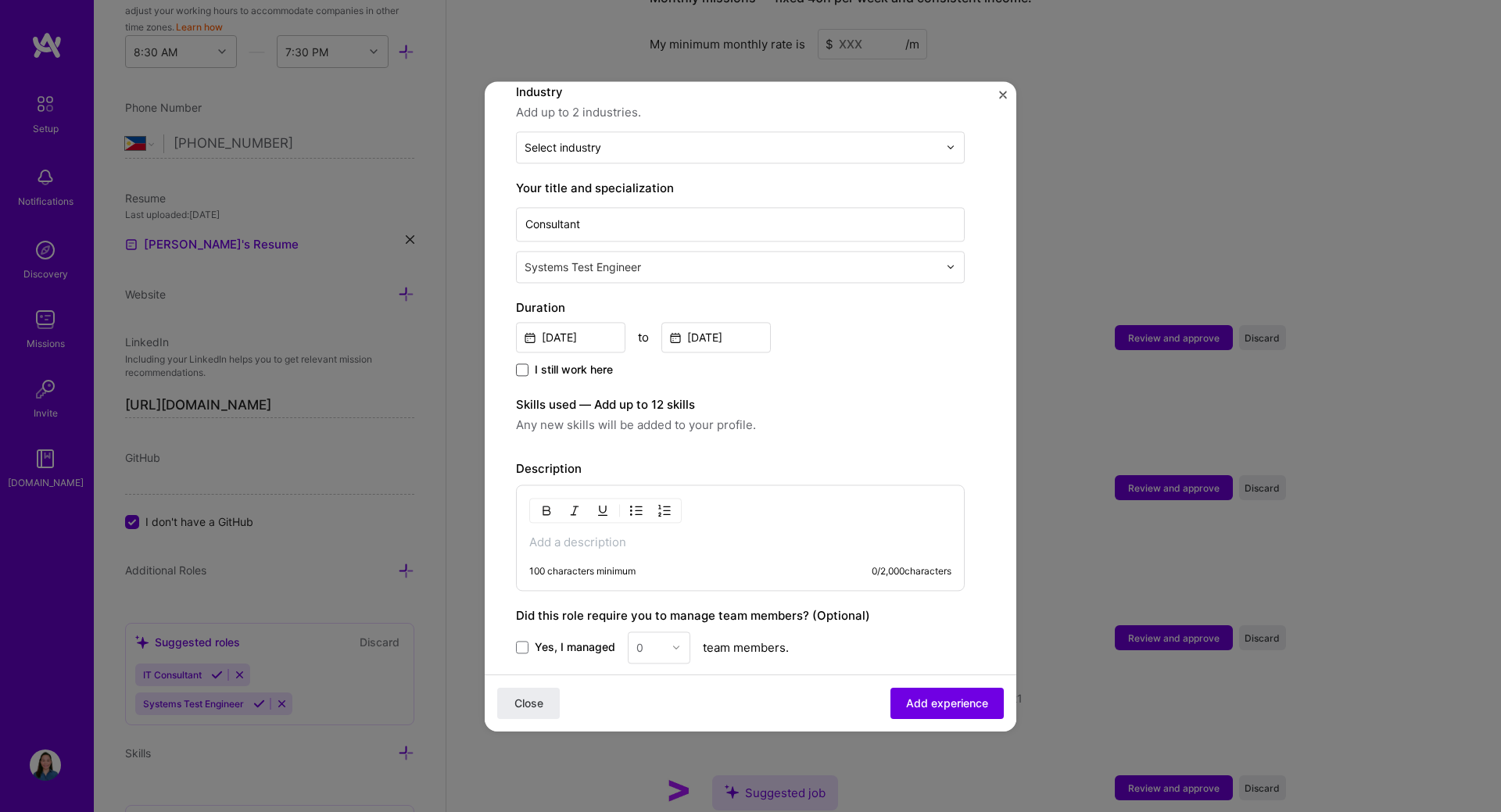
click at [523, 371] on span at bounding box center [522, 370] width 13 height 13
click at [0, 0] on input "I still work here" at bounding box center [0, 0] width 0 height 0
click at [569, 425] on span "Any new skills will be added to your profile." at bounding box center [740, 426] width 449 height 19
drag, startPoint x: 548, startPoint y: 411, endPoint x: 634, endPoint y: 411, distance: 86.0
click at [634, 411] on label "Skills used — Add up to 12 skills" at bounding box center [740, 405] width 449 height 19
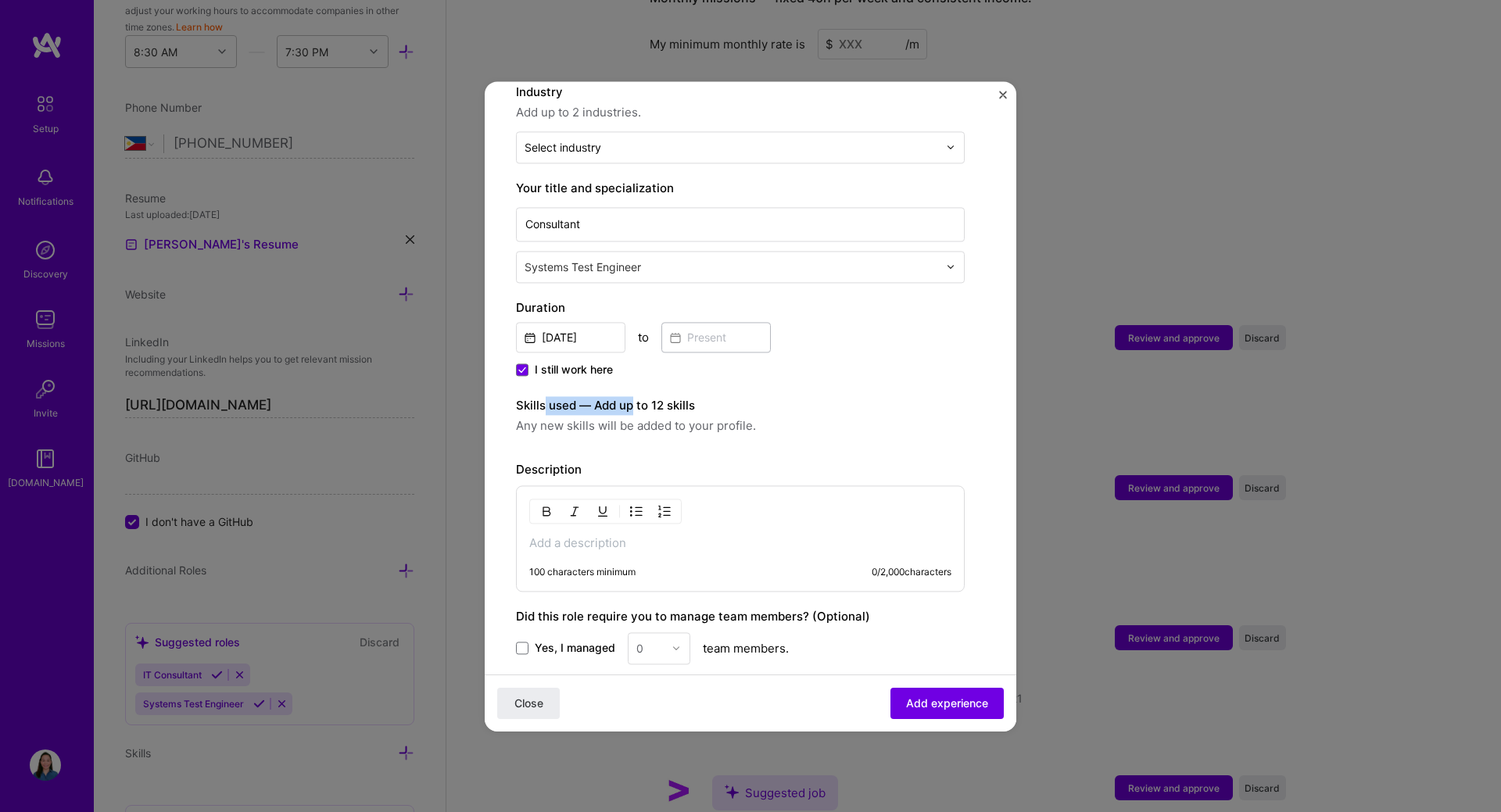
click at [634, 411] on label "Skills used — Add up to 12 skills" at bounding box center [740, 405] width 449 height 19
click at [697, 413] on label "Skills used — Add up to 12 skills" at bounding box center [740, 405] width 449 height 19
click at [635, 421] on span "Any new skills will be added to your profile." at bounding box center [740, 426] width 449 height 19
click at [623, 434] on span "Any new skills will be added to your profile." at bounding box center [740, 426] width 449 height 19
click at [796, 422] on span "Any new skills will be added to your profile." at bounding box center [740, 426] width 449 height 19
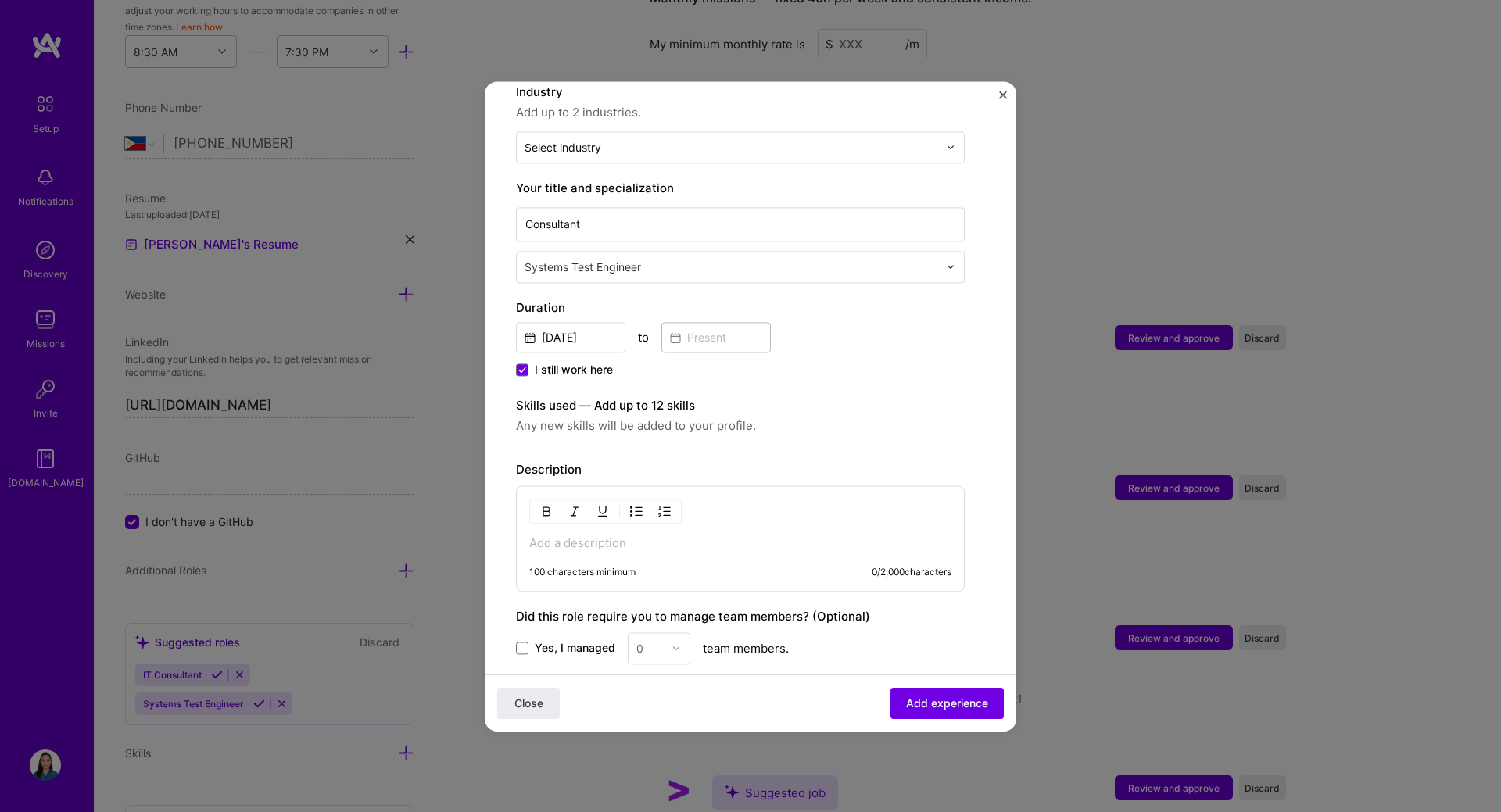
click at [796, 422] on span "Any new skills will be added to your profile." at bounding box center [740, 426] width 449 height 19
click at [723, 439] on div "Skills used — Add up to 12 skills Any new skills will be added to your profile." at bounding box center [740, 420] width 449 height 49
click at [519, 426] on span "Any new skills will be added to your profile." at bounding box center [740, 426] width 449 height 19
click at [526, 431] on span "Any new skills will be added to your profile." at bounding box center [740, 426] width 449 height 19
click at [524, 430] on span "Any new skills will be added to your profile." at bounding box center [740, 426] width 449 height 19
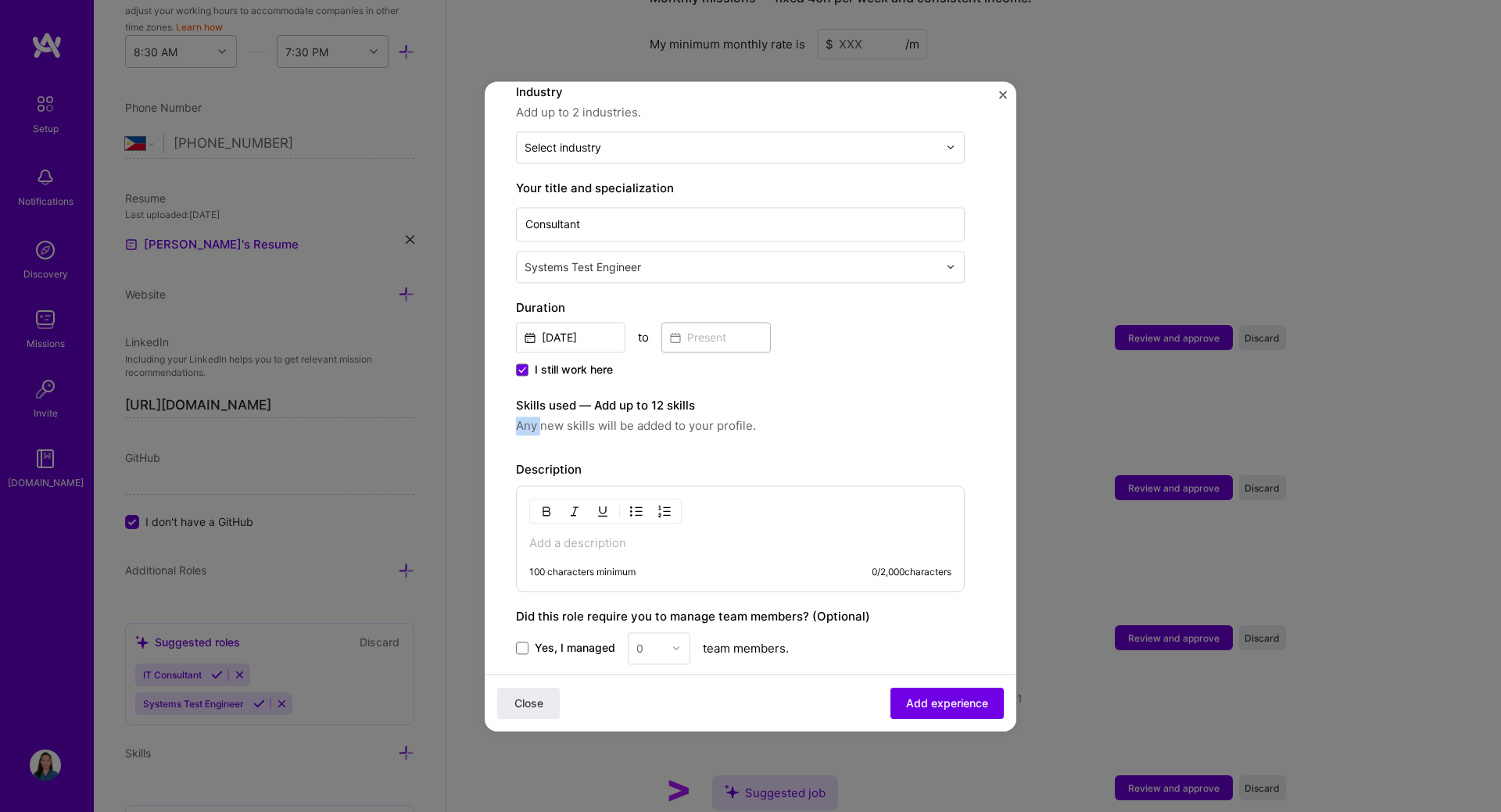
click at [525, 429] on span "Any new skills will be added to your profile." at bounding box center [740, 426] width 449 height 19
drag, startPoint x: 546, startPoint y: 427, endPoint x: 625, endPoint y: 430, distance: 79.1
click at [625, 430] on span "Any new skills will be added to your profile." at bounding box center [740, 426] width 449 height 19
click at [707, 429] on span "Any new skills will be added to your profile." at bounding box center [740, 426] width 449 height 19
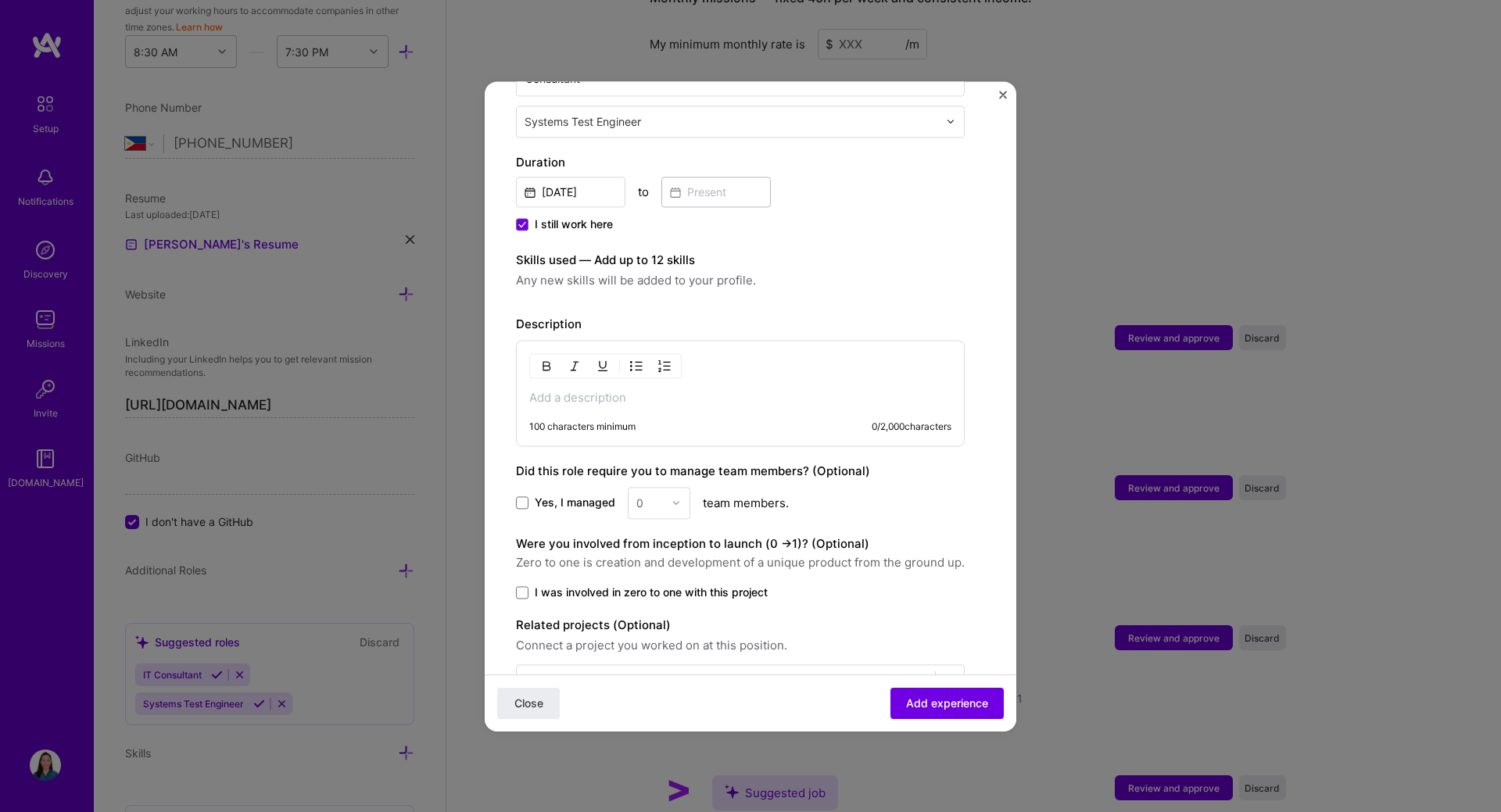
scroll to position [312, 0]
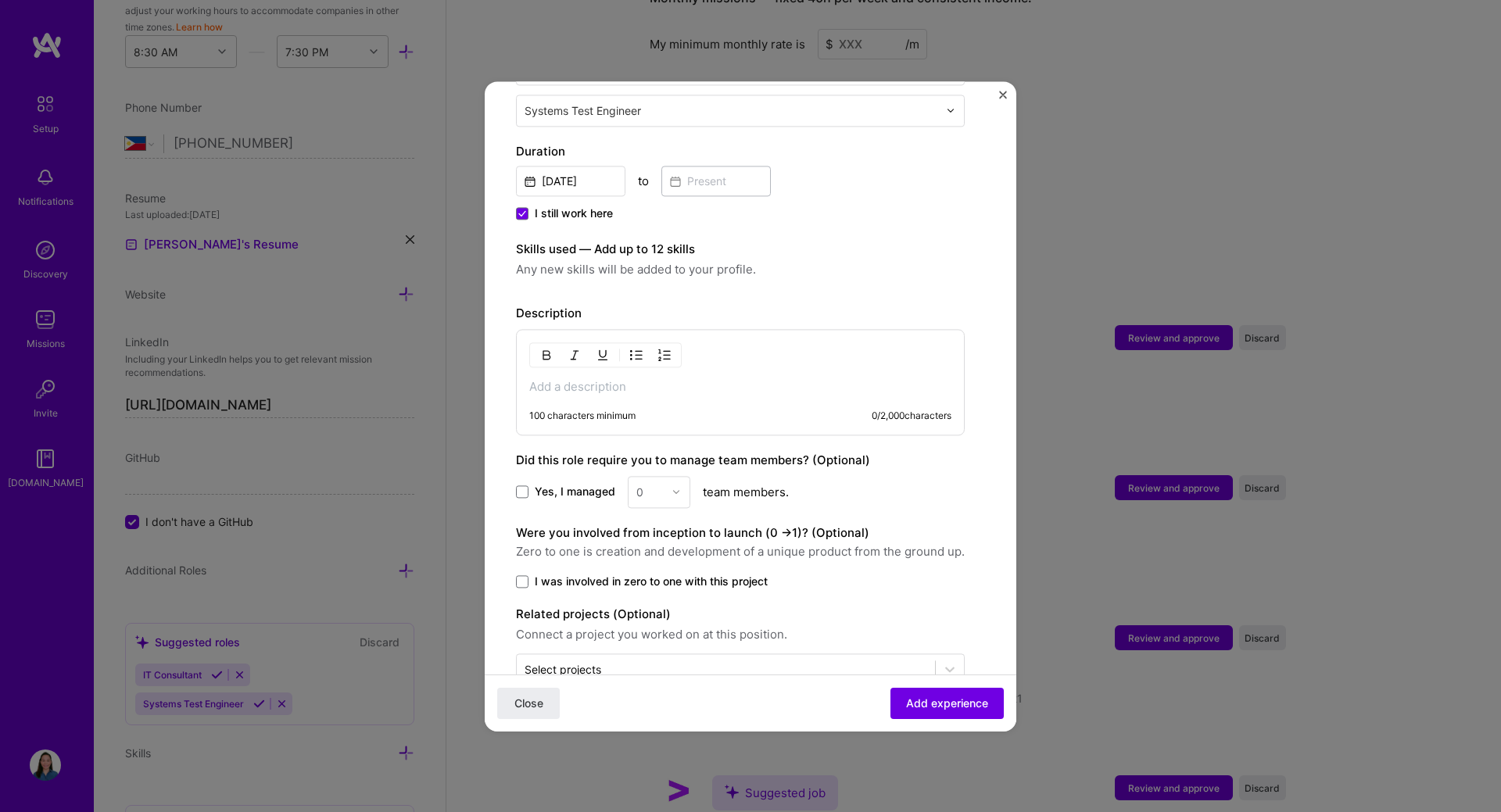
click at [562, 403] on div "100 characters minimum 0 / 2,000 characters" at bounding box center [740, 382] width 449 height 106
click at [560, 379] on p at bounding box center [740, 387] width 422 height 16
click at [552, 389] on p at bounding box center [740, 387] width 422 height 16
click at [638, 359] on img "button" at bounding box center [636, 355] width 13 height 13
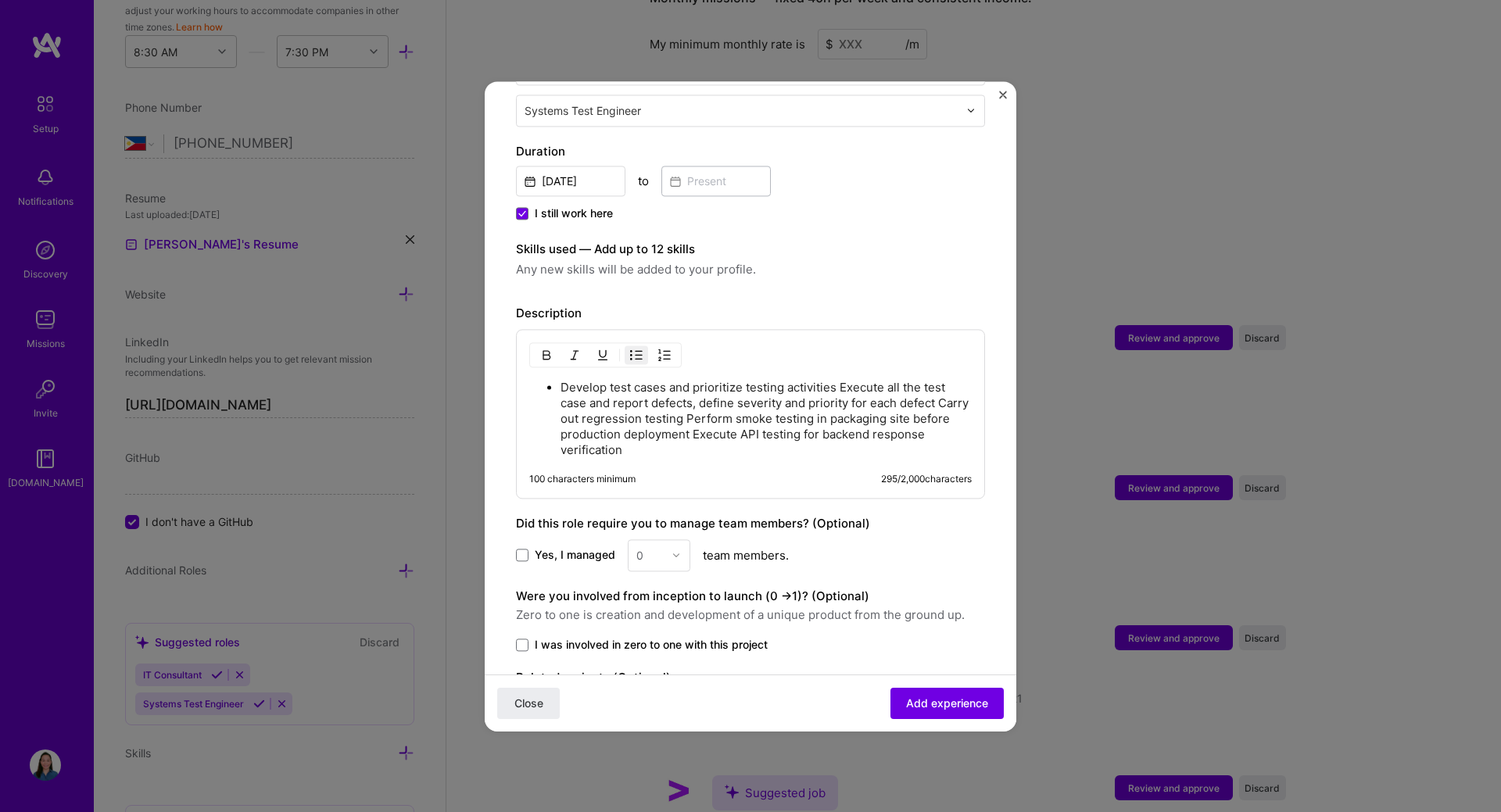
click at [841, 388] on p "Develop test cases and prioritize testing activities Execute all the test case …" at bounding box center [766, 419] width 411 height 78
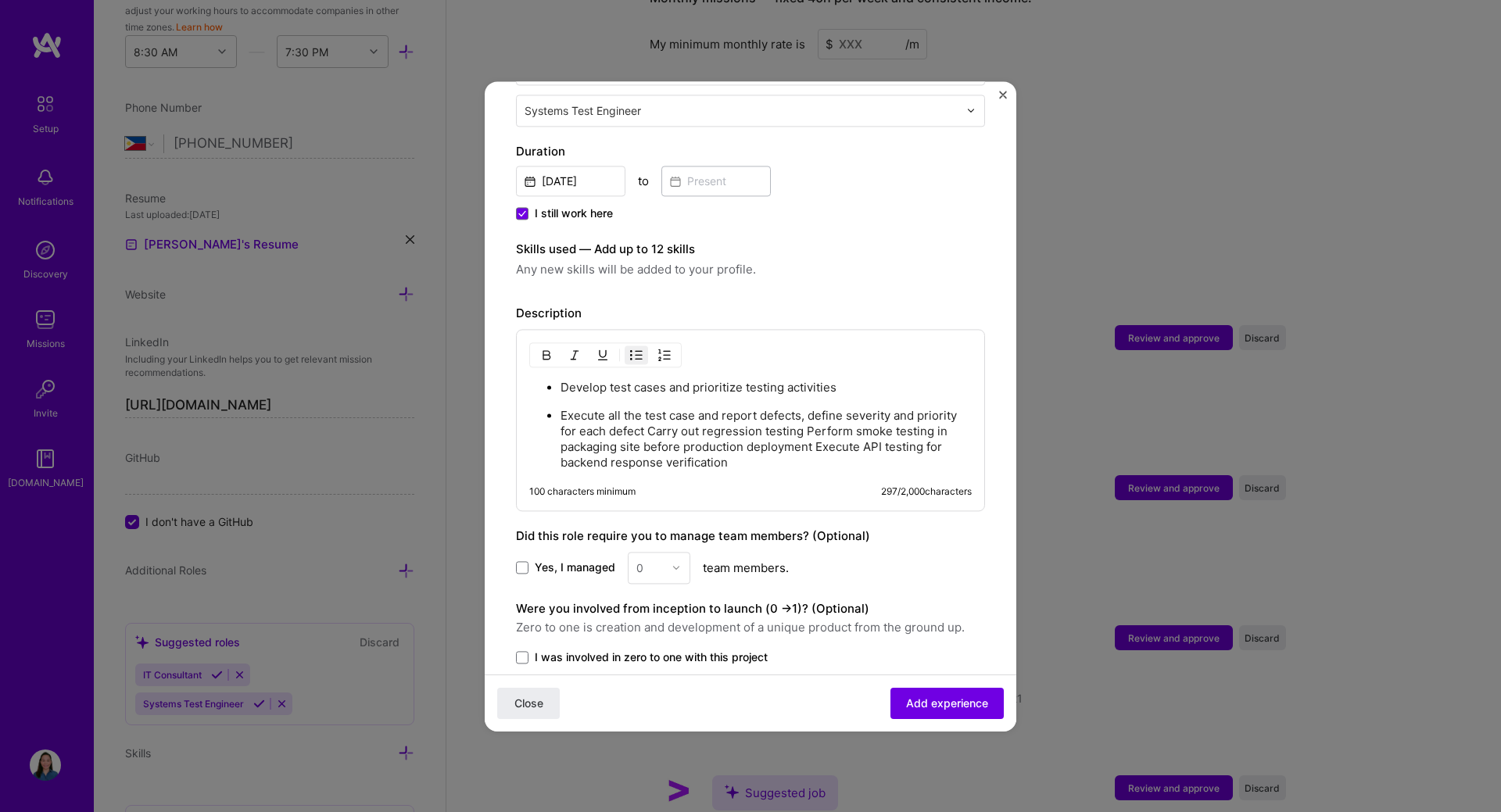
click at [694, 433] on p "Execute all the test case and report defects, define severity and priority for …" at bounding box center [766, 438] width 411 height 62
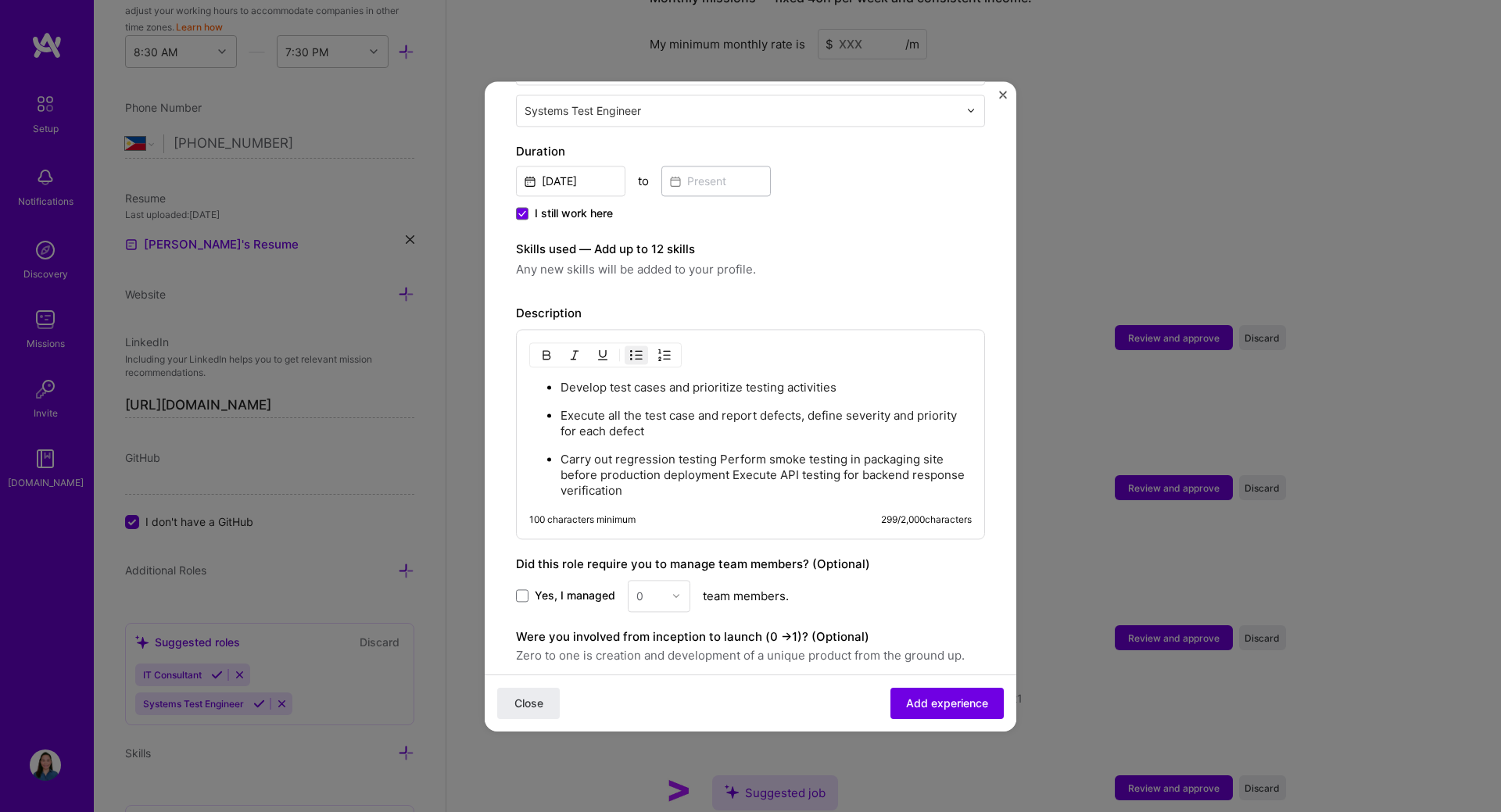
click at [715, 460] on p "Carry out regression testing Perform smoke testing in packaging site before pro…" at bounding box center [766, 475] width 411 height 47
click at [719, 462] on p "Carry out regression testing Perform smoke testing in packaging site before pro…" at bounding box center [766, 475] width 411 height 47
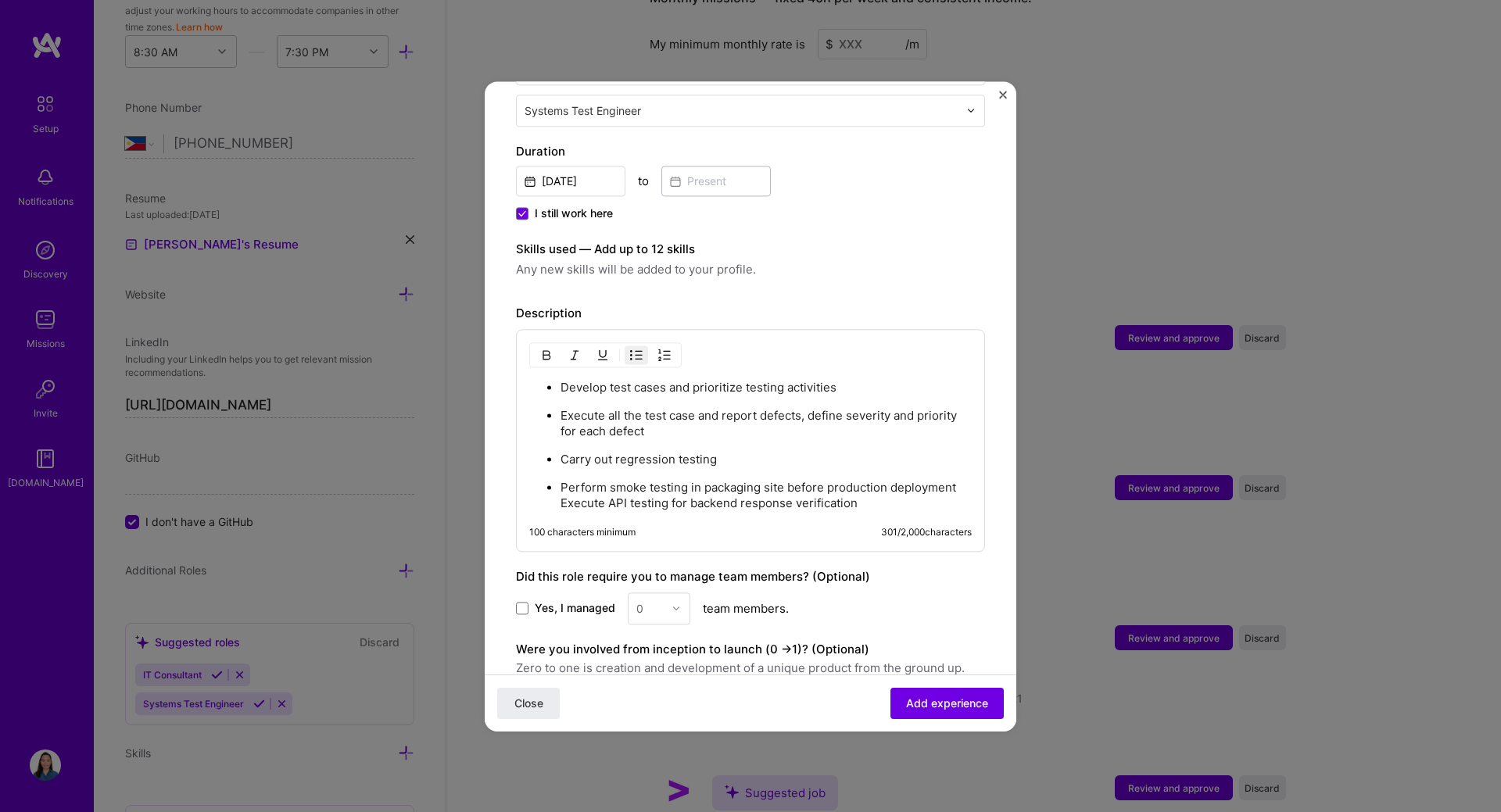
click at [563, 507] on p "Perform smoke testing in packaging site before production deployment Execute AP…" at bounding box center [766, 496] width 411 height 31
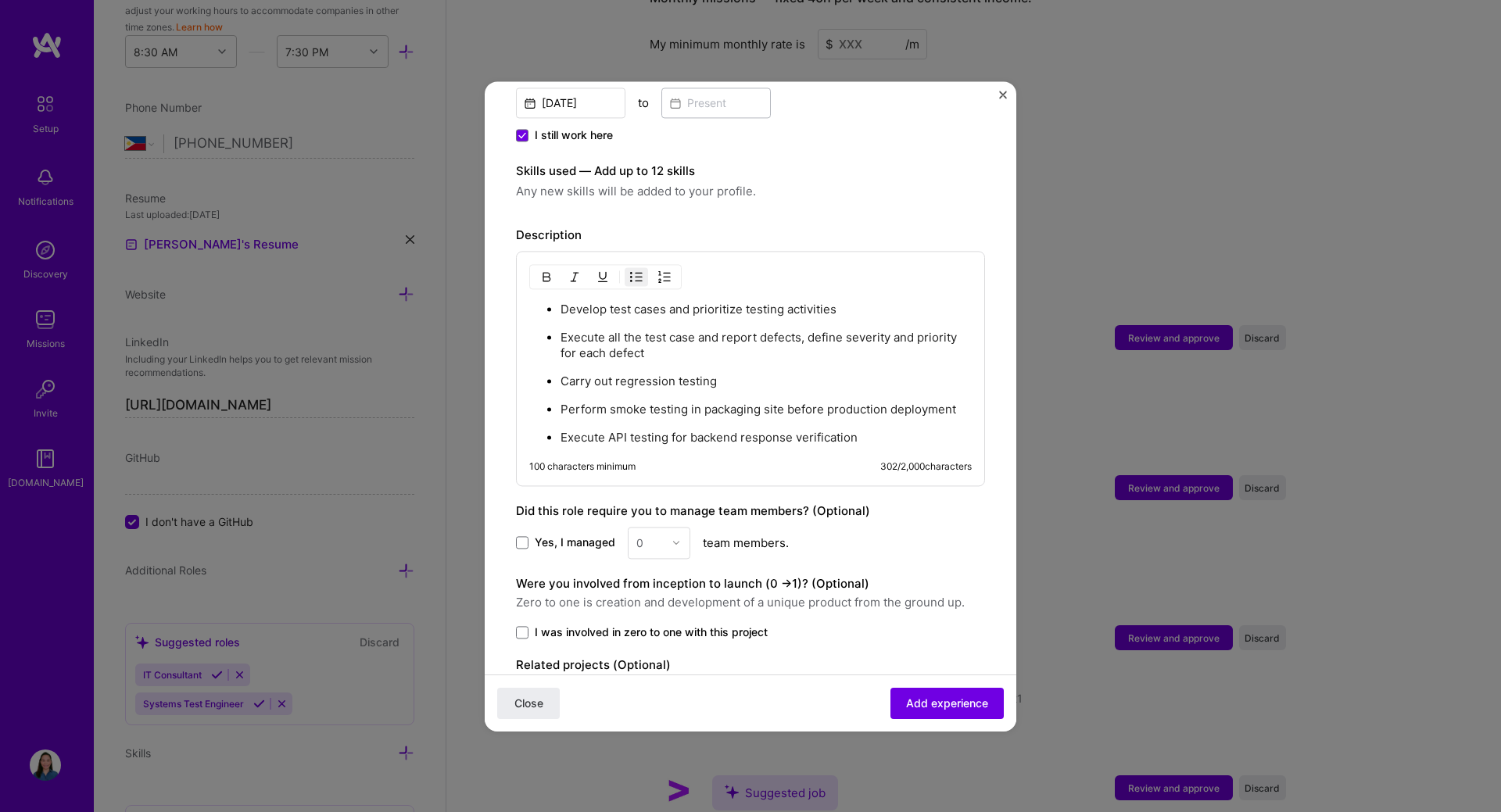
scroll to position [469, 0]
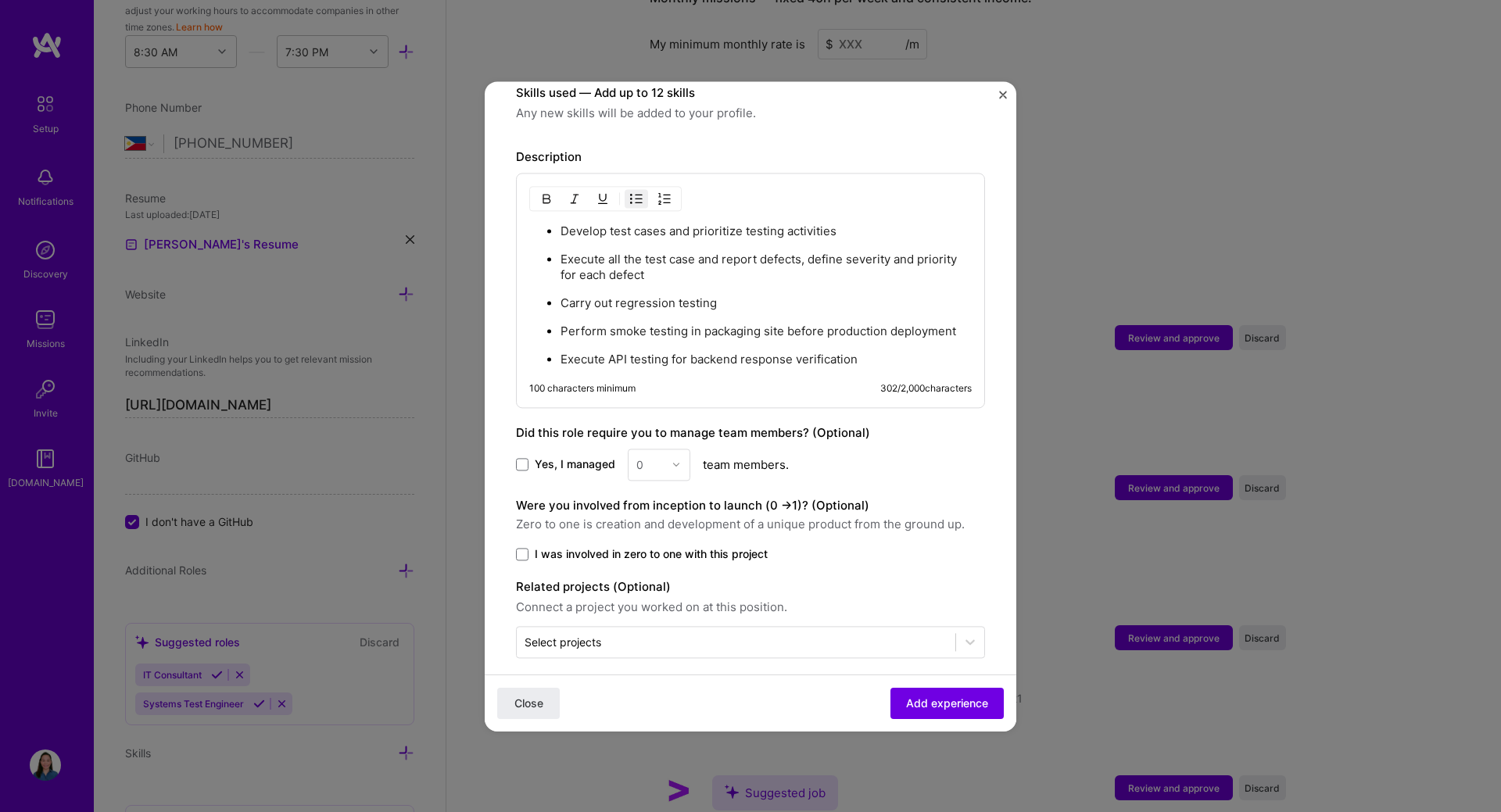
click at [664, 468] on div "0" at bounding box center [658, 464] width 62 height 32
click at [671, 463] on div "0" at bounding box center [658, 464] width 62 height 32
click at [675, 463] on div "0" at bounding box center [658, 464] width 62 height 32
click at [883, 473] on div "Yes, I managed 0 team members." at bounding box center [750, 464] width 469 height 32
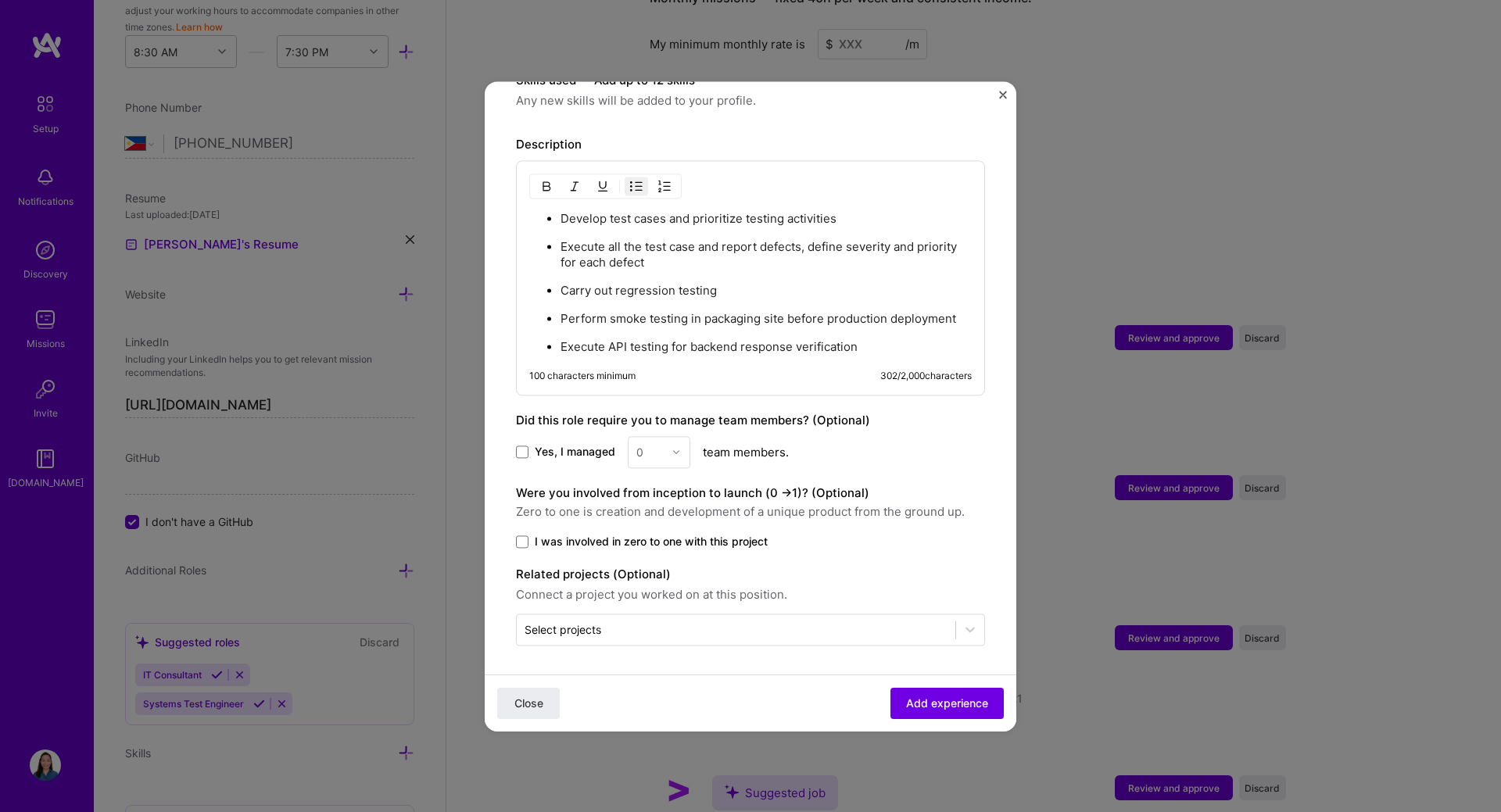
scroll to position [485, 0]
click at [681, 507] on span "Zero to one is creation and development of a unique product from the ground up." at bounding box center [750, 509] width 469 height 19
click at [800, 501] on span "Zero to one is creation and development of a unique product from the ground up." at bounding box center [750, 509] width 469 height 19
click at [642, 539] on span "I was involved in zero to one with this project" at bounding box center [651, 538] width 233 height 16
click at [0, 0] on input "I was involved in zero to one with this project" at bounding box center [0, 0] width 0 height 0
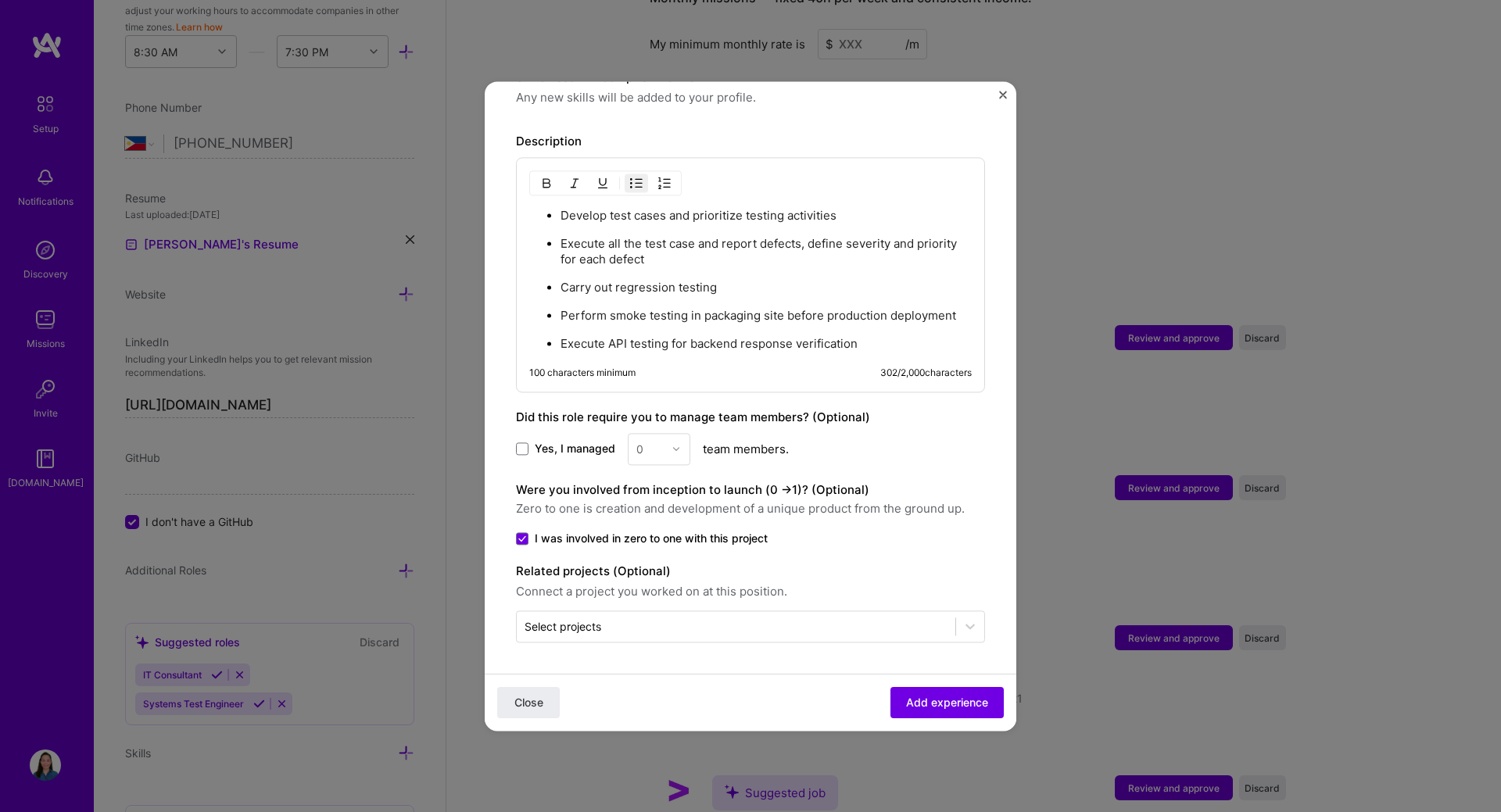
click at [607, 568] on label "Related projects (Optional)" at bounding box center [750, 571] width 469 height 19
click at [619, 598] on span "Connect a project you worked on at this position." at bounding box center [750, 592] width 469 height 19
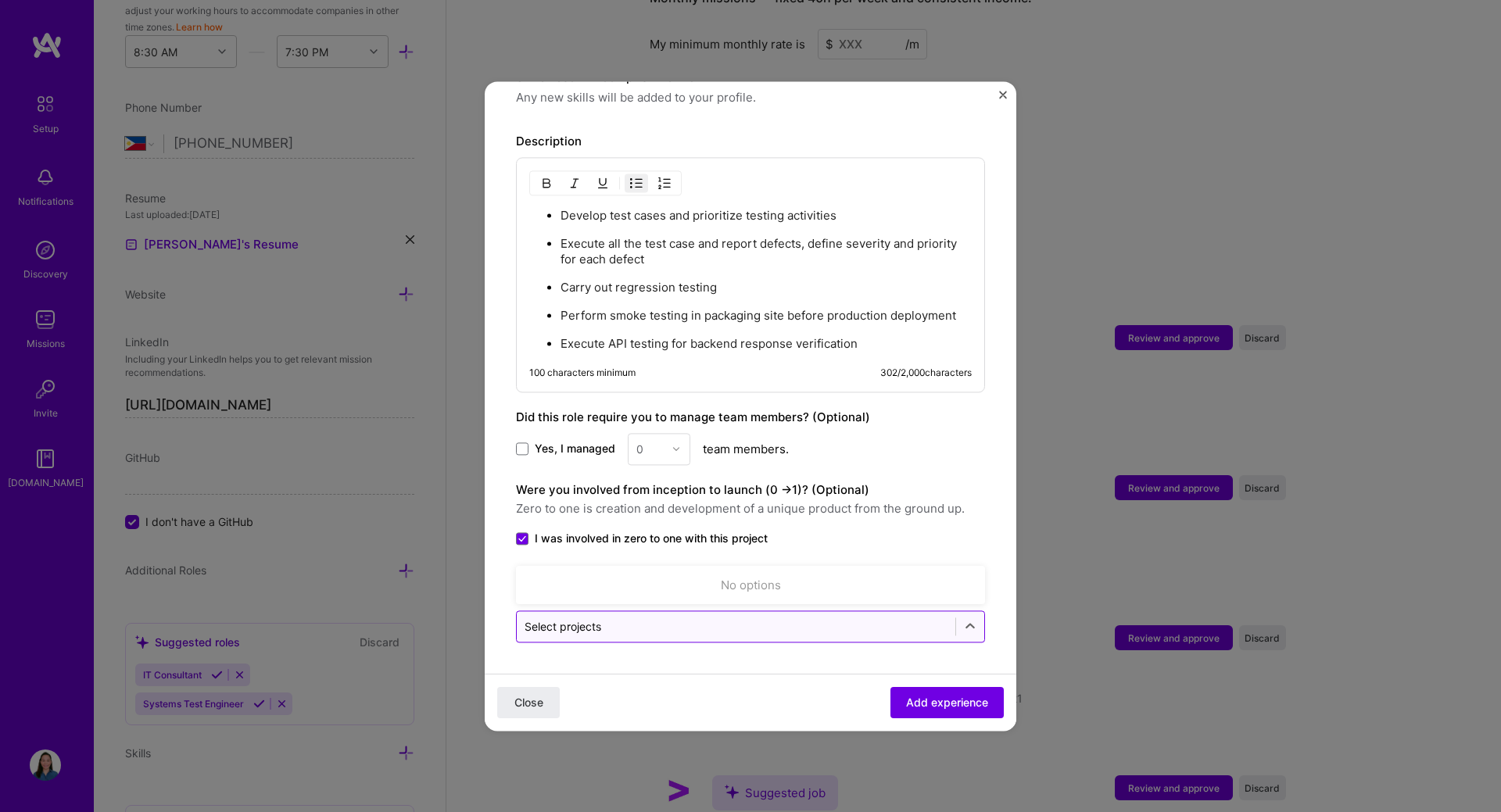
click at [739, 620] on input "text" at bounding box center [735, 626] width 423 height 17
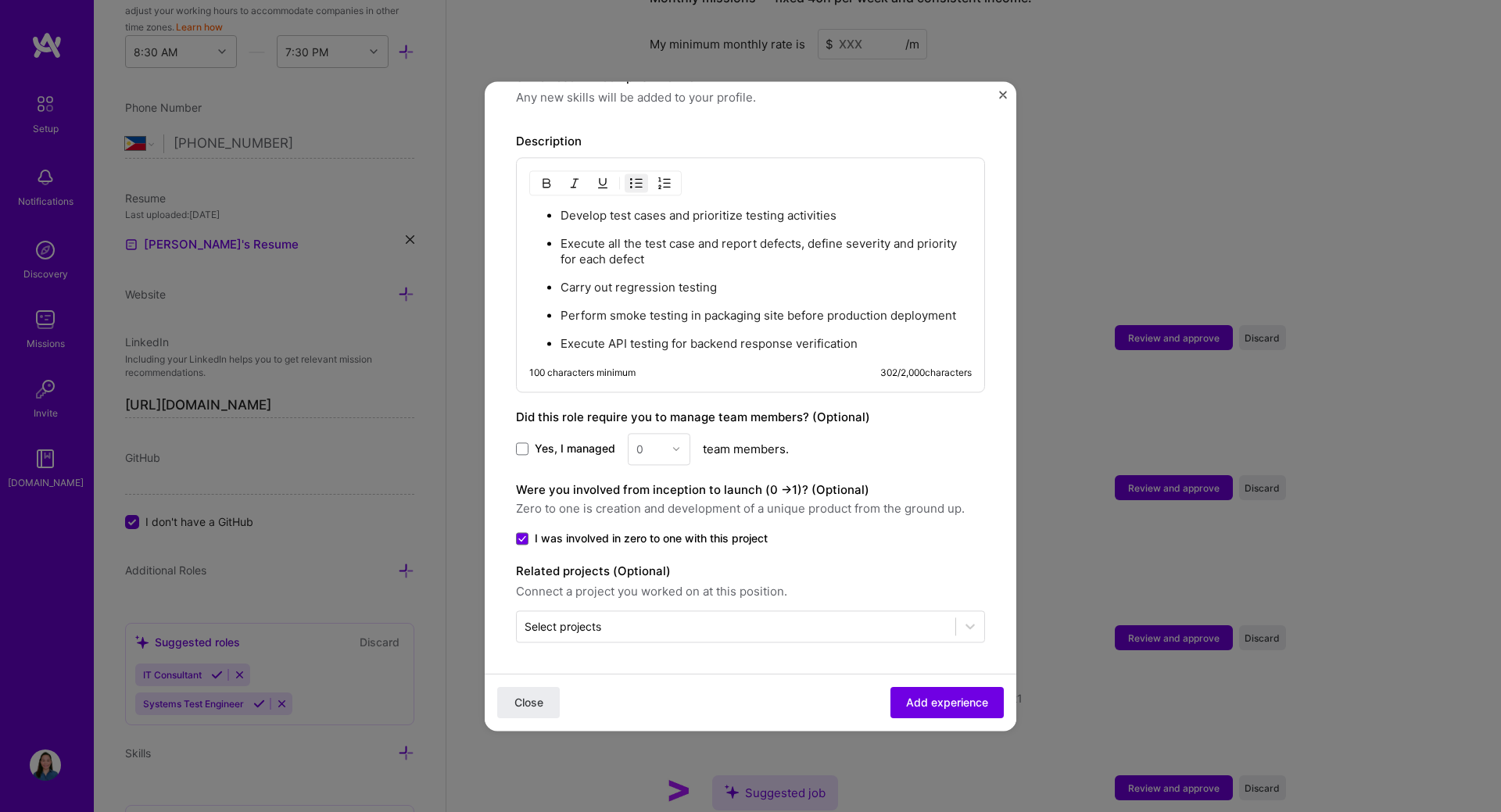
click at [725, 661] on form "Create a job experience Jobs help companies understand your past experience. Co…" at bounding box center [750, 179] width 531 height 1102
click at [523, 532] on span at bounding box center [522, 538] width 13 height 13
click at [0, 0] on input "I was involved in zero to one with this project" at bounding box center [0, 0] width 0 height 0
click at [928, 707] on span "Add experience" at bounding box center [947, 703] width 82 height 16
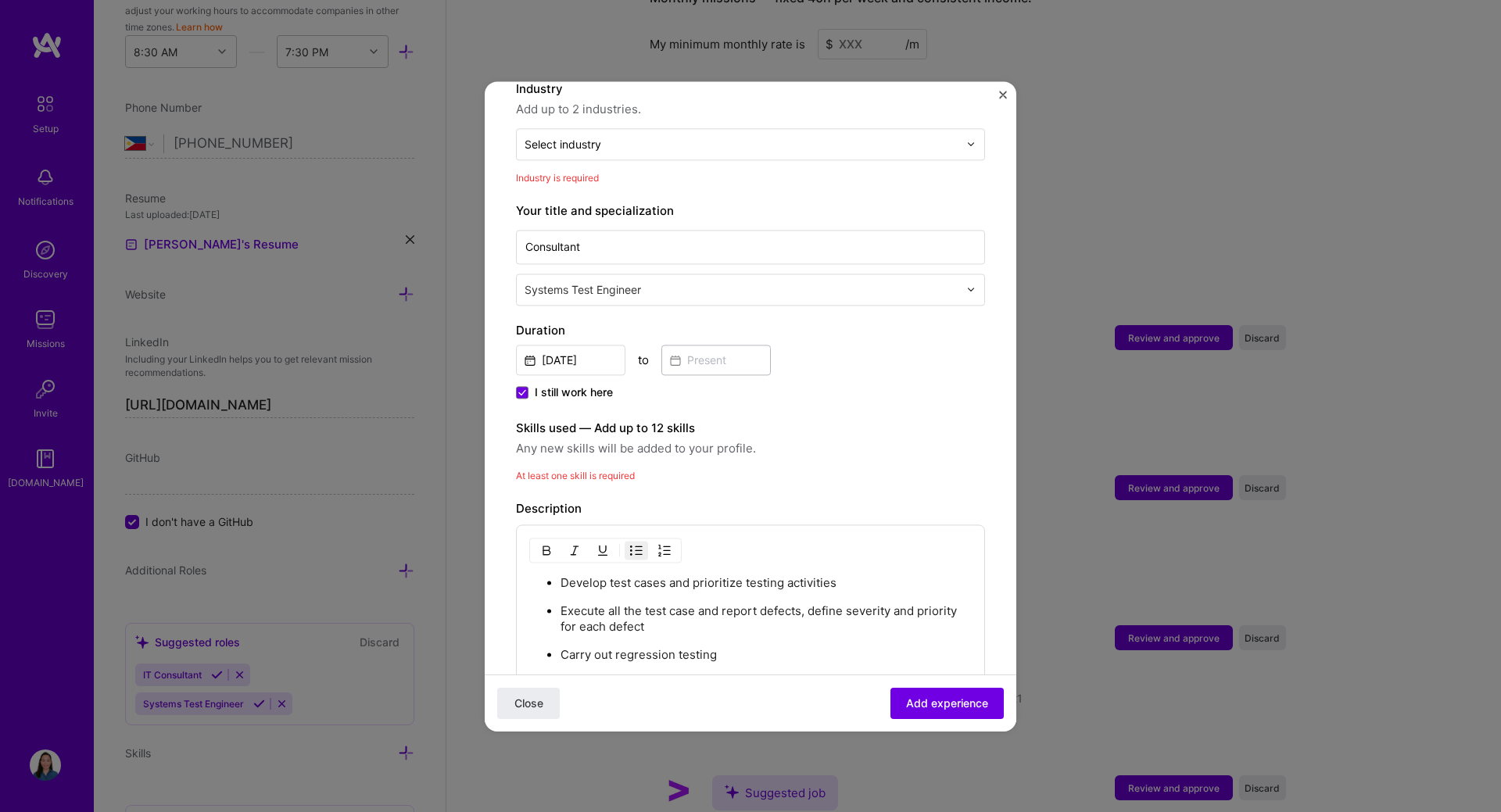
scroll to position [158, 0]
click at [627, 138] on input "text" at bounding box center [741, 146] width 434 height 17
type input "I"
type input "Software"
click at [793, 227] on div "Your title and specialization Consultant Systems Test Engineer" at bounding box center [750, 255] width 469 height 104
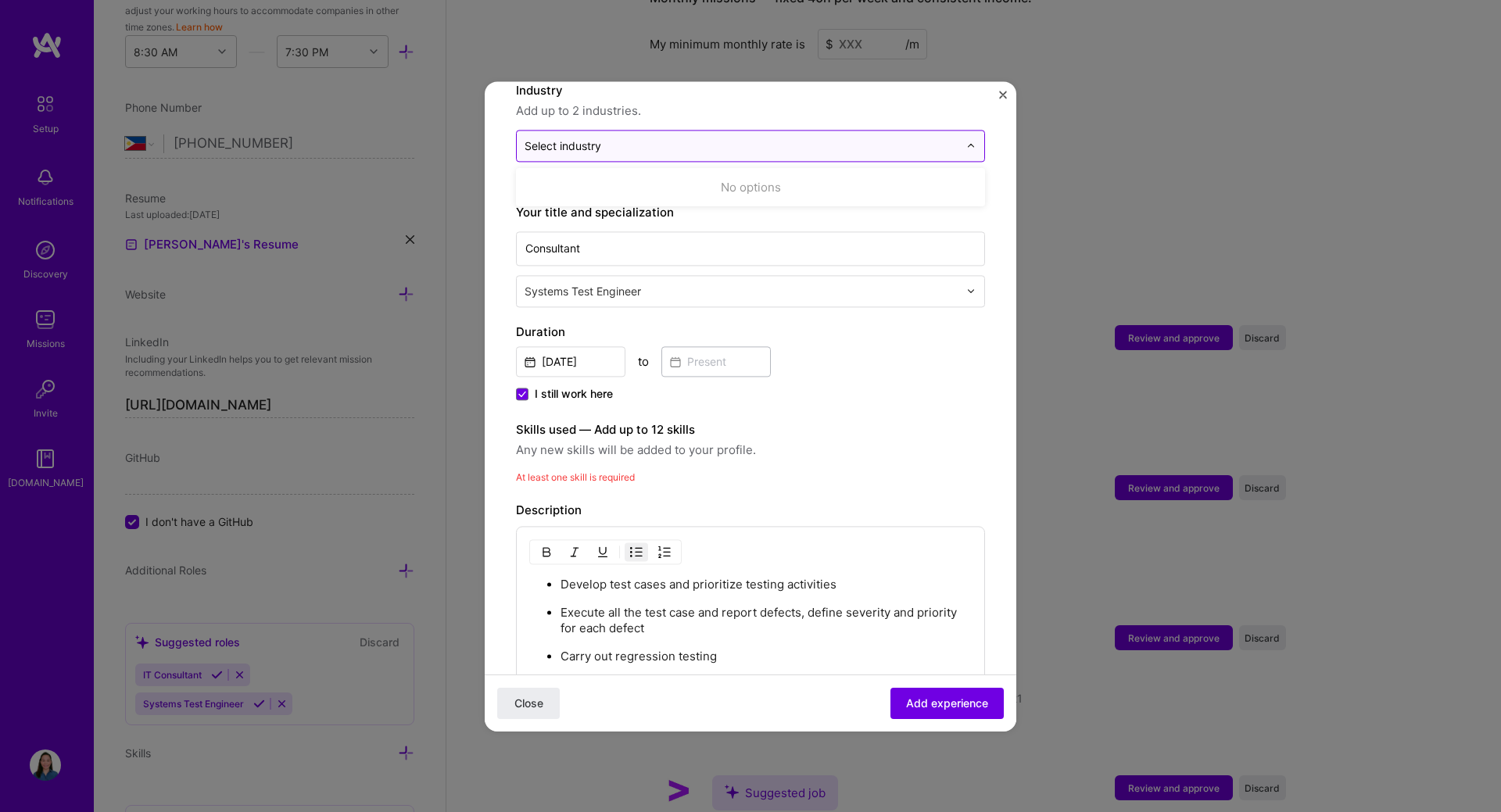
click at [650, 150] on input "text" at bounding box center [741, 146] width 434 height 17
drag, startPoint x: 649, startPoint y: 149, endPoint x: 586, endPoint y: 149, distance: 63.0
click at [586, 149] on div "Select industry 0" at bounding box center [741, 146] width 449 height 31
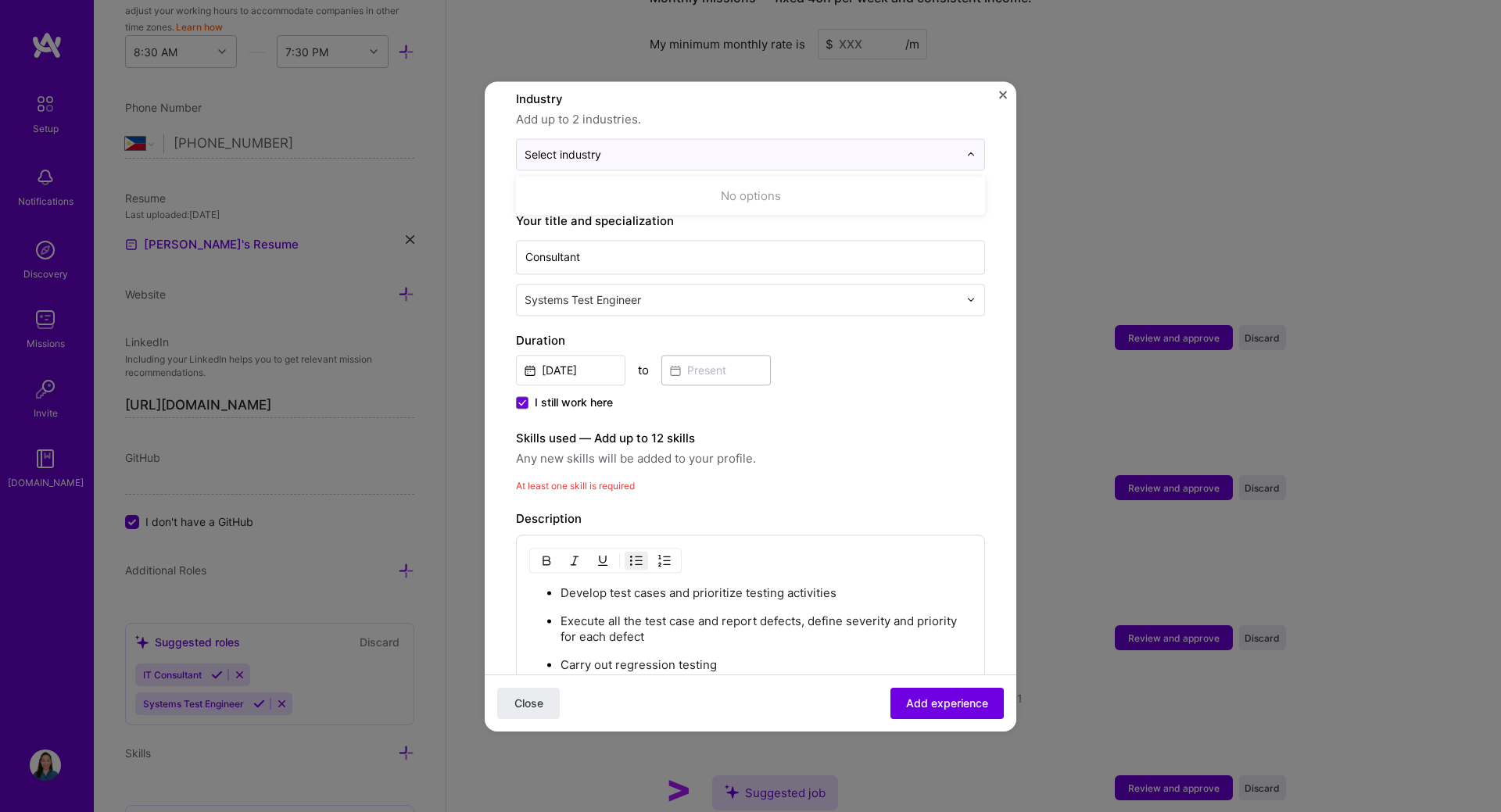
scroll to position [234, 0]
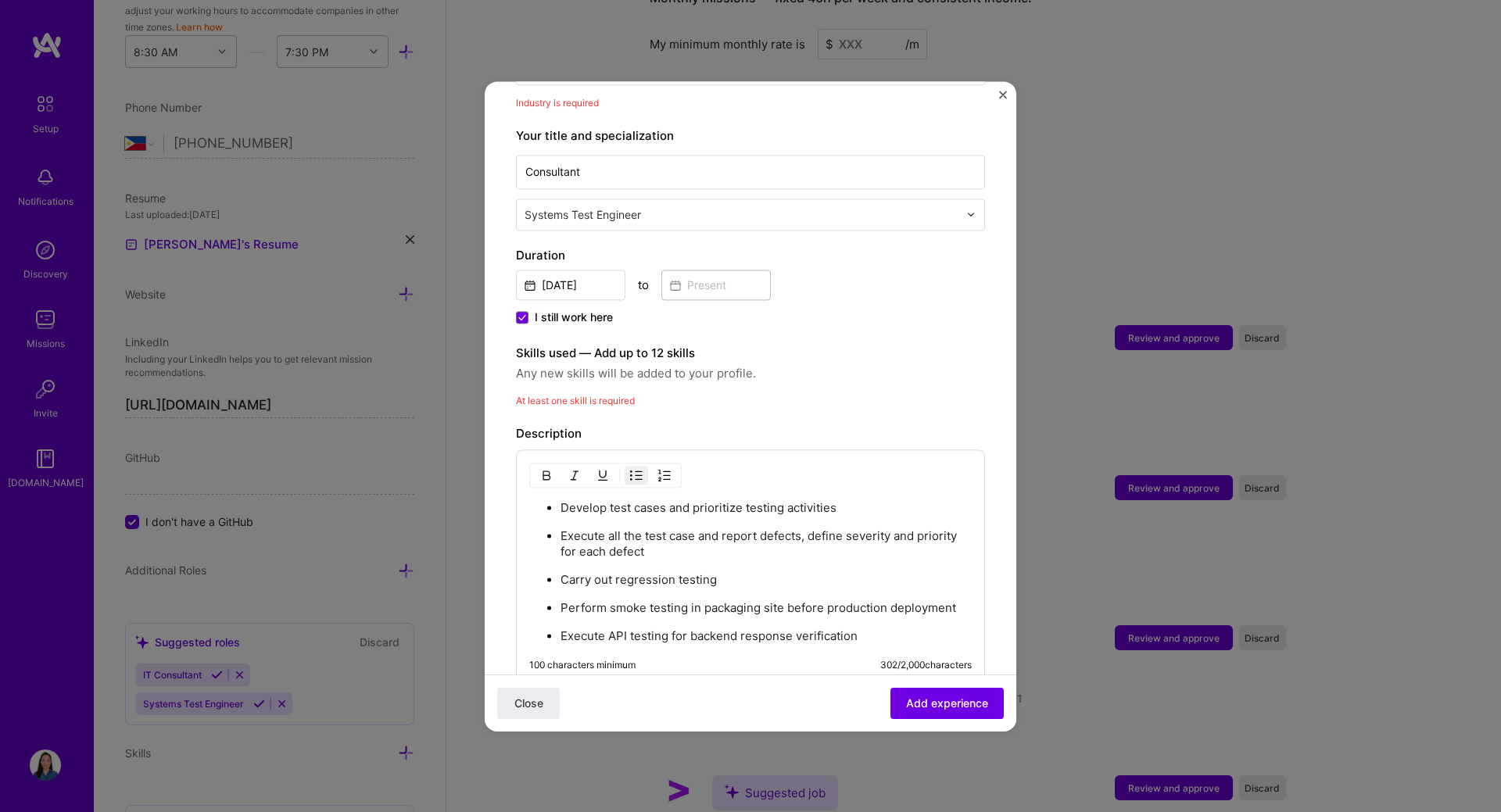
click at [601, 371] on span "Any new skills will be added to your profile." at bounding box center [750, 374] width 469 height 19
click at [601, 374] on span "Any new skills will be added to your profile." at bounding box center [750, 374] width 469 height 19
click at [601, 395] on span "At least one skill is required" at bounding box center [575, 400] width 119 height 12
click at [540, 380] on span "Any new skills will be added to your profile." at bounding box center [750, 374] width 469 height 19
click at [538, 375] on span "Any new skills will be added to your profile." at bounding box center [750, 374] width 469 height 19
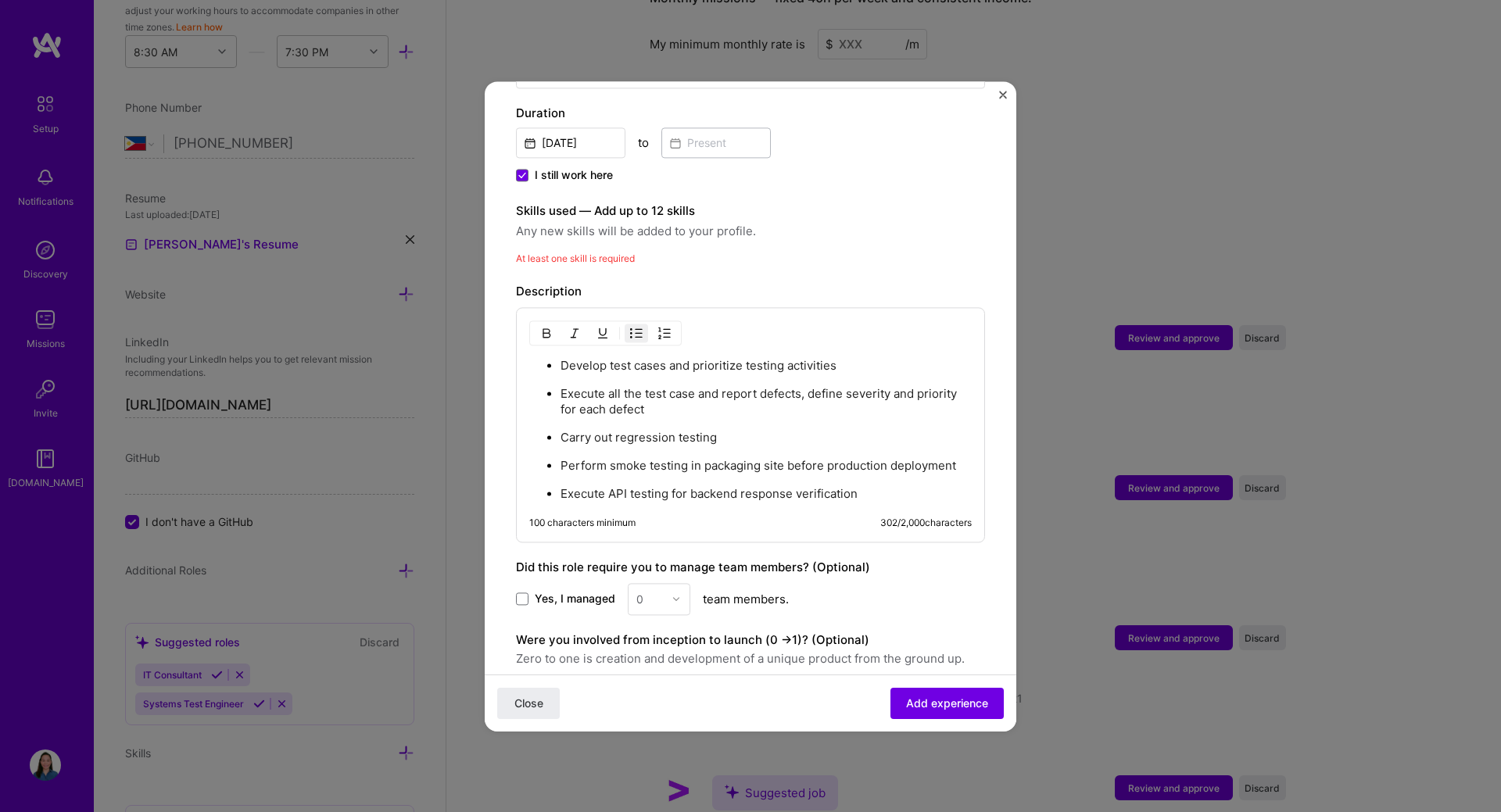
scroll to position [391, 0]
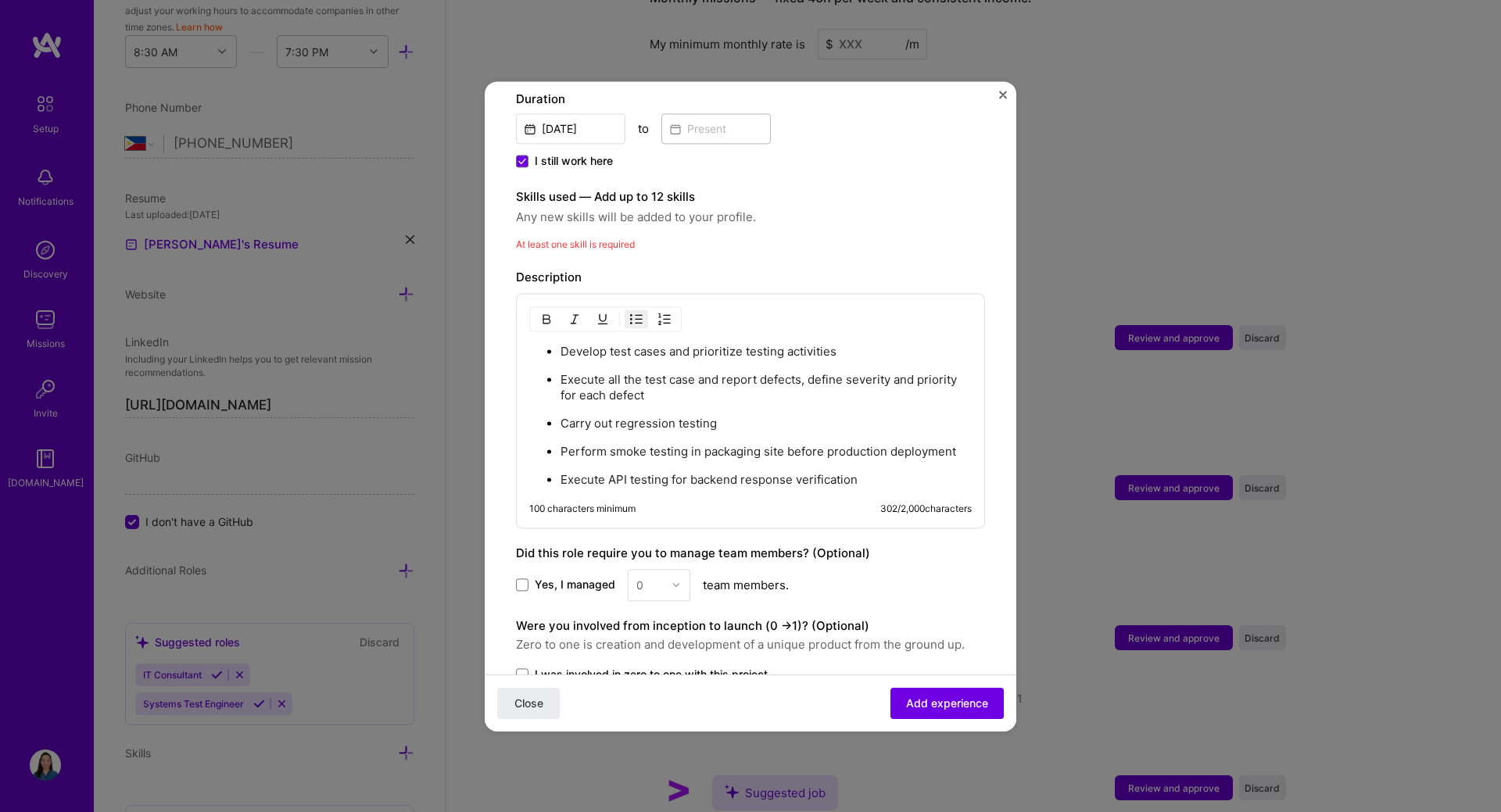
click at [586, 231] on div "Skills used — Add up to 12 skills Any new skills will be added to your profile.…" at bounding box center [750, 220] width 469 height 65
click at [642, 198] on label "Skills used — Add up to 12 skills" at bounding box center [750, 197] width 469 height 19
click at [671, 190] on label "Skills used — Add up to 12 skills" at bounding box center [750, 197] width 469 height 19
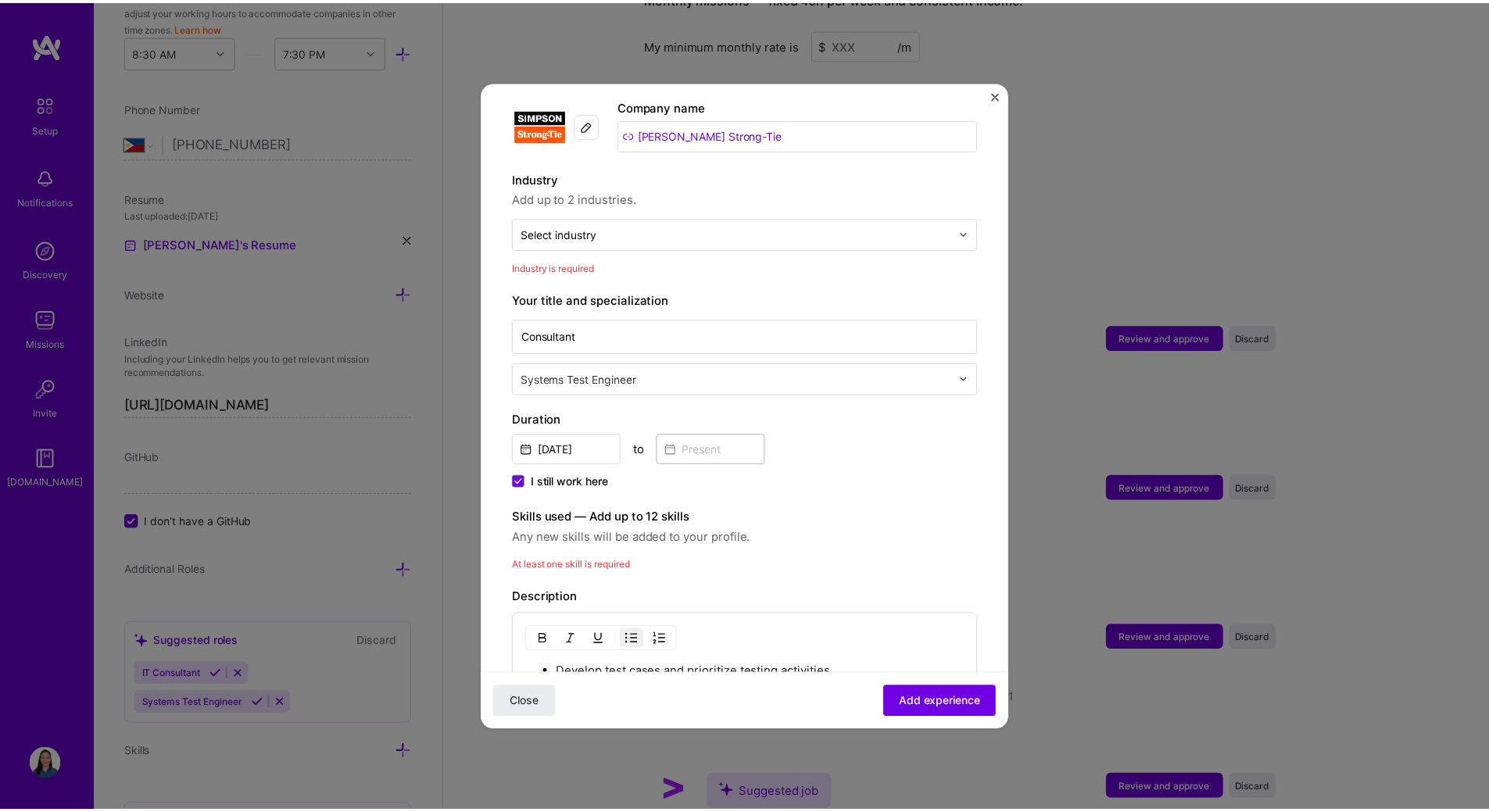
scroll to position [0, 0]
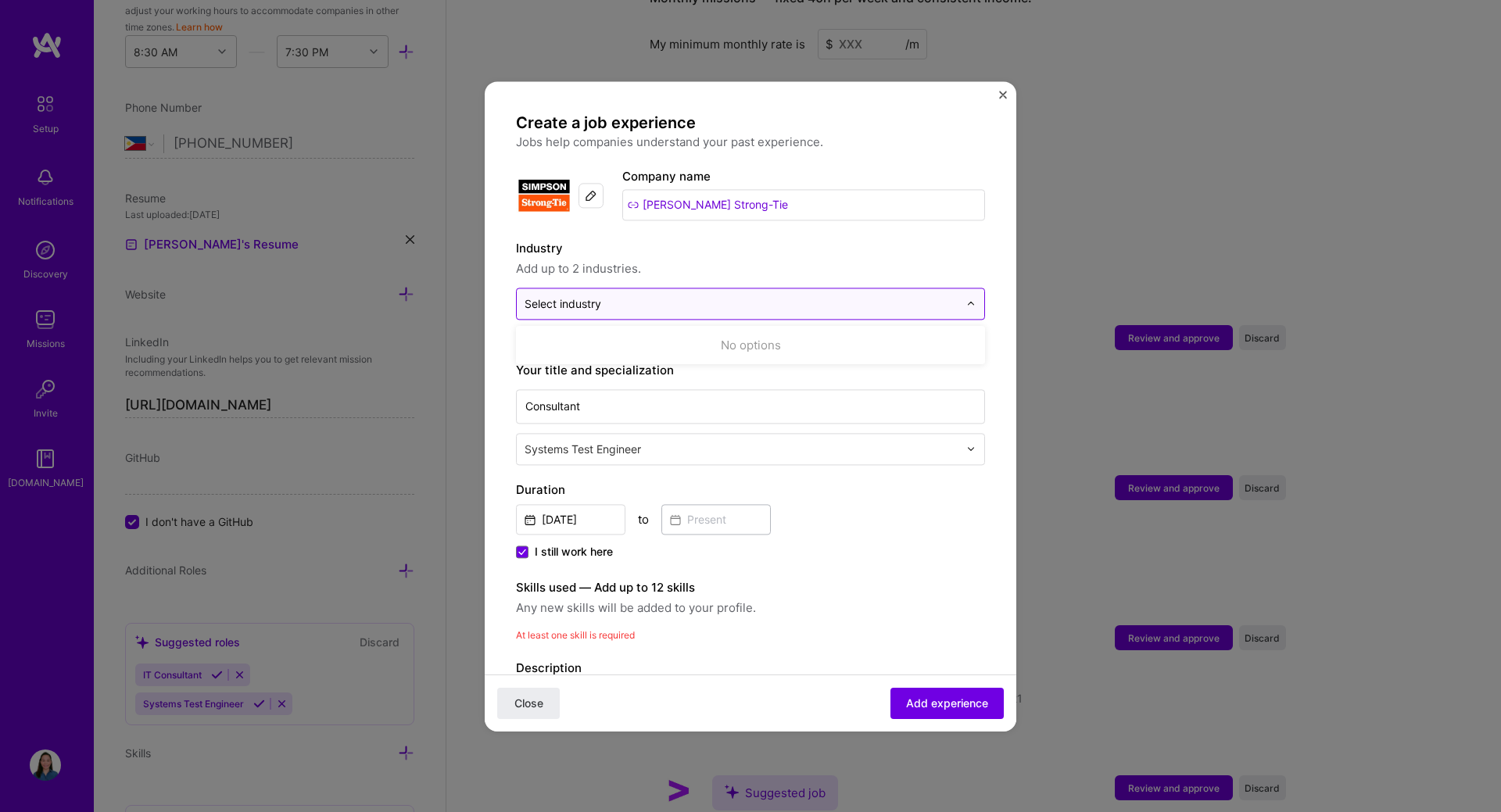
click at [950, 299] on div "Select industry 0" at bounding box center [741, 303] width 449 height 31
click at [750, 304] on input "text" at bounding box center [741, 303] width 434 height 17
click at [517, 692] on button "Close" at bounding box center [528, 703] width 62 height 31
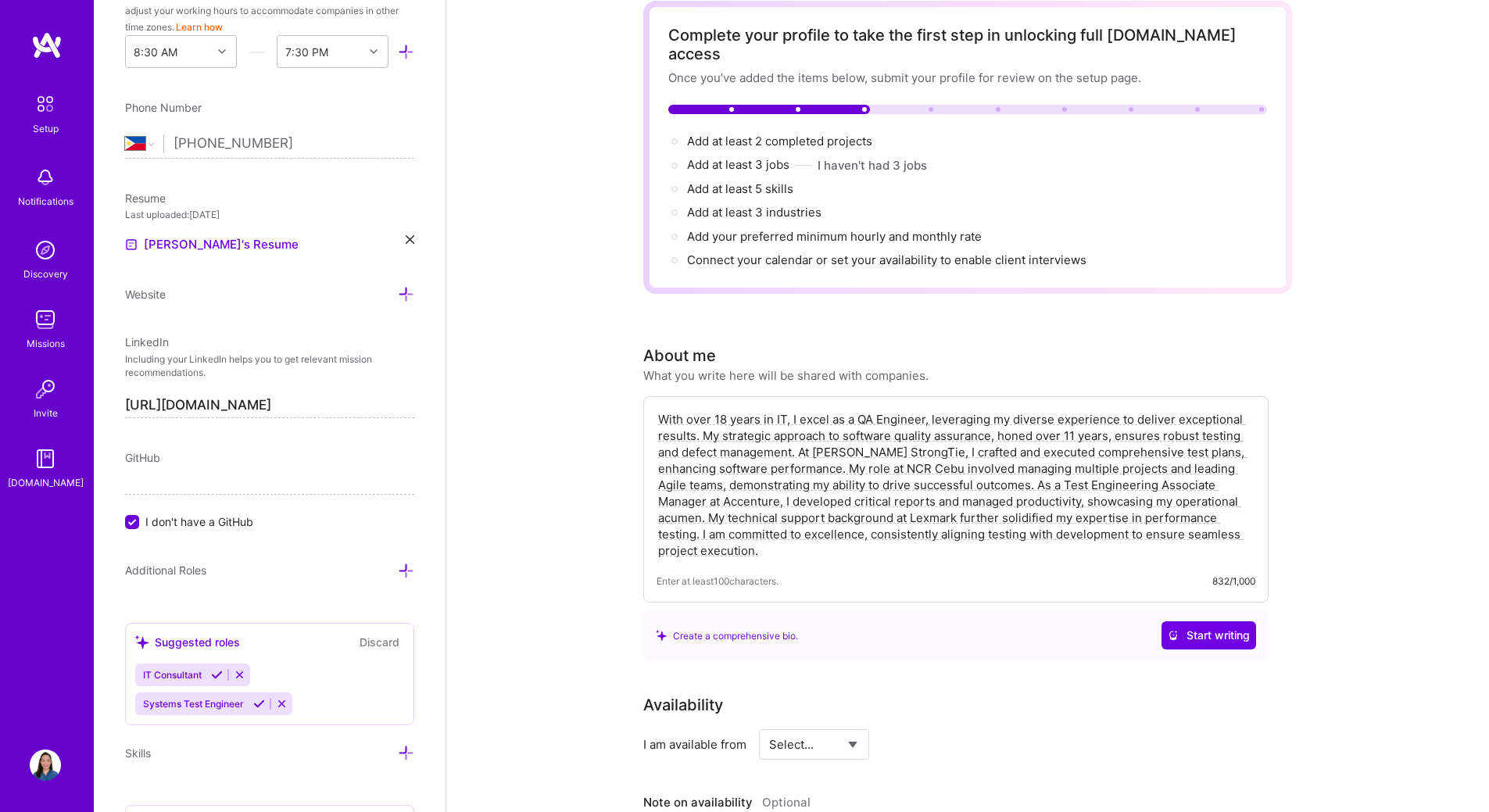
scroll to position [237, 0]
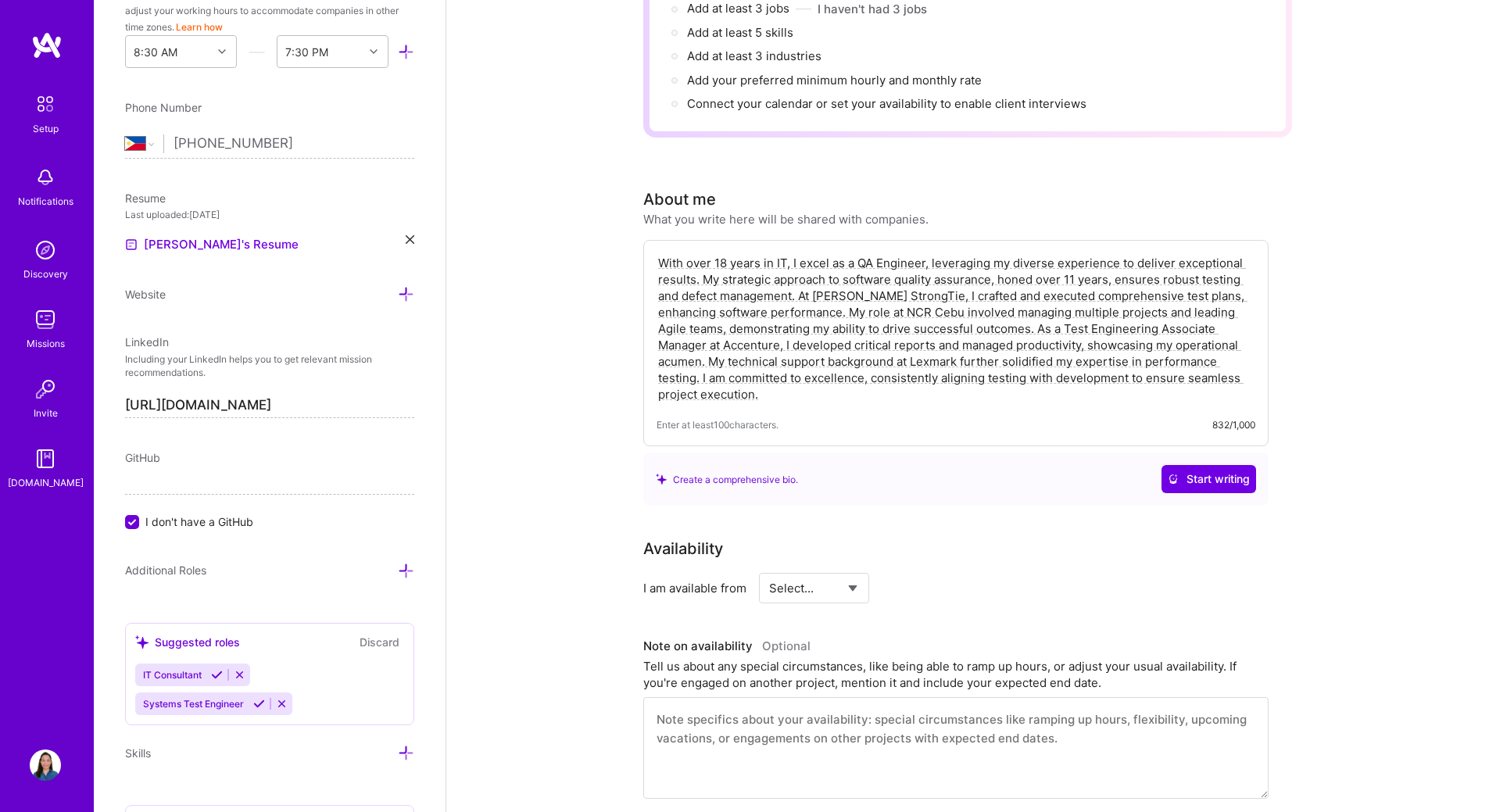
drag, startPoint x: 809, startPoint y: 252, endPoint x: 1055, endPoint y: 253, distance: 246.0
click at [1055, 253] on textarea "With over 18 years in IT, I excel as a QA Engineer, leveraging my diverse exper…" at bounding box center [955, 329] width 599 height 151
click at [770, 367] on textarea "With over 18 years in IT, I excel as a QA Engineer, leveraging my diverse exper…" at bounding box center [955, 329] width 599 height 151
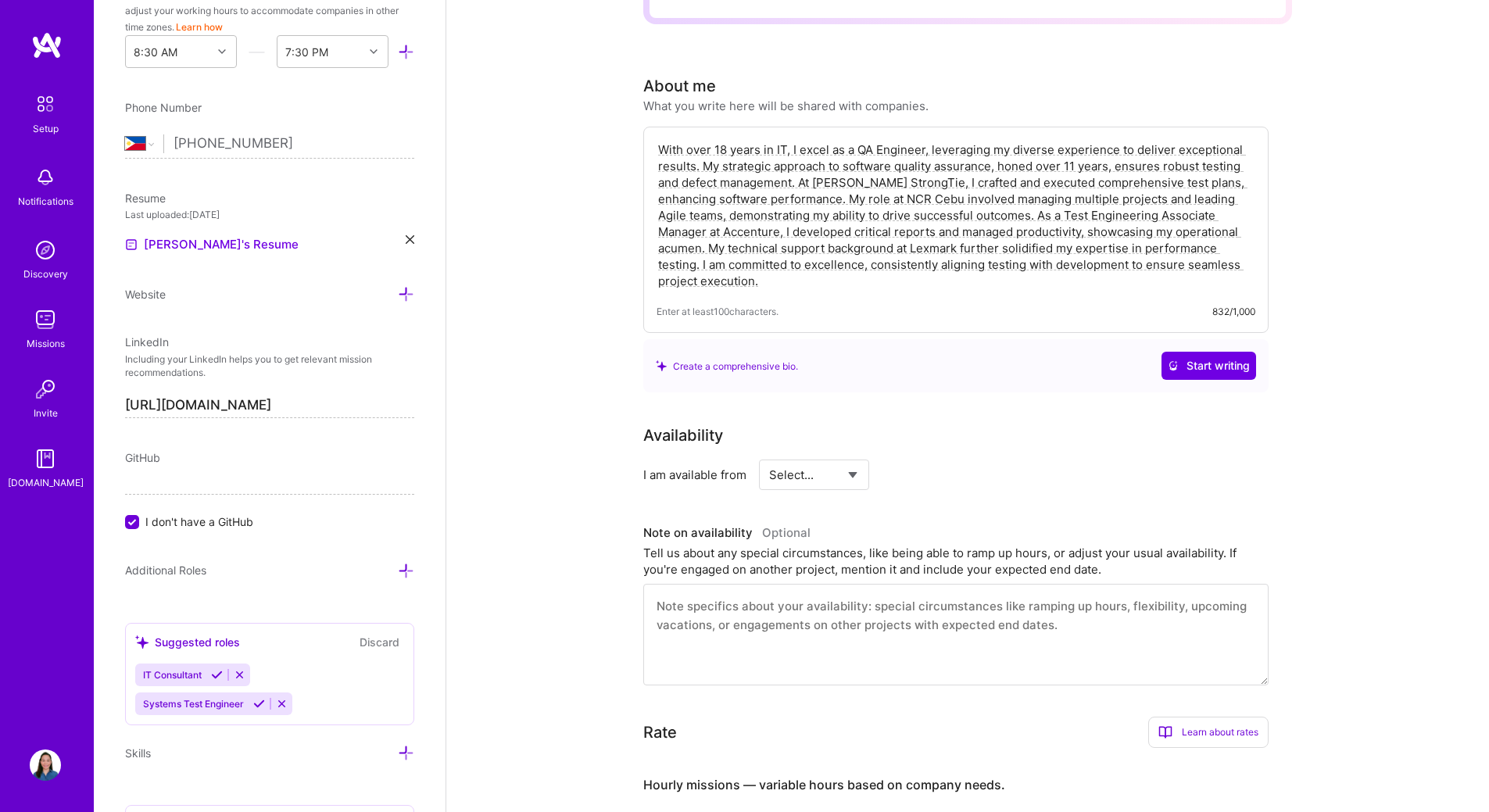
scroll to position [315, 0]
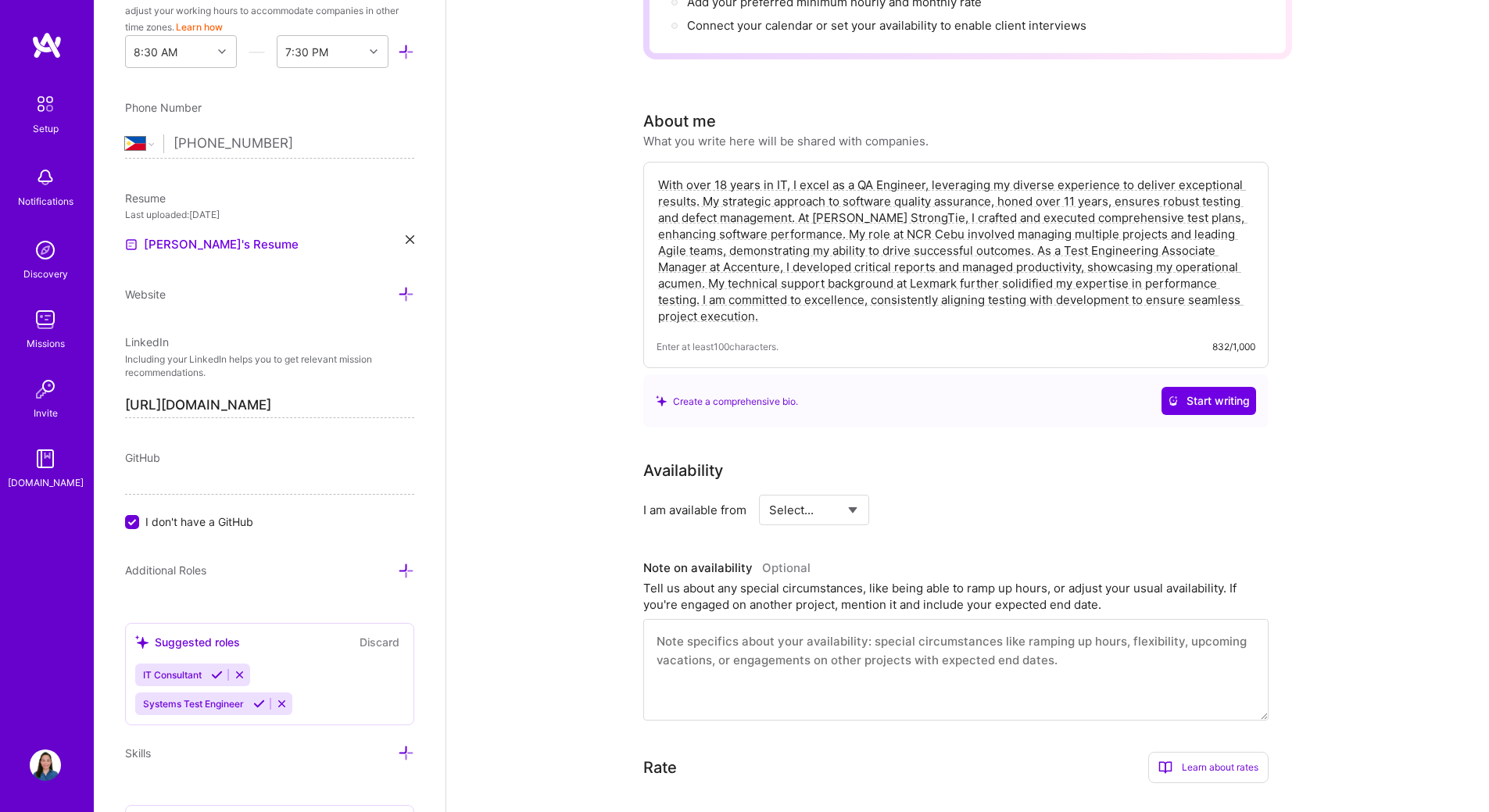
click at [789, 297] on textarea "With over 18 years in IT, I excel as a QA Engineer, leveraging my diverse exper…" at bounding box center [955, 250] width 599 height 151
click at [860, 175] on textarea "With over 18 years in IT, I excel as a QA Engineer, leveraging my diverse exper…" at bounding box center [955, 250] width 599 height 151
type textarea "With over 18 years in IT, I excel as a Software Test QA, leveraging my diverse …"
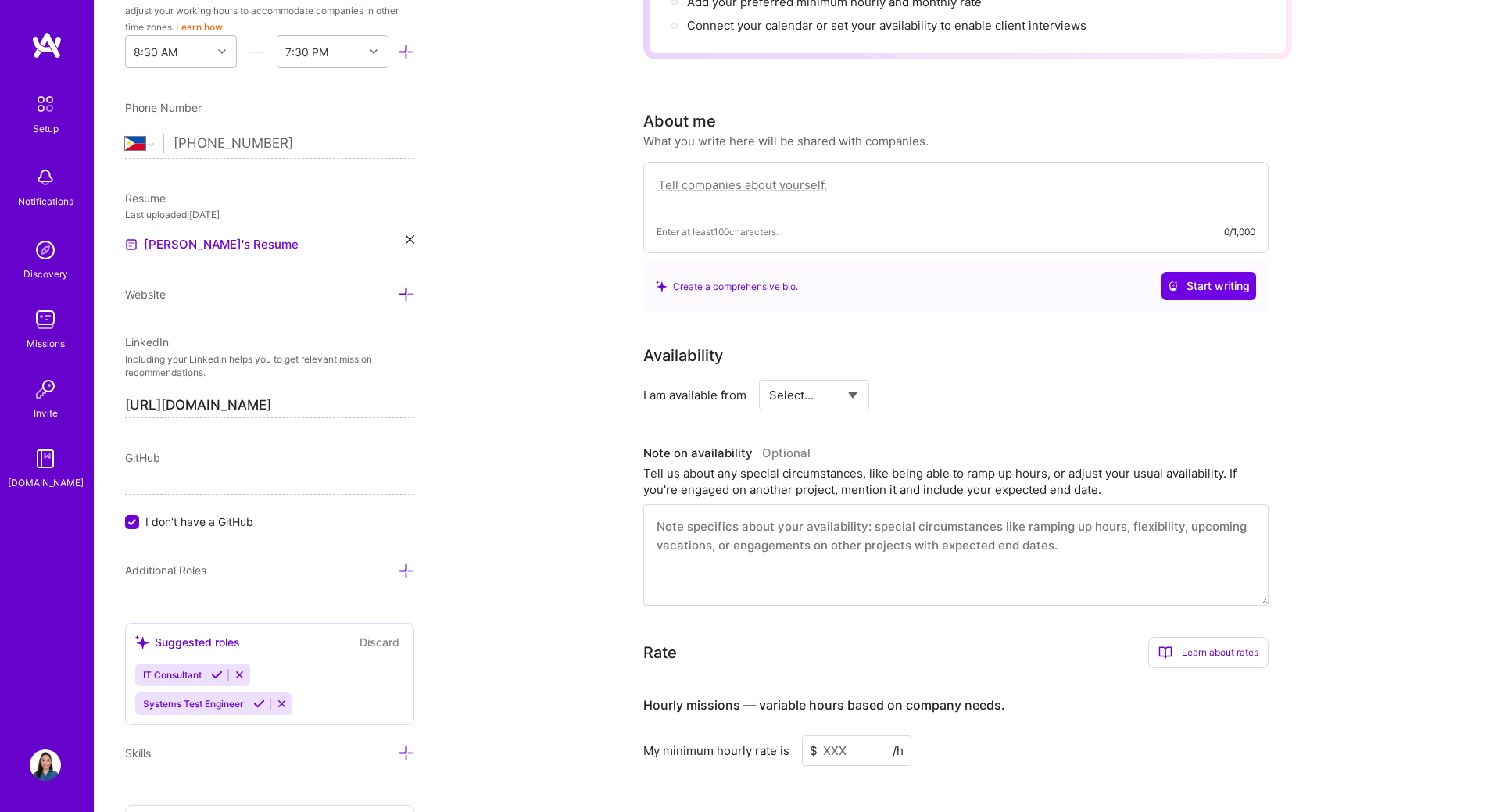
click at [778, 515] on textarea at bounding box center [955, 555] width 625 height 102
click at [744, 175] on textarea at bounding box center [955, 193] width 599 height 36
paste textarea "A highly experienced IT professional with a proven track record spanning over 1…"
type textarea "A highly experienced IT professional with a proven track record spanning over 1…"
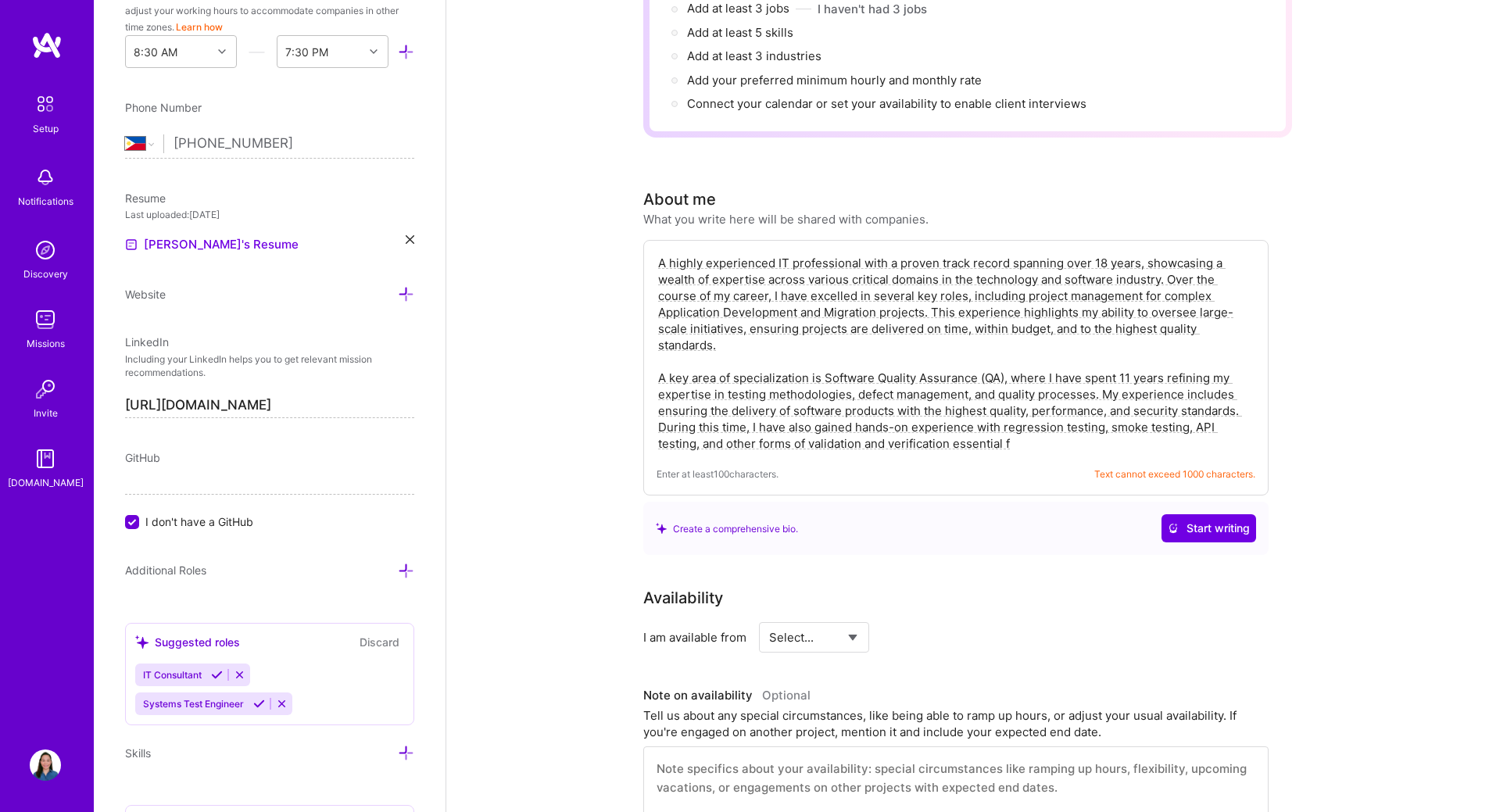
scroll to position [393, 0]
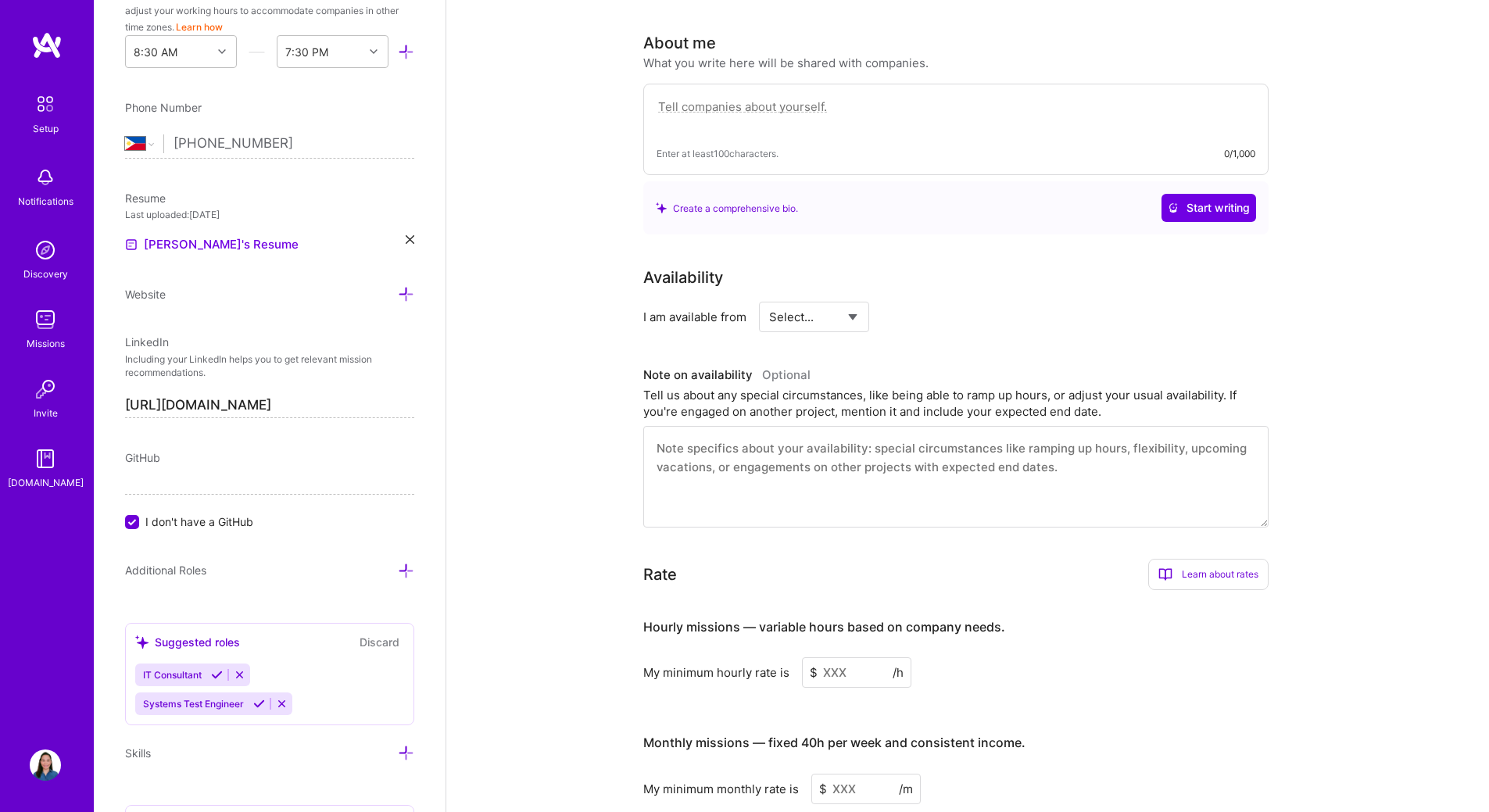
click at [764, 435] on textarea at bounding box center [955, 476] width 625 height 102
click at [706, 97] on textarea at bounding box center [955, 115] width 599 height 36
paste textarea "With over 18 years of experience in IT, I have developed a strong track record …"
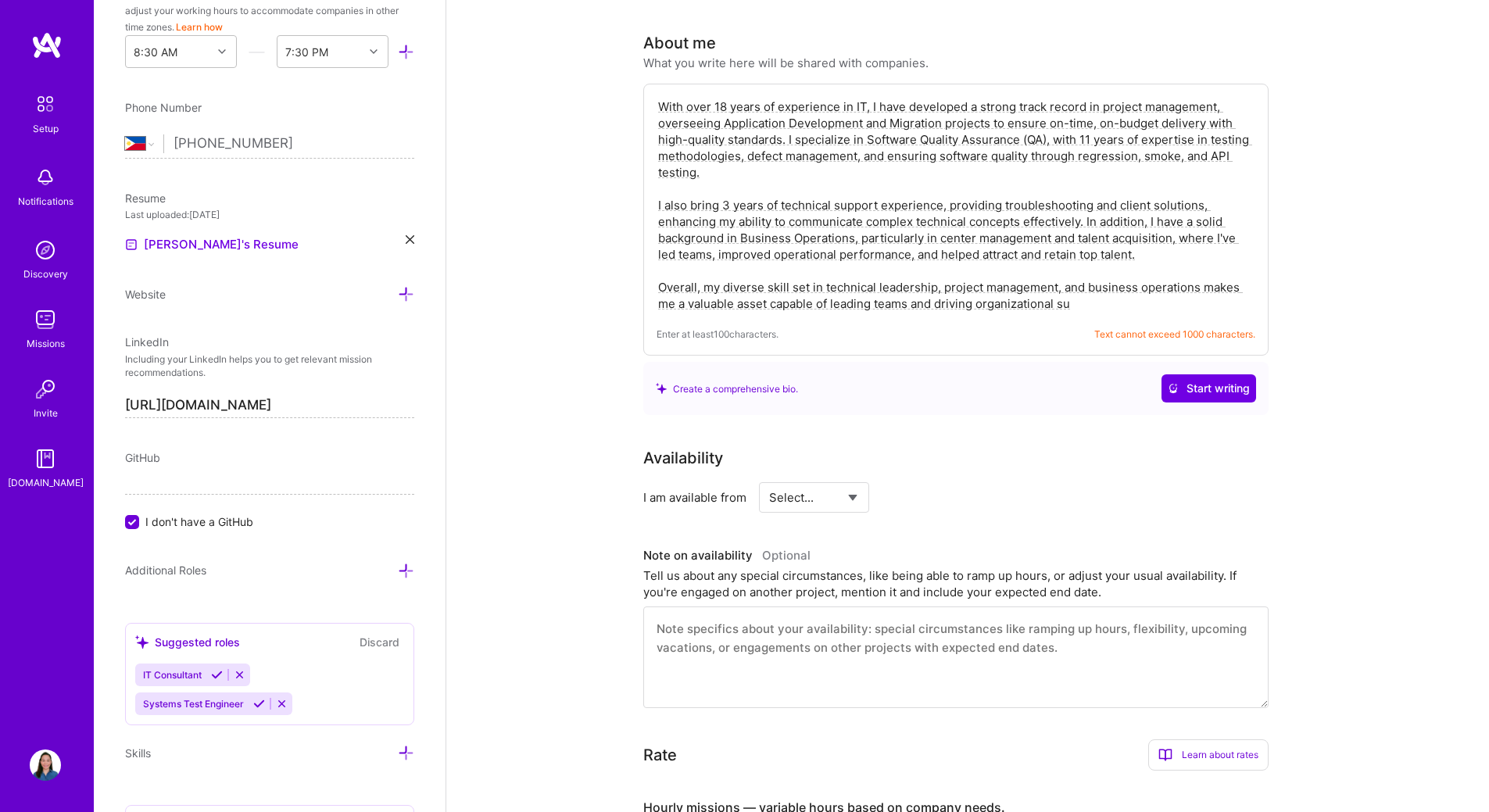
scroll to position [315, 0]
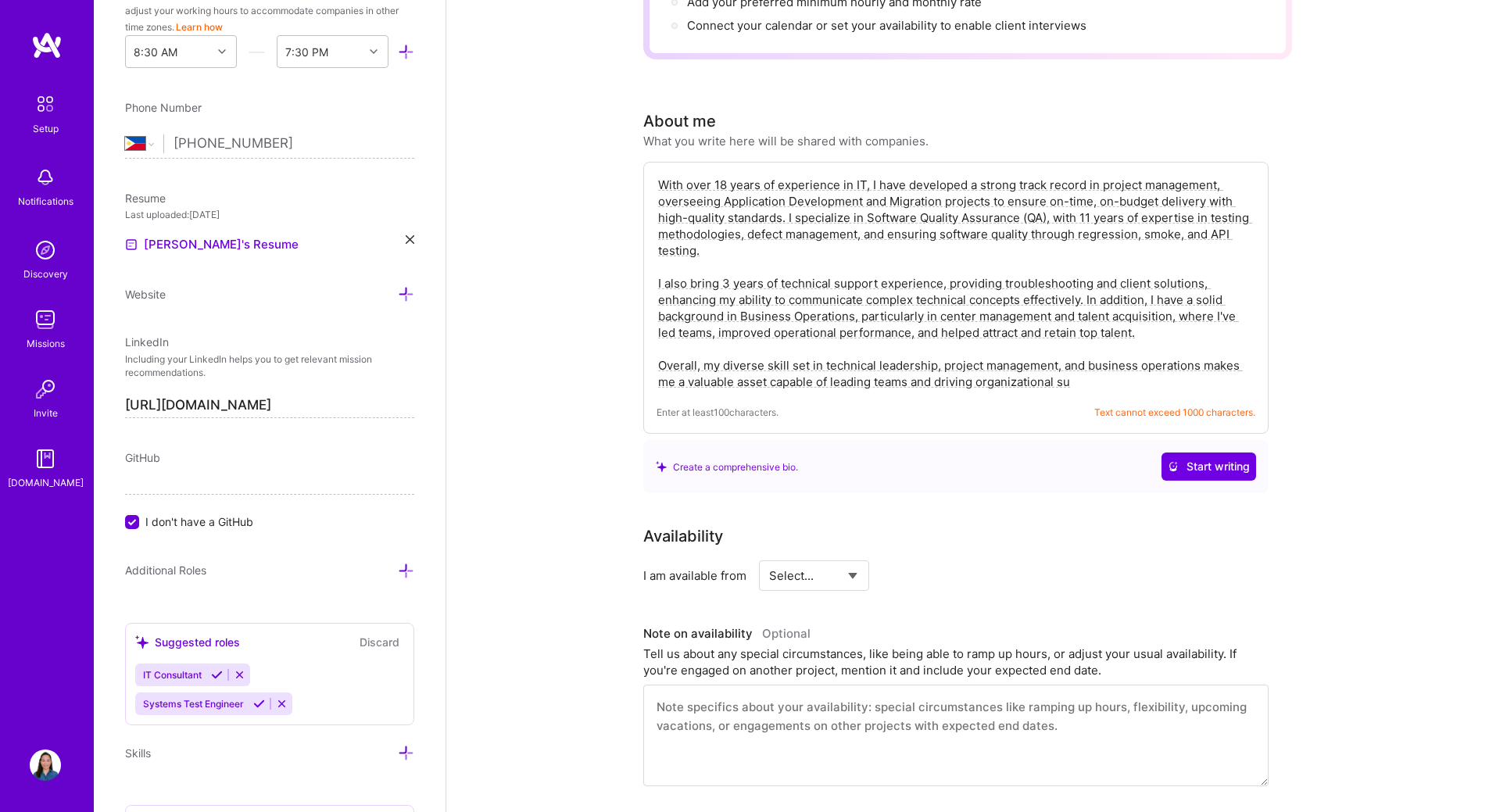
click at [817, 244] on textarea "With over 18 years of experience in IT, I have developed a strong track record …" at bounding box center [955, 282] width 599 height 216
drag, startPoint x: 1182, startPoint y: 220, endPoint x: 996, endPoint y: 238, distance: 186.9
click at [996, 238] on textarea "With over 18 years of experience in IT, I have developed a strong track record …" at bounding box center [955, 282] width 599 height 216
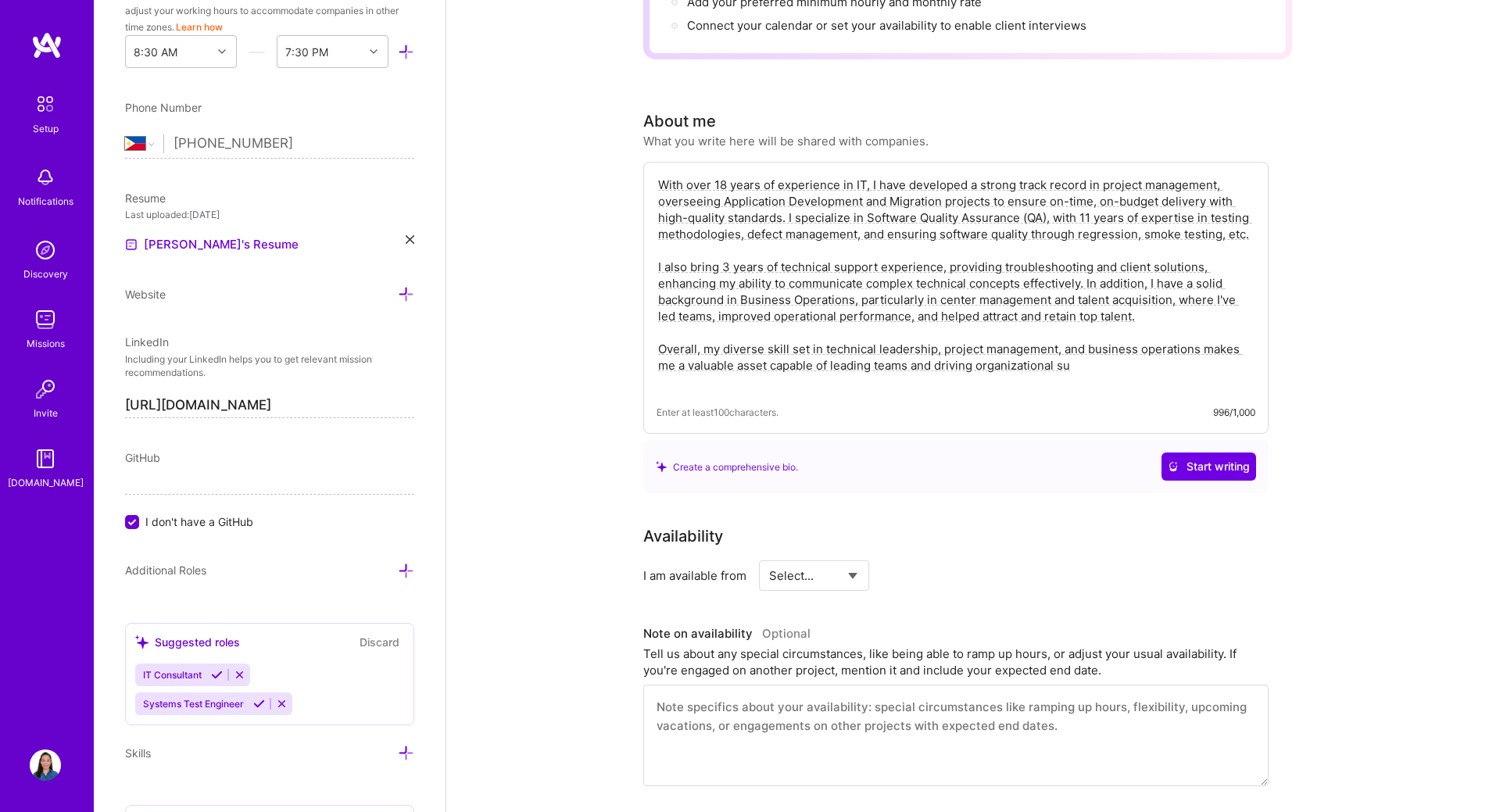
click at [1125, 349] on textarea "With over 18 years of experience in IT, I have developed a strong track record …" at bounding box center [955, 282] width 599 height 216
click at [1036, 175] on textarea "With over 18 years of experience in IT, I have developed a strong track record …" at bounding box center [955, 282] width 599 height 216
click at [1048, 175] on textarea "With over 18 years of experience in IT, I have developed a strong track record …" at bounding box center [955, 282] width 599 height 216
click at [1107, 350] on textarea "With over 18 years of experience in IT, I have developed a strong record in pro…" at bounding box center [955, 282] width 599 height 216
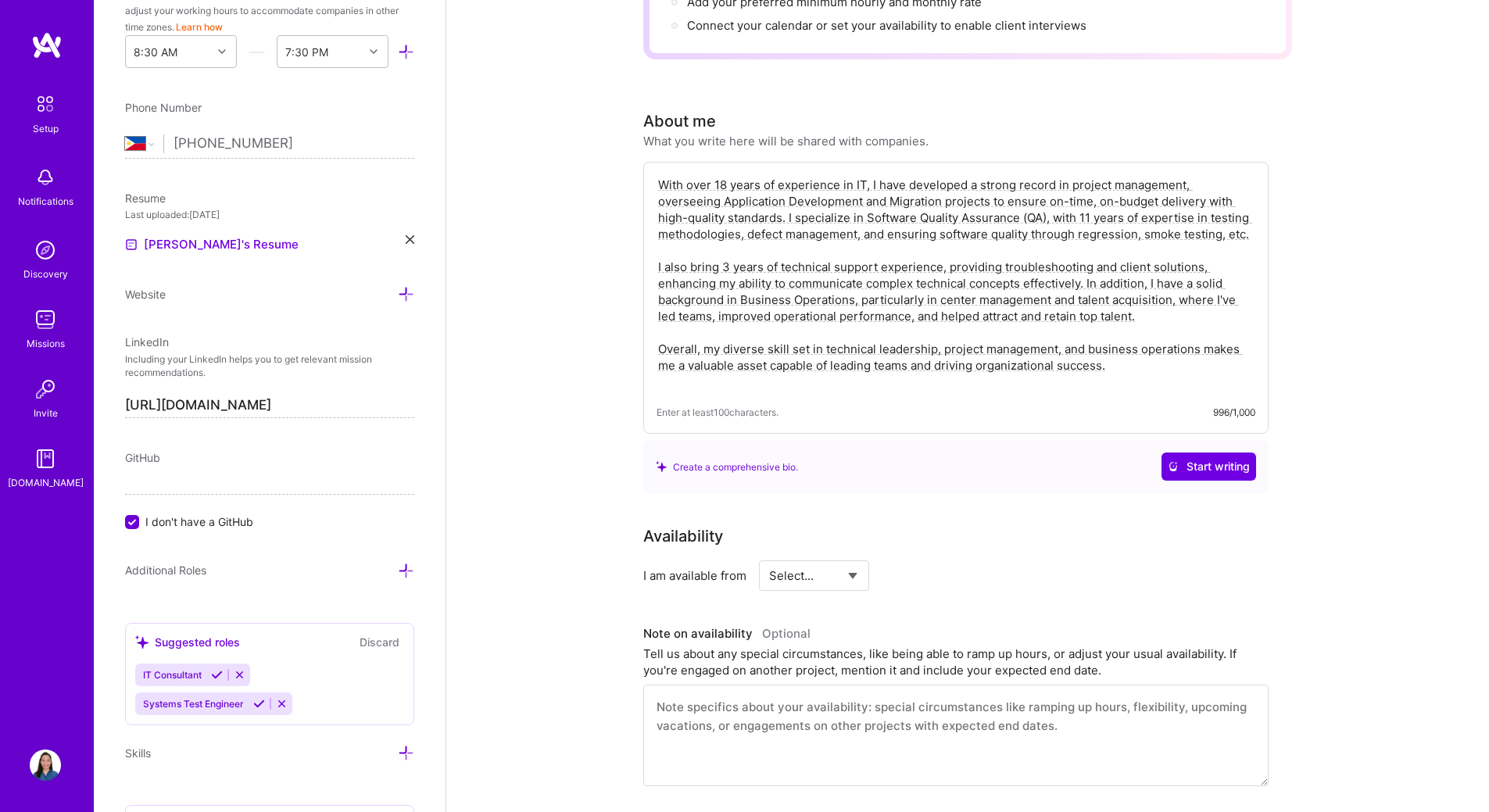
type textarea "With over 18 years of experience in IT, I have developed a strong record in pro…"
click at [1195, 459] on span "Start writing" at bounding box center [1209, 467] width 82 height 16
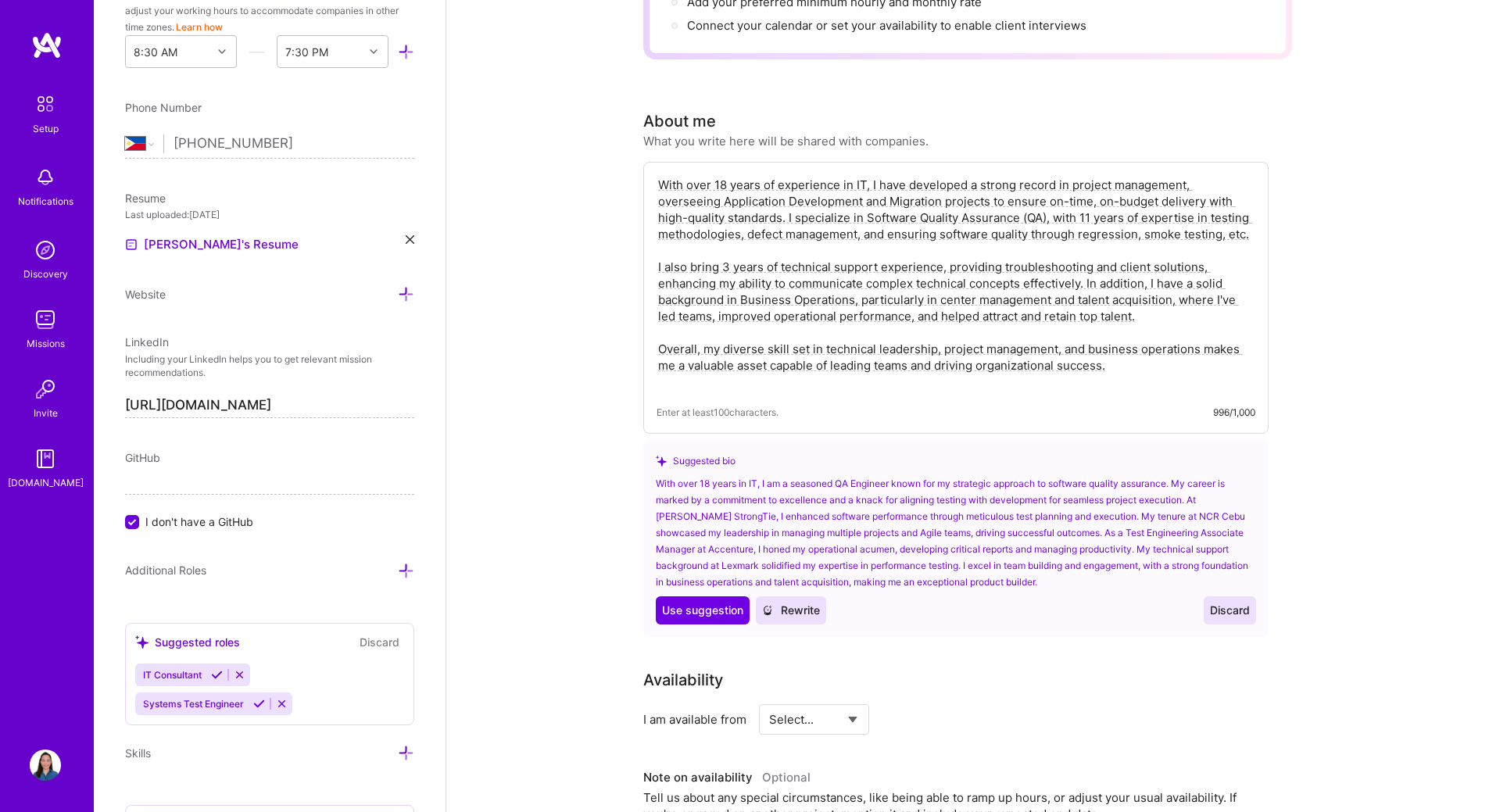
drag, startPoint x: 1236, startPoint y: 595, endPoint x: 1191, endPoint y: 564, distance: 54.6
click at [1236, 603] on span "Discard" at bounding box center [1229, 611] width 40 height 16
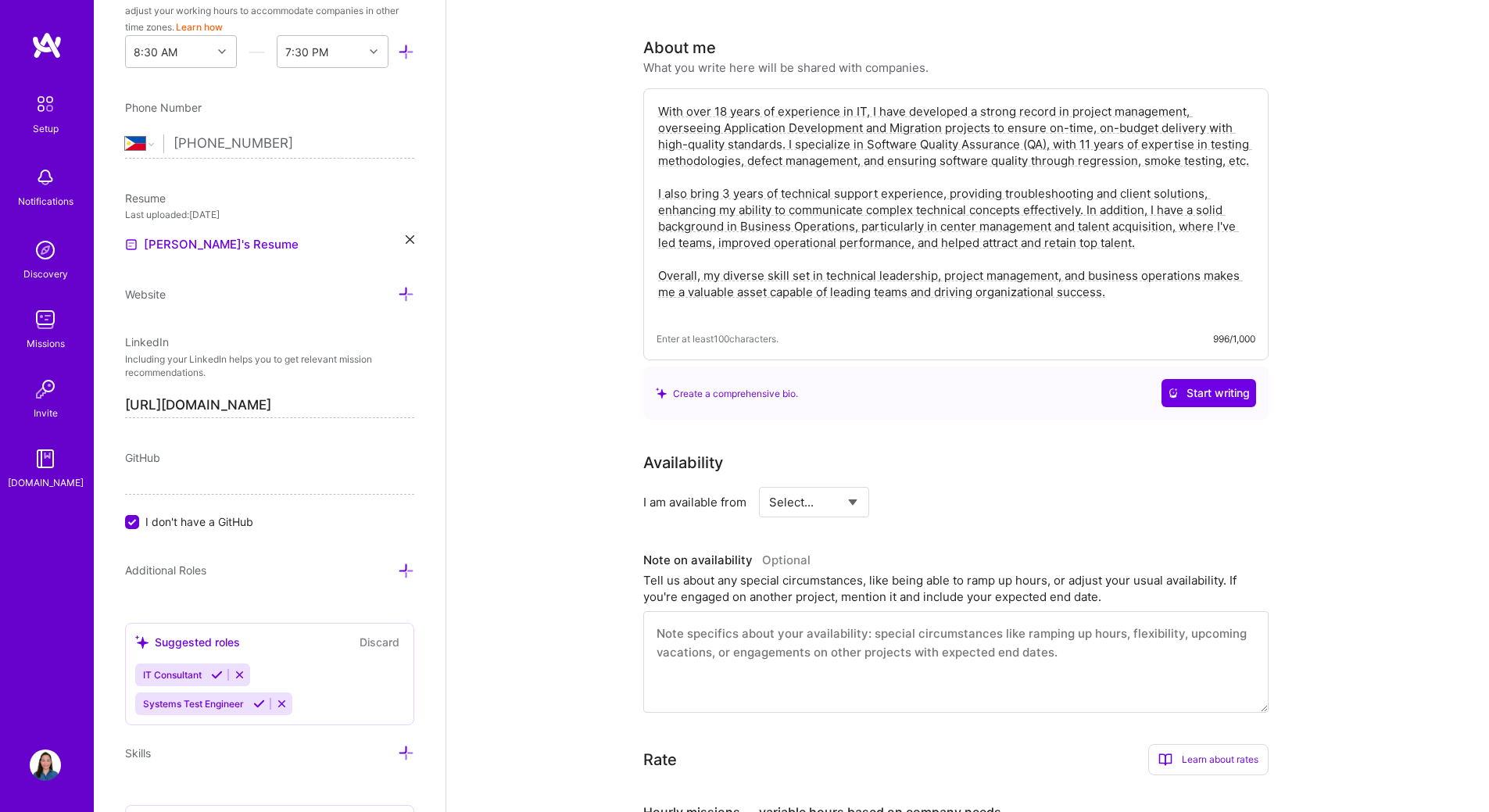
scroll to position [471, 0]
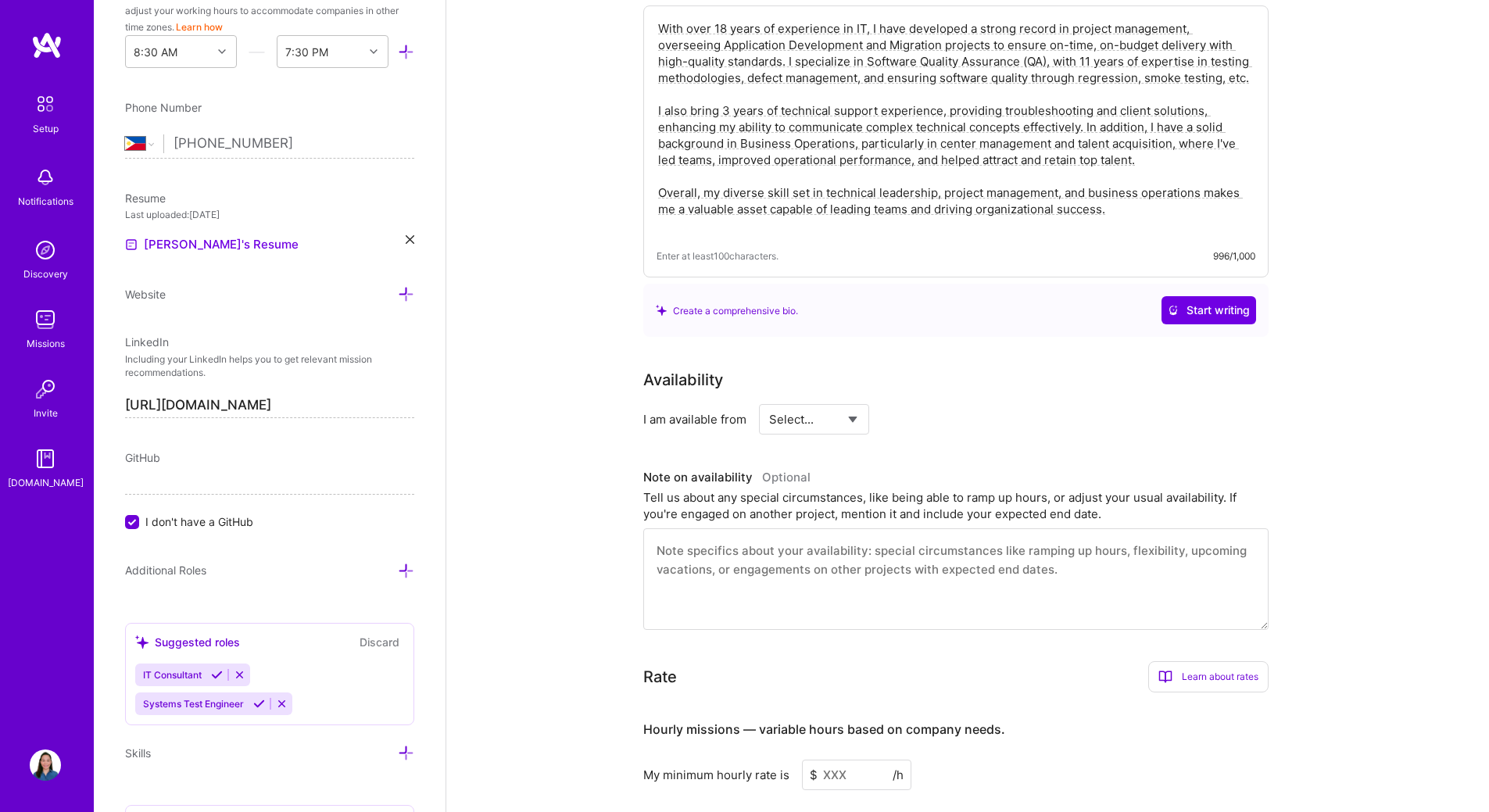
click at [827, 401] on select "Select... Right Now Future Date Not Available" at bounding box center [814, 419] width 90 height 40
select select "Right Now"
click at [769, 399] on select "Select... Right Now Future Date Not Available" at bounding box center [814, 419] width 90 height 40
click at [943, 404] on input at bounding box center [956, 419] width 94 height 31
type input "2"
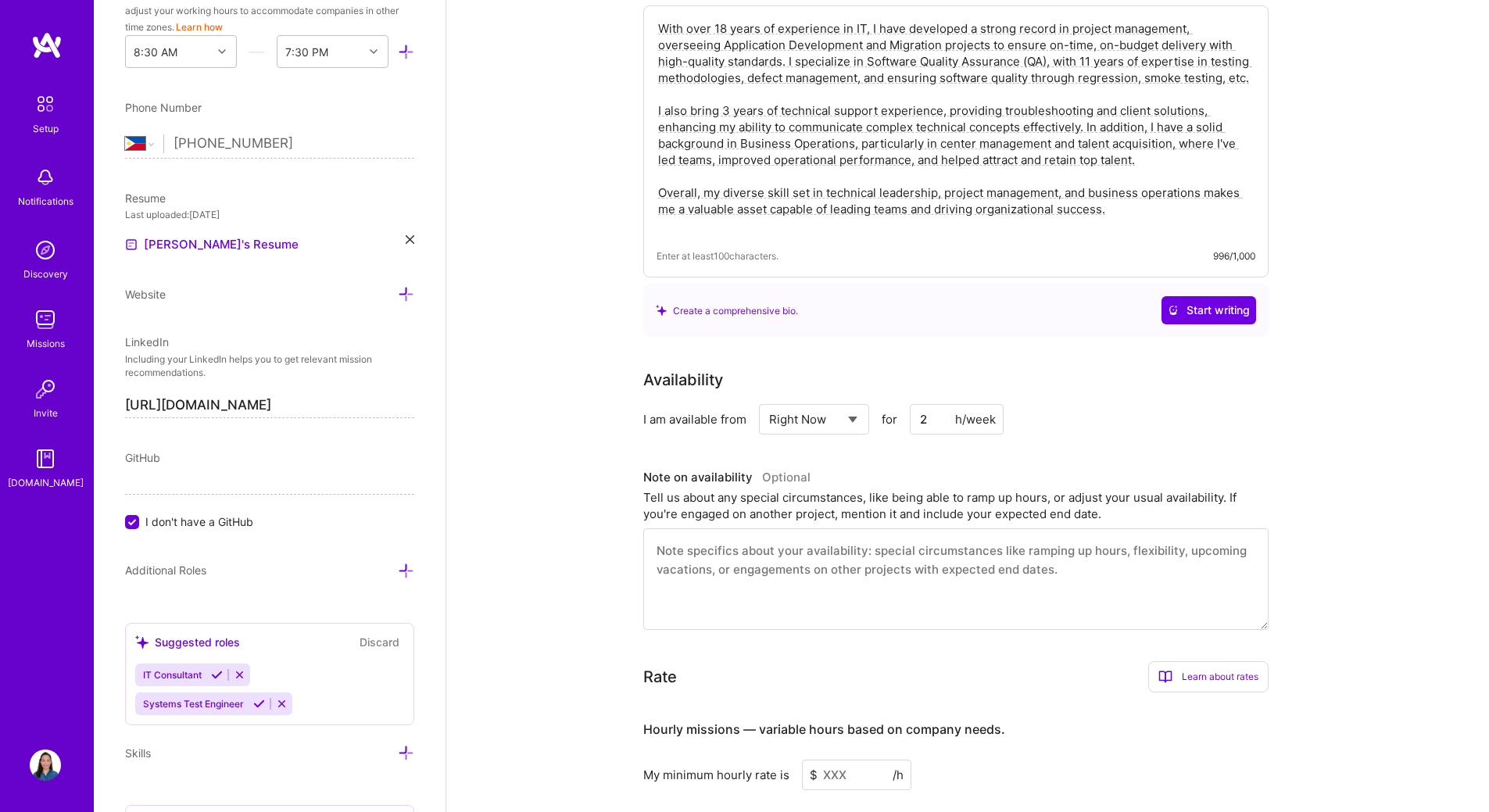
click at [1019, 489] on div "Tell us about any special circumstances, like being able to ramp up hours, or a…" at bounding box center [955, 506] width 625 height 33
click at [930, 404] on input "2" at bounding box center [956, 419] width 94 height 31
click at [887, 551] on textarea at bounding box center [955, 578] width 625 height 102
click at [937, 404] on input "40" at bounding box center [956, 419] width 94 height 31
type input "4"
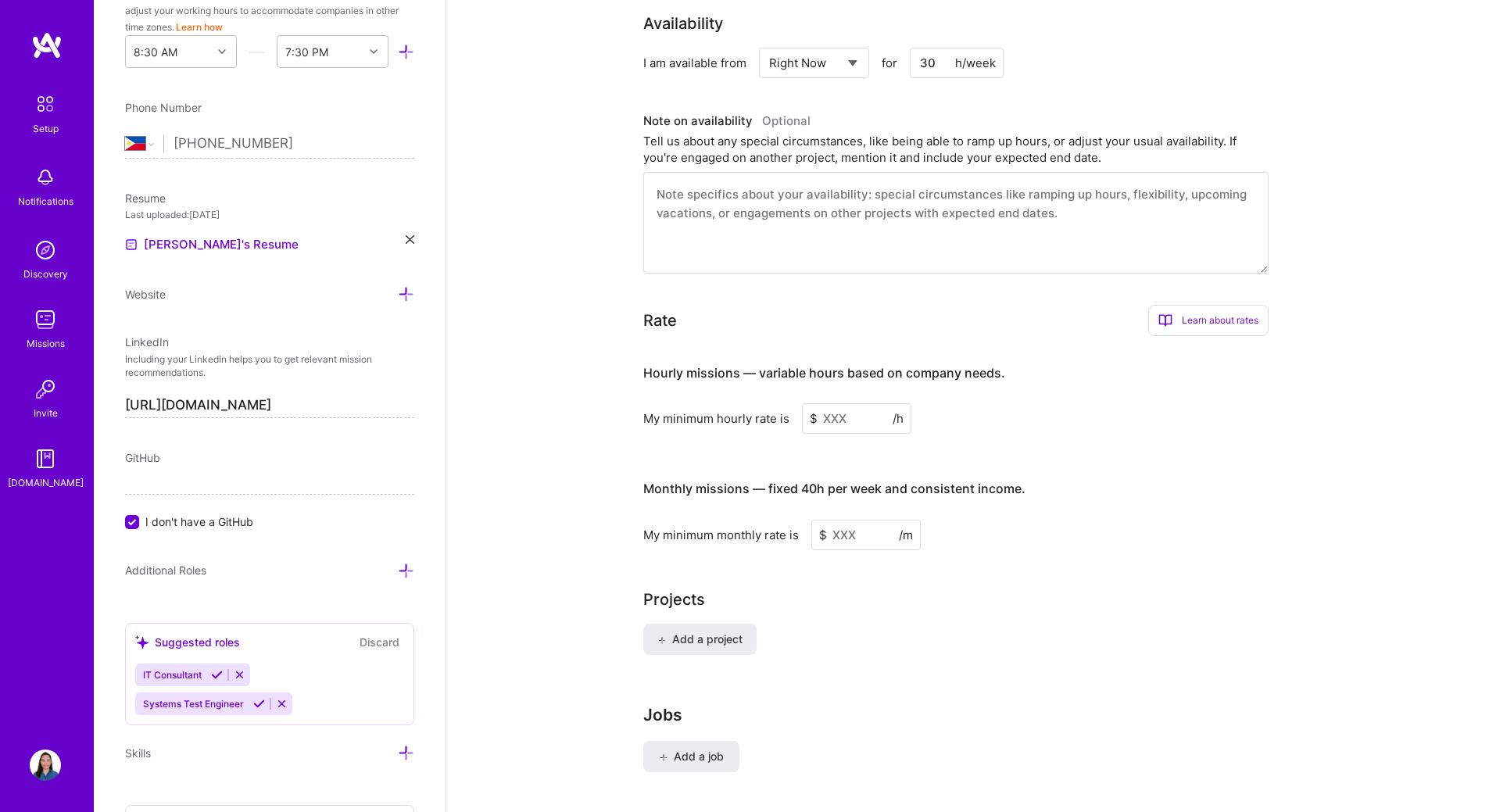
scroll to position [862, 0]
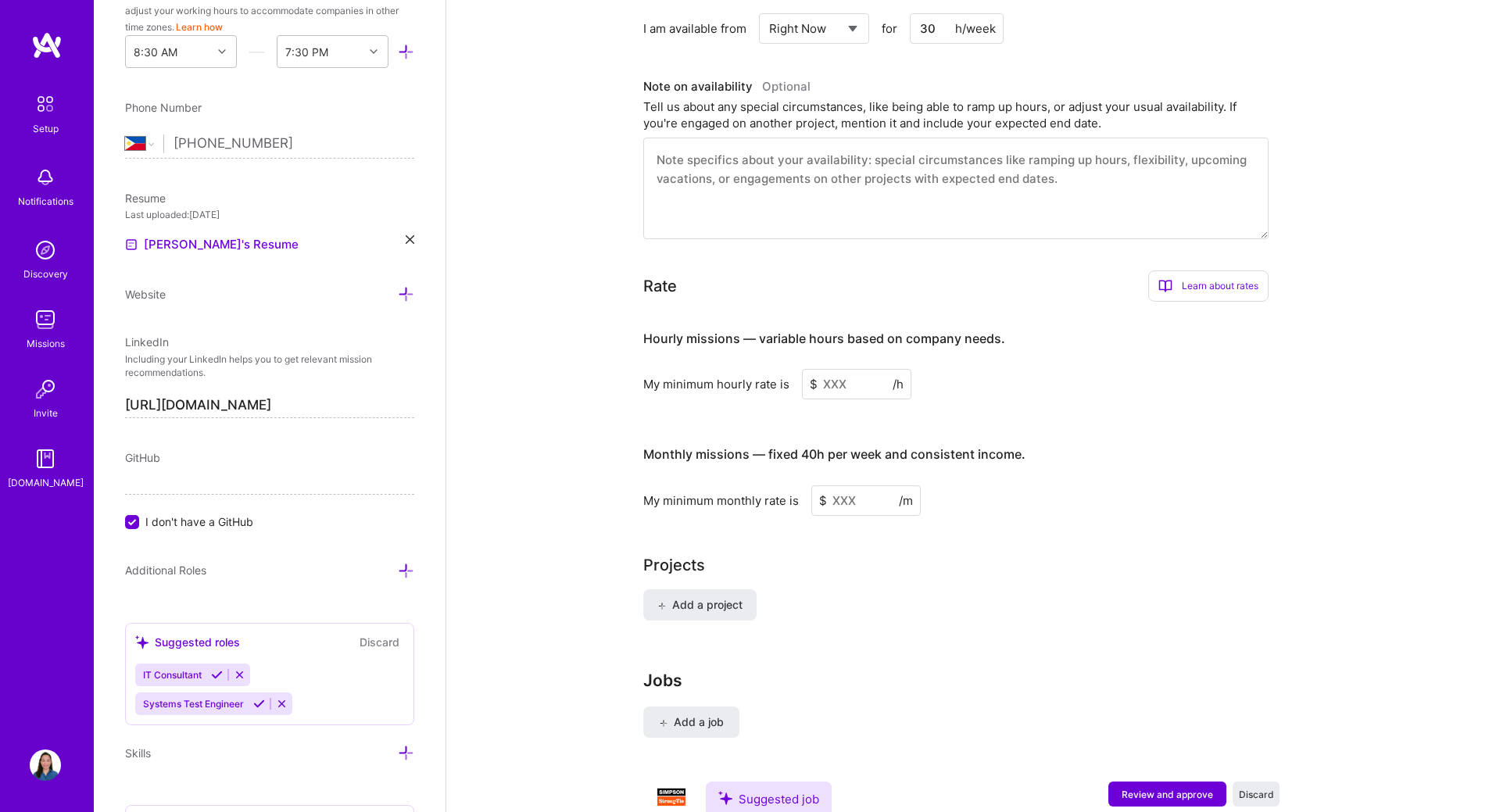
type input "30"
click at [846, 370] on input at bounding box center [856, 384] width 109 height 31
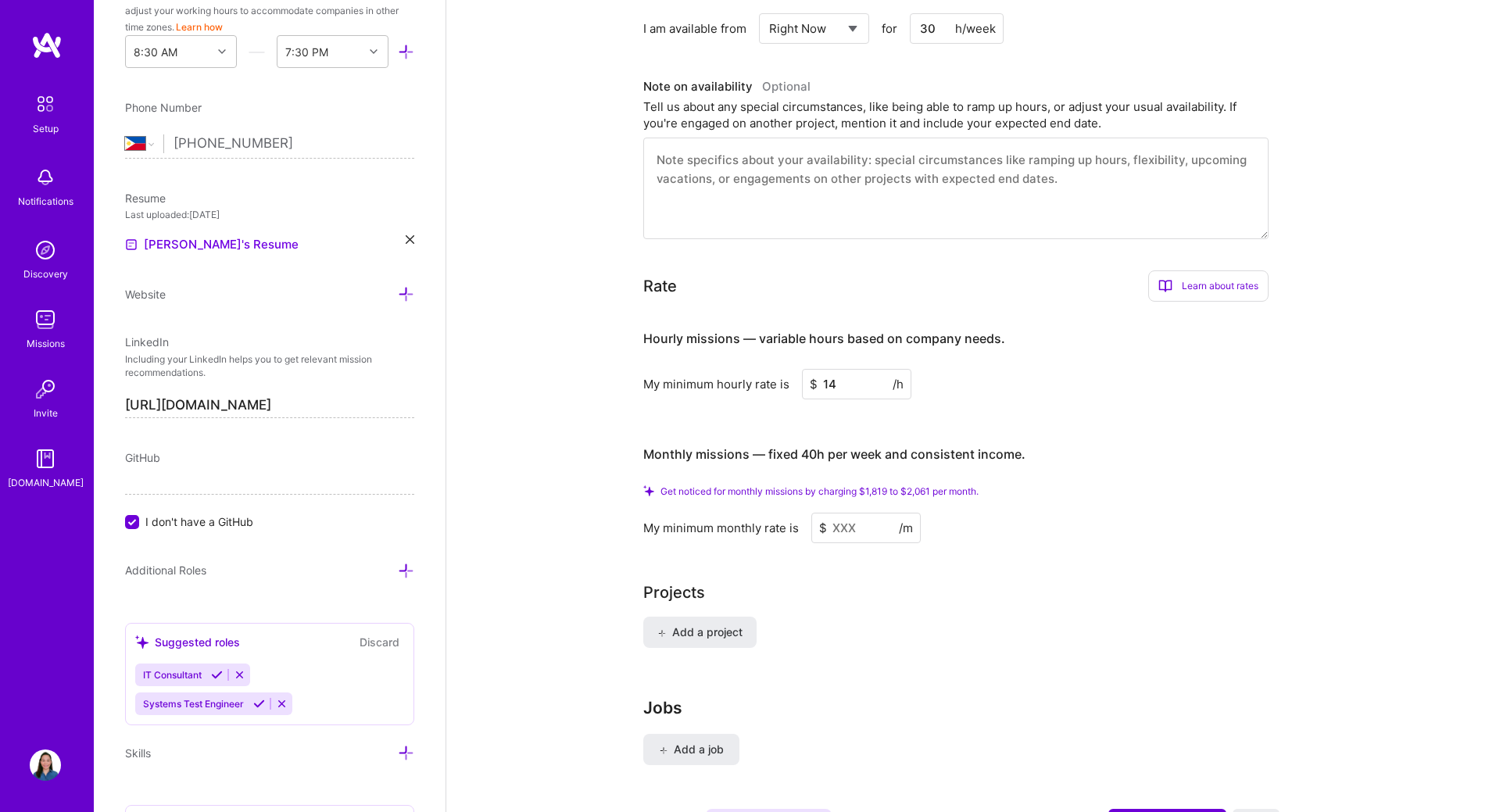
type input "14"
click at [903, 552] on div "Complete your profile to take the first step in unlocking full [DOMAIN_NAME] ac…" at bounding box center [967, 367] width 648 height 2296
drag, startPoint x: 791, startPoint y: 435, endPoint x: 1009, endPoint y: 437, distance: 218.0
click at [1009, 447] on h4 "Monthly missions — fixed 40h per week and consistent income." at bounding box center [834, 454] width 382 height 15
click at [841, 513] on input at bounding box center [866, 527] width 109 height 31
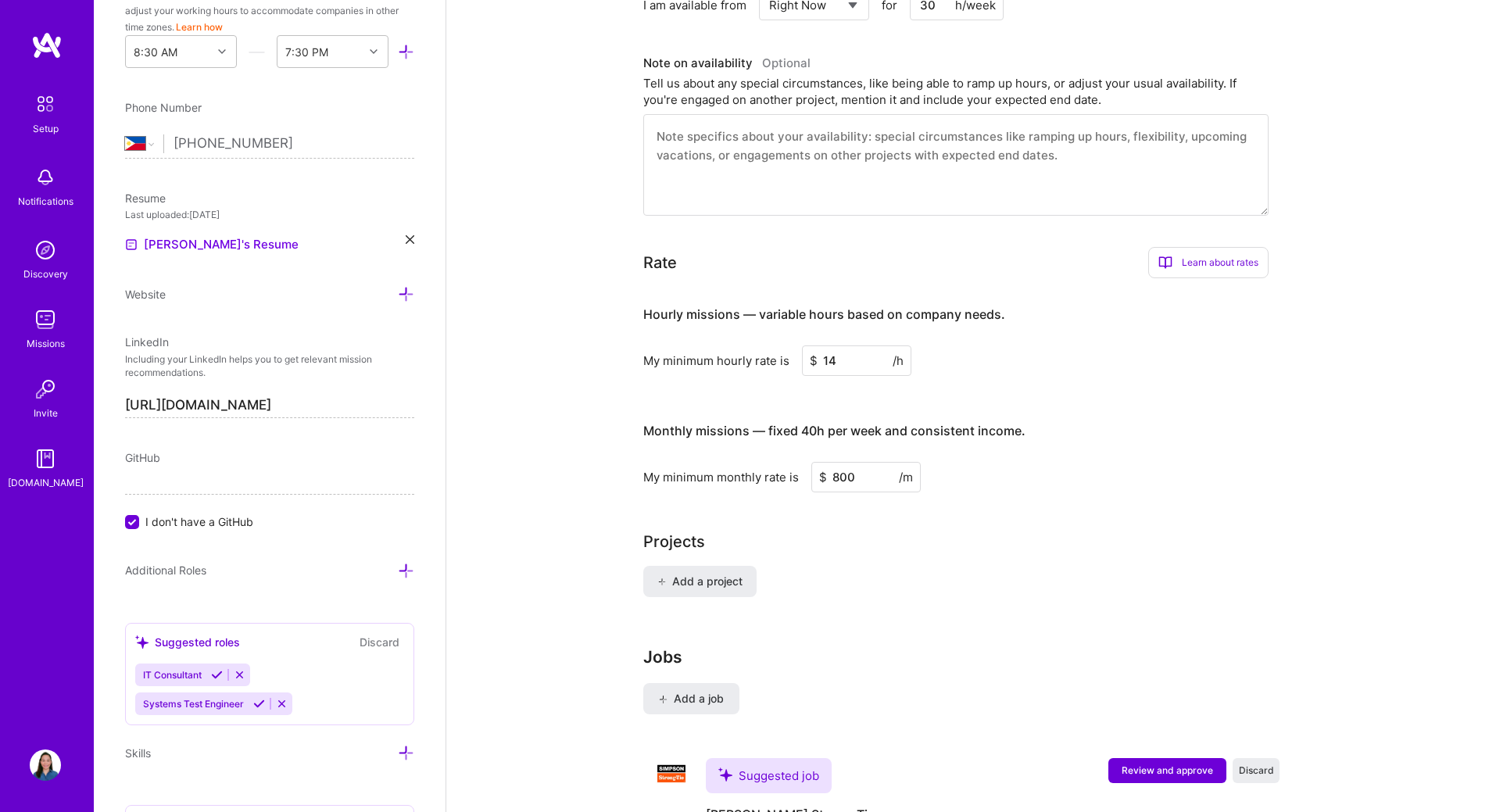
type input "800"
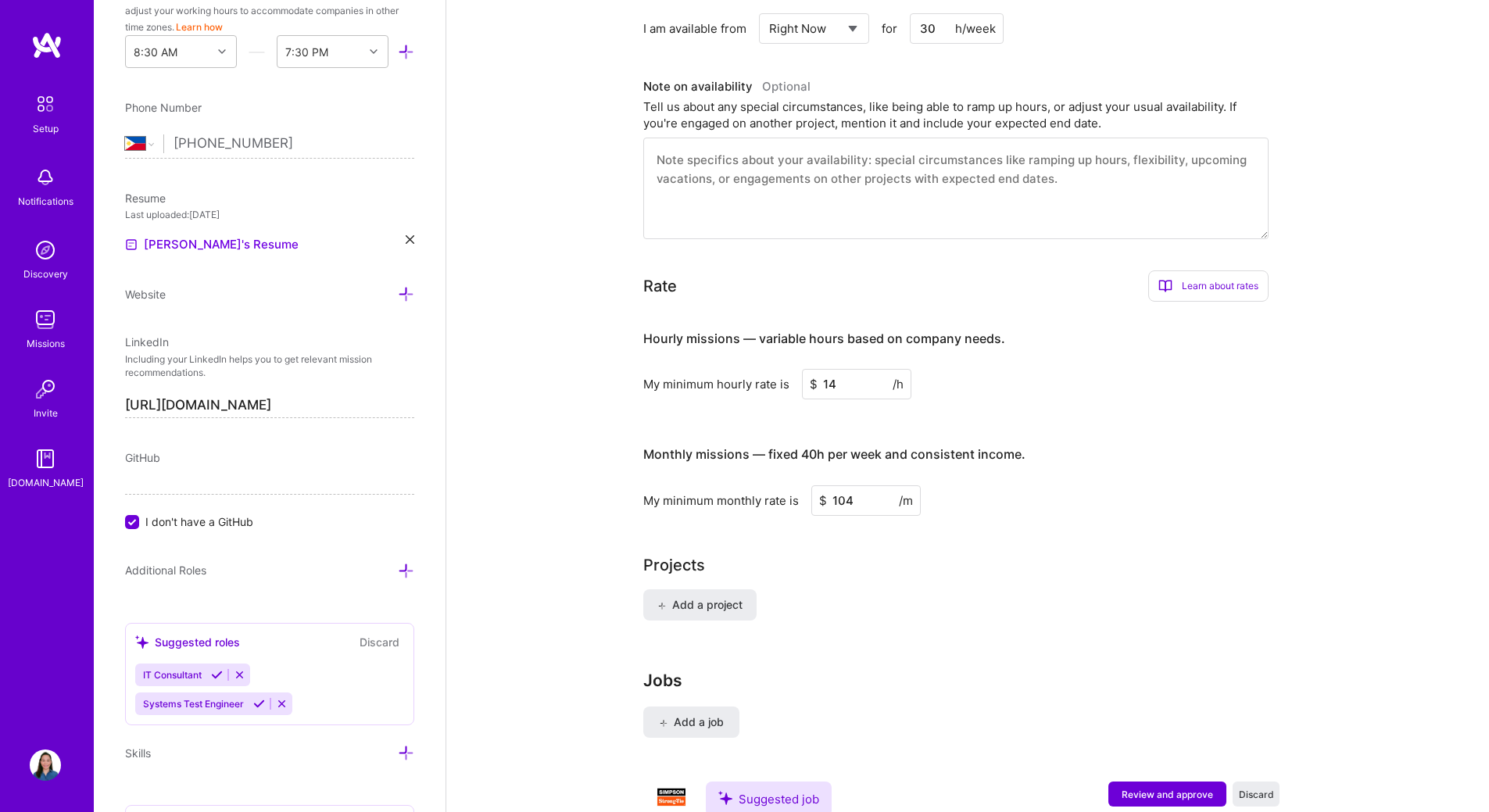
type input "10"
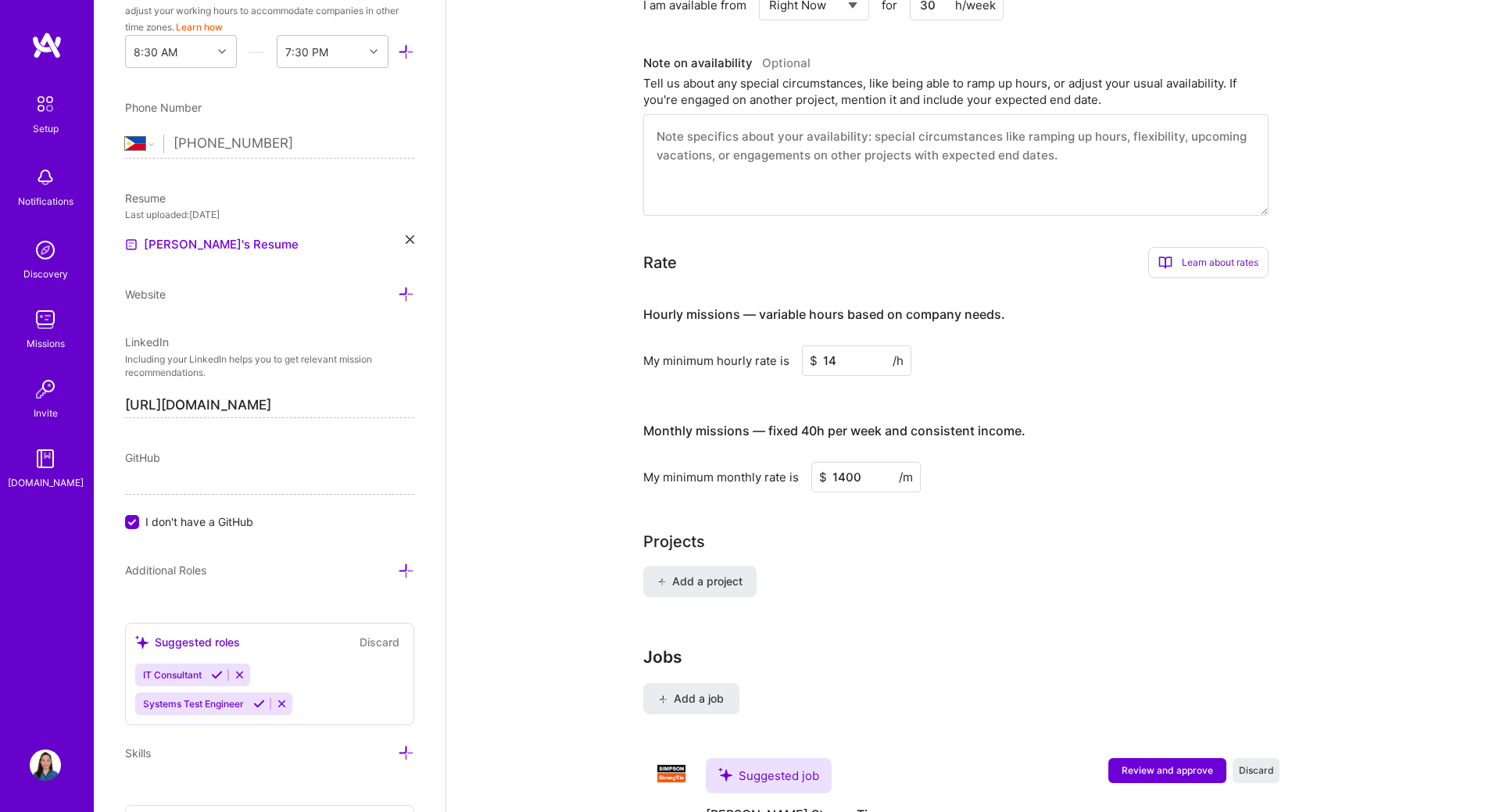
type input "1400"
click at [950, 507] on div "Complete your profile to take the first step in unlocking full [DOMAIN_NAME] ac…" at bounding box center [967, 341] width 648 height 2245
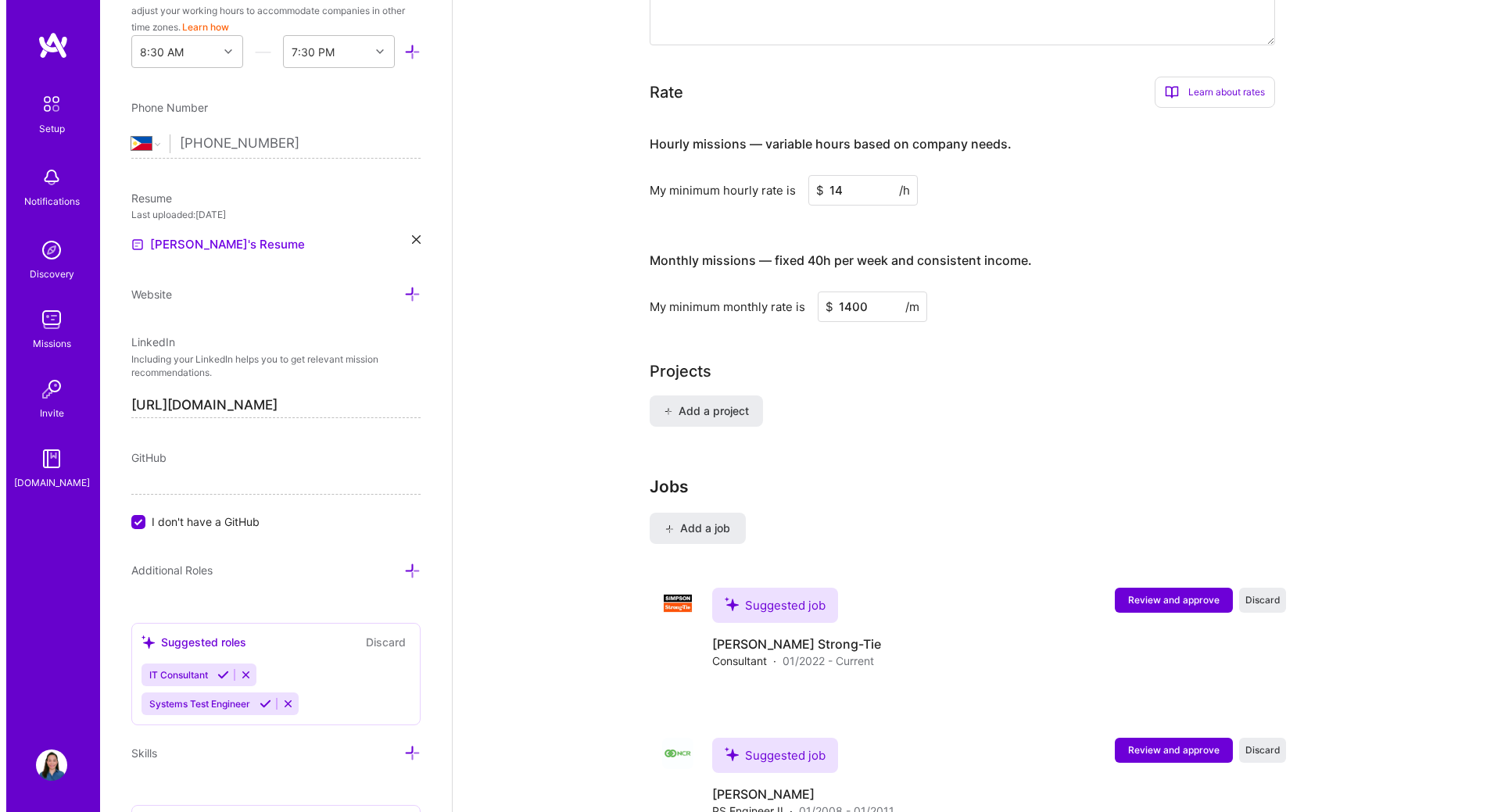
scroll to position [1175, 0]
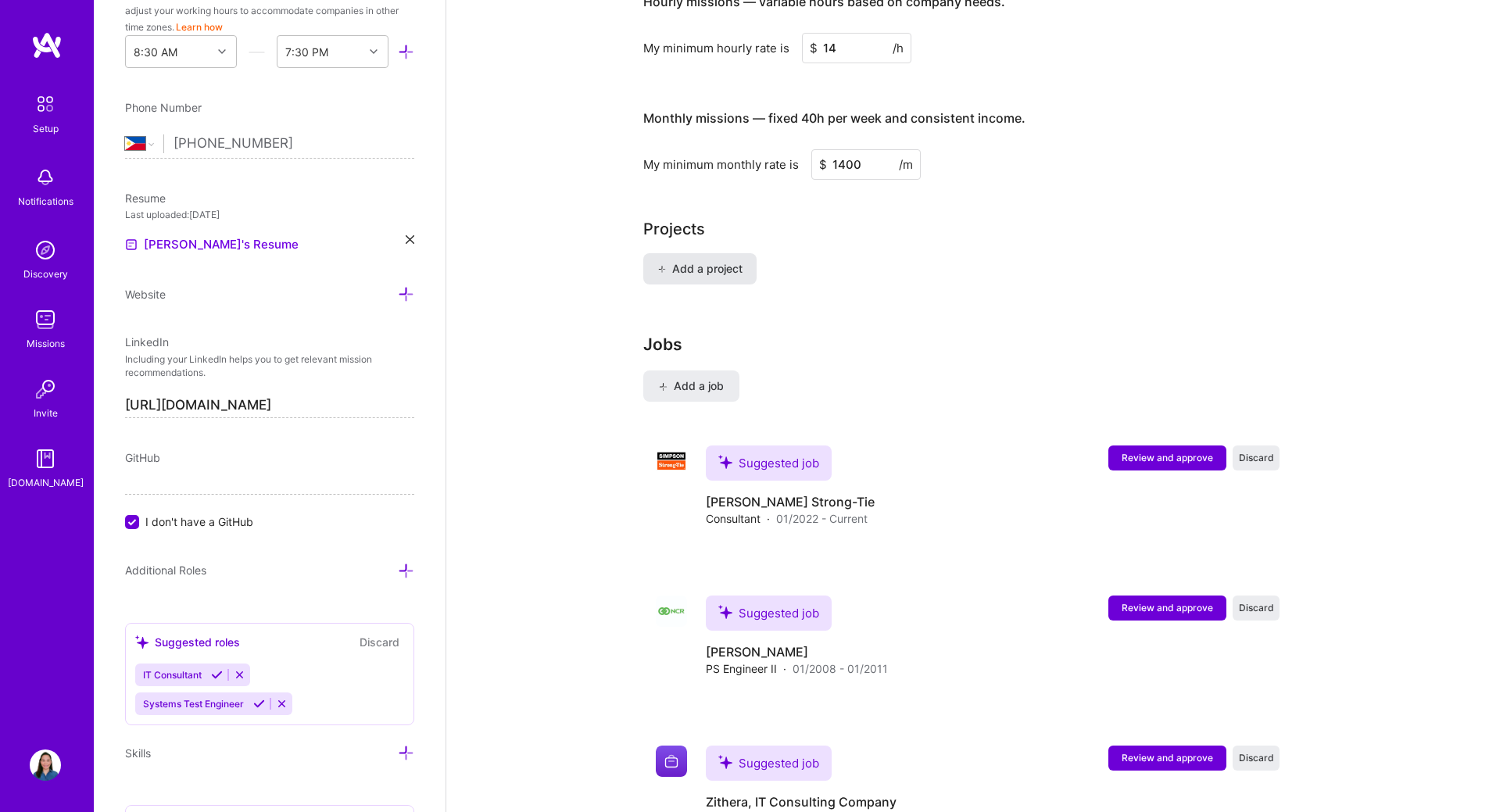
click at [689, 258] on button "Add a project" at bounding box center [700, 269] width 113 height 31
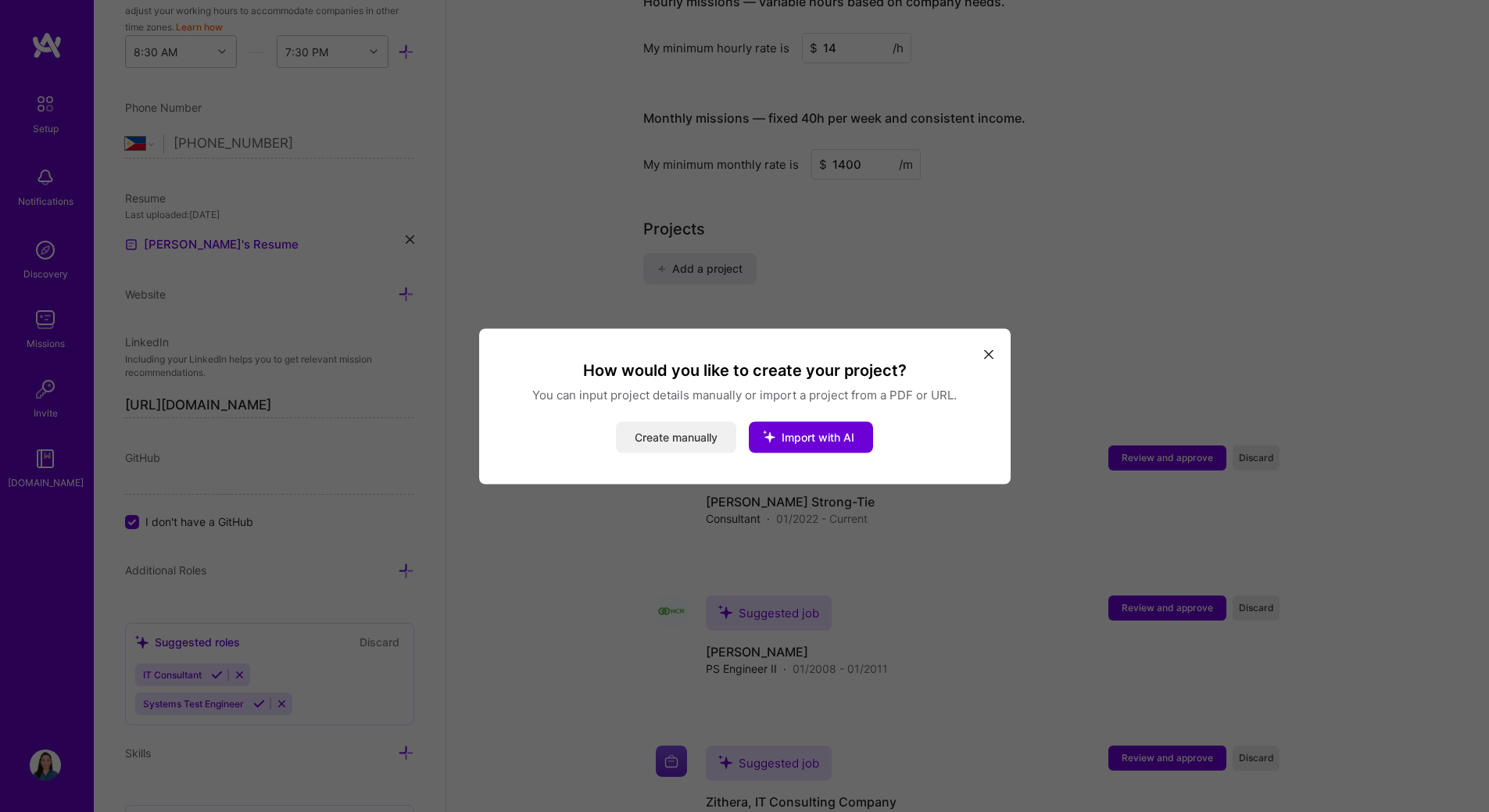
click at [661, 432] on button "Create manually" at bounding box center [676, 437] width 120 height 31
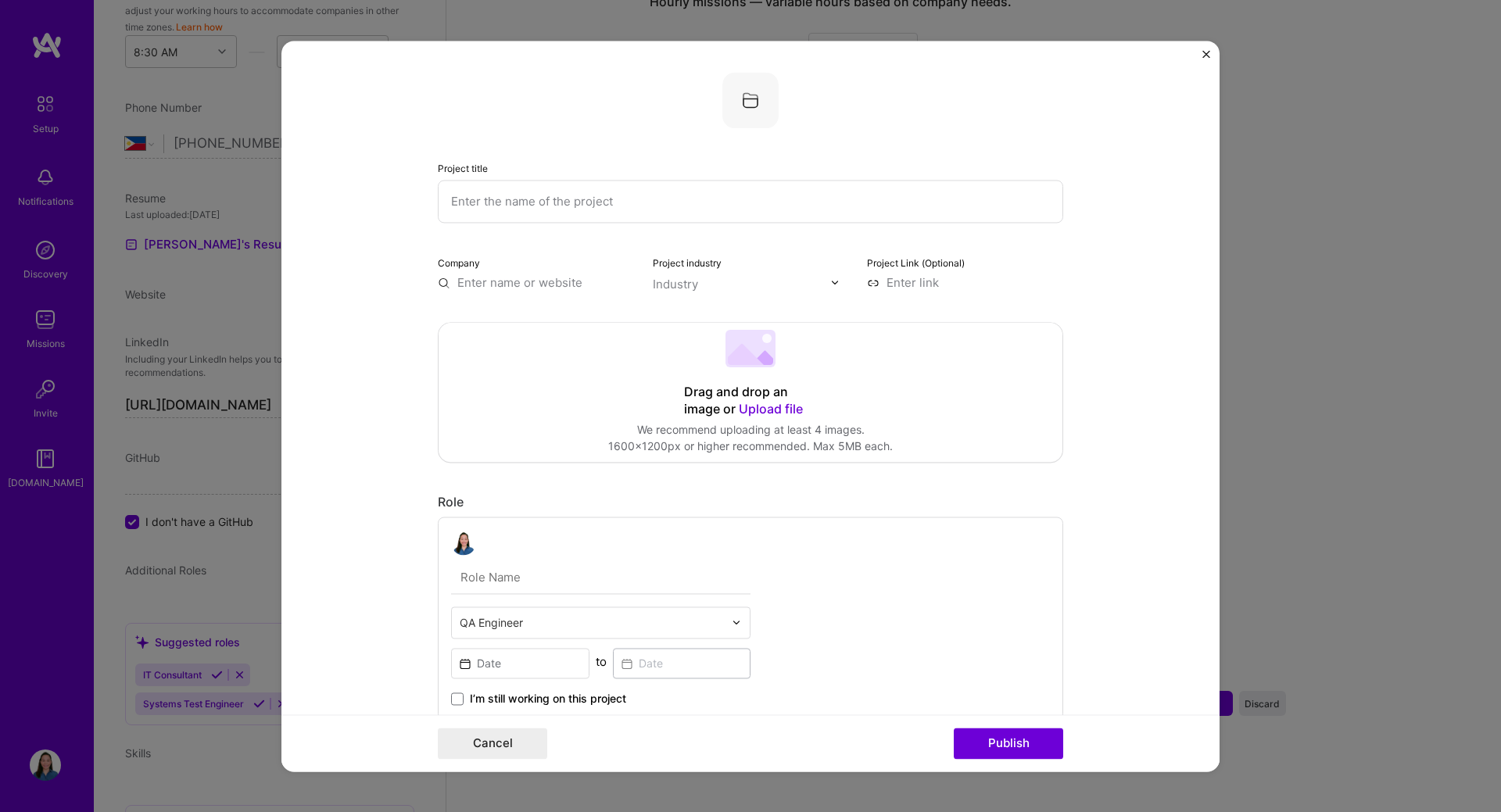
click at [519, 206] on input "text" at bounding box center [750, 201] width 625 height 43
type input "Document Management Tool"
click at [510, 282] on input "text" at bounding box center [535, 282] width 196 height 17
type input "[PERSON_NAME] Strong-Tie"
click at [549, 319] on div "[PERSON_NAME] Strong-Tie" at bounding box center [590, 326] width 152 height 42
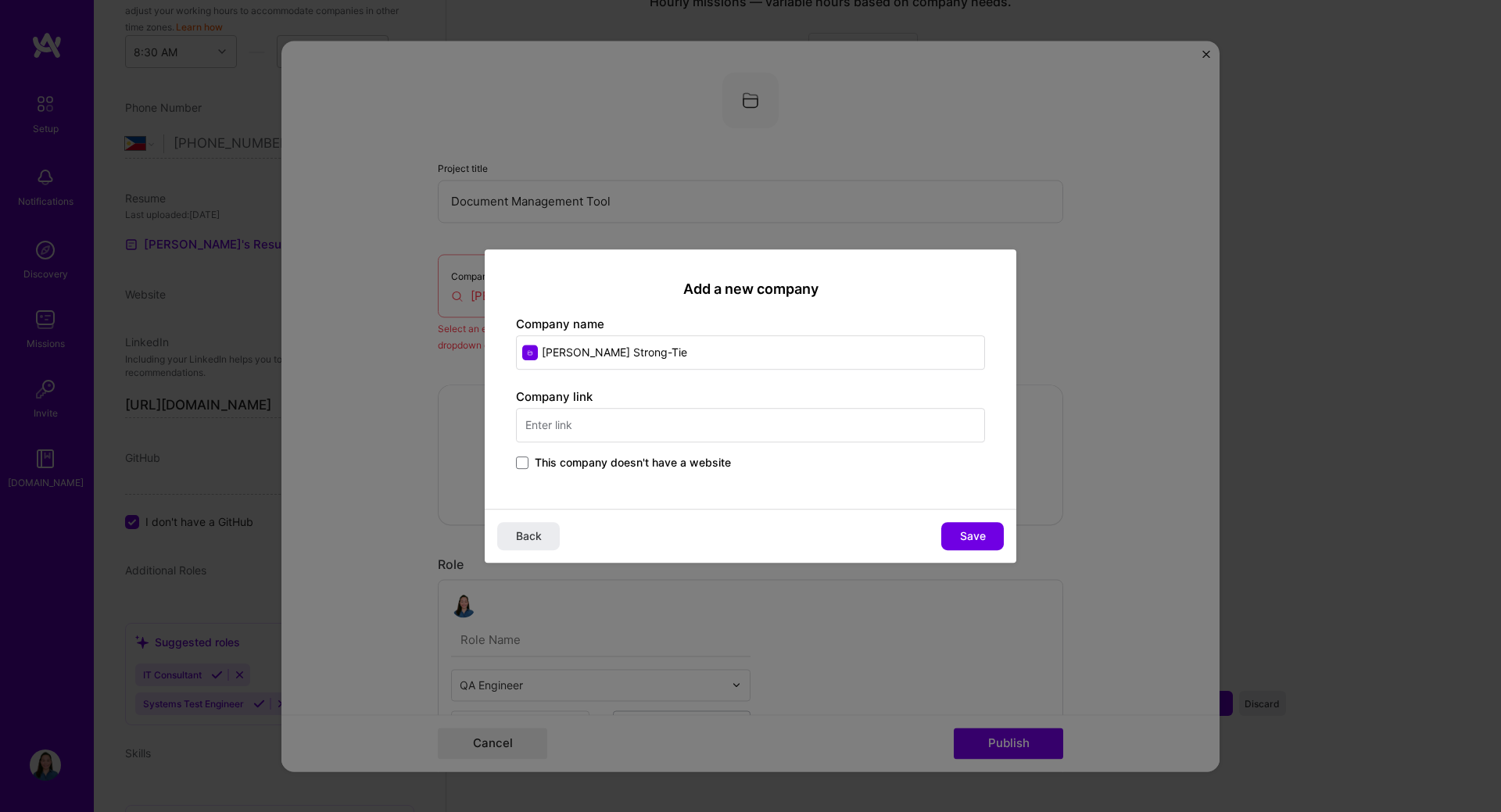
click at [570, 426] on input "text" at bounding box center [750, 425] width 469 height 35
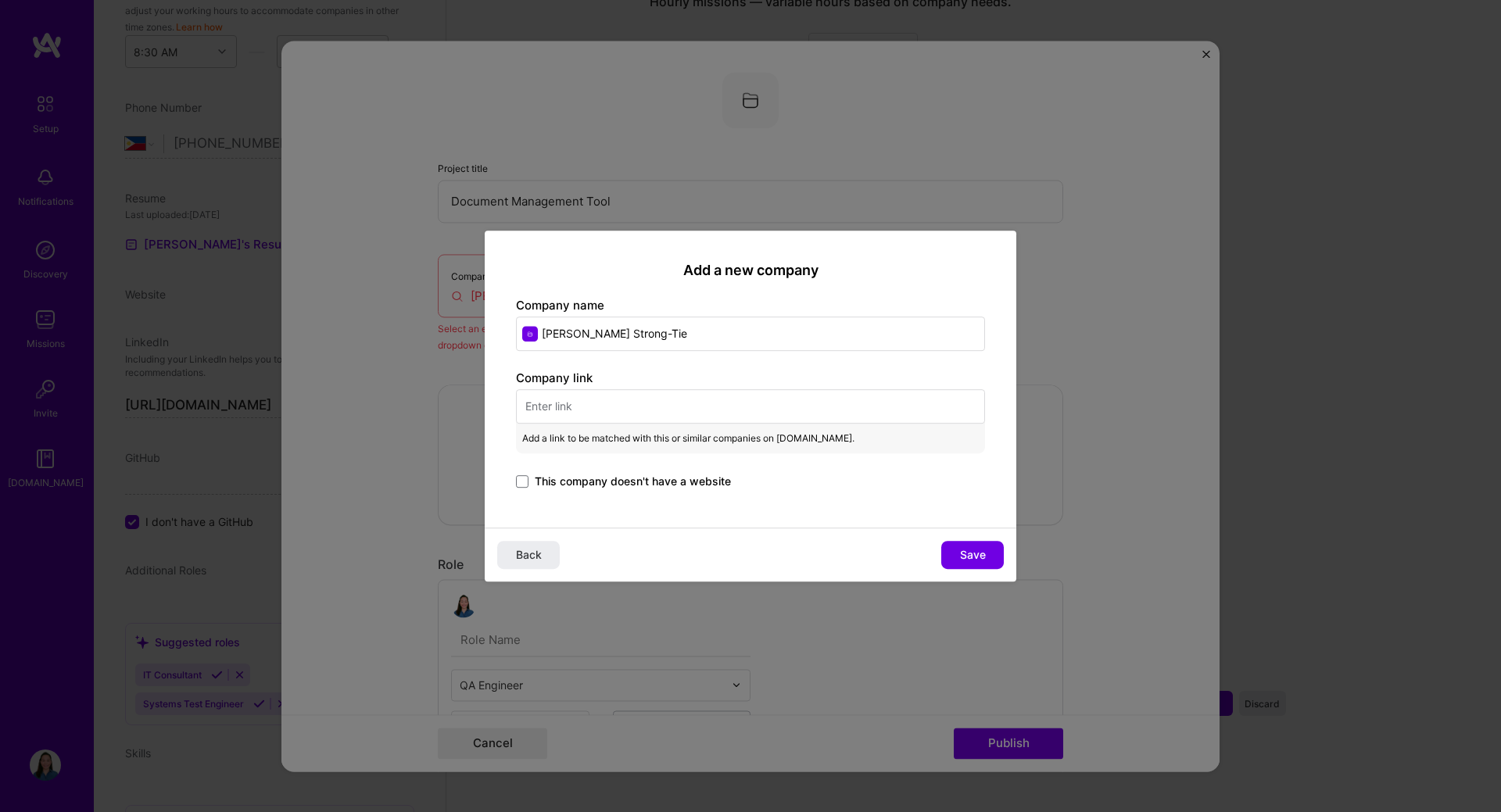
paste input "[URL][DOMAIN_NAME]"
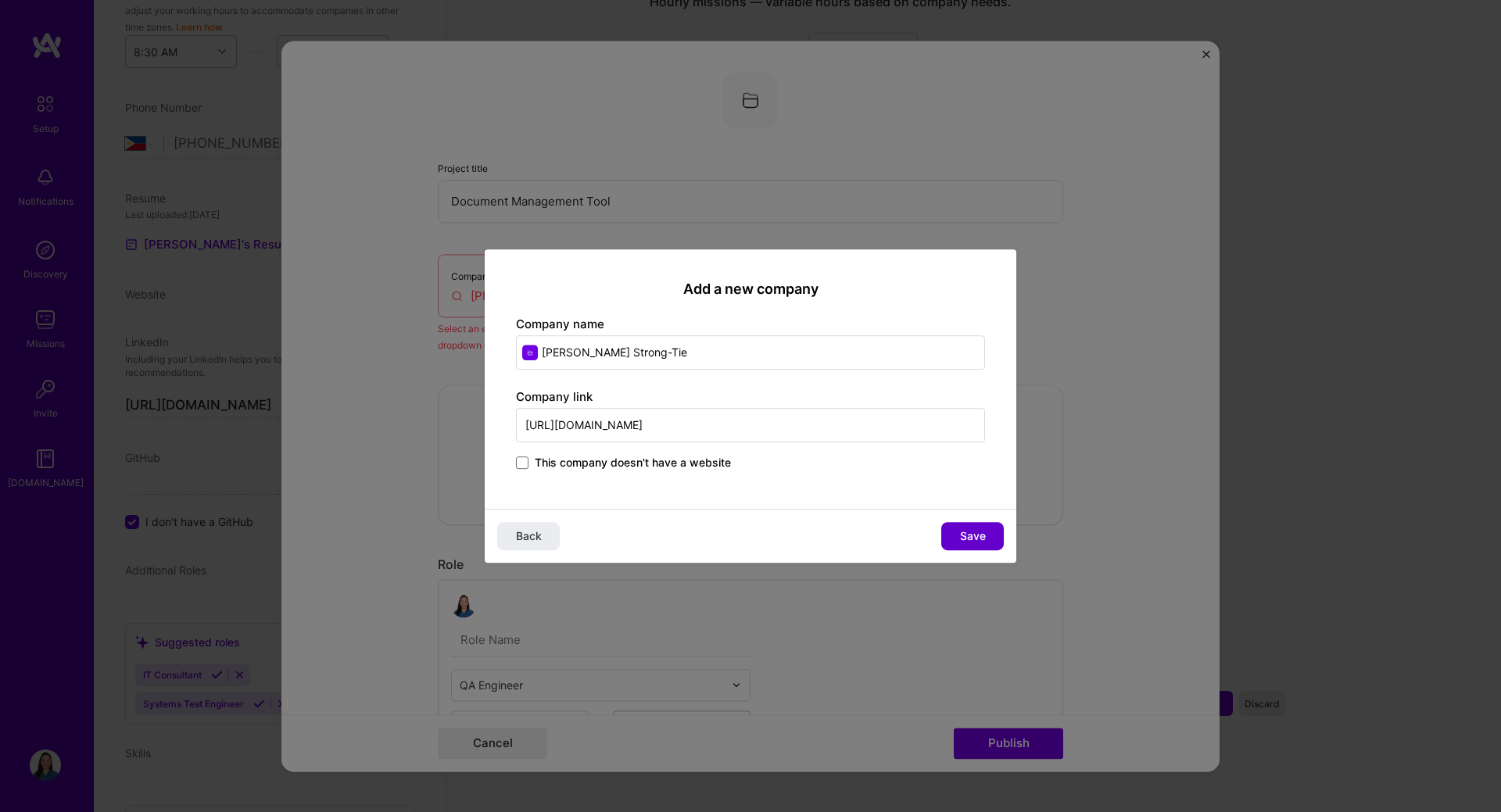
type input "[URL][DOMAIN_NAME]"
click at [965, 539] on span "Save" at bounding box center [972, 536] width 26 height 16
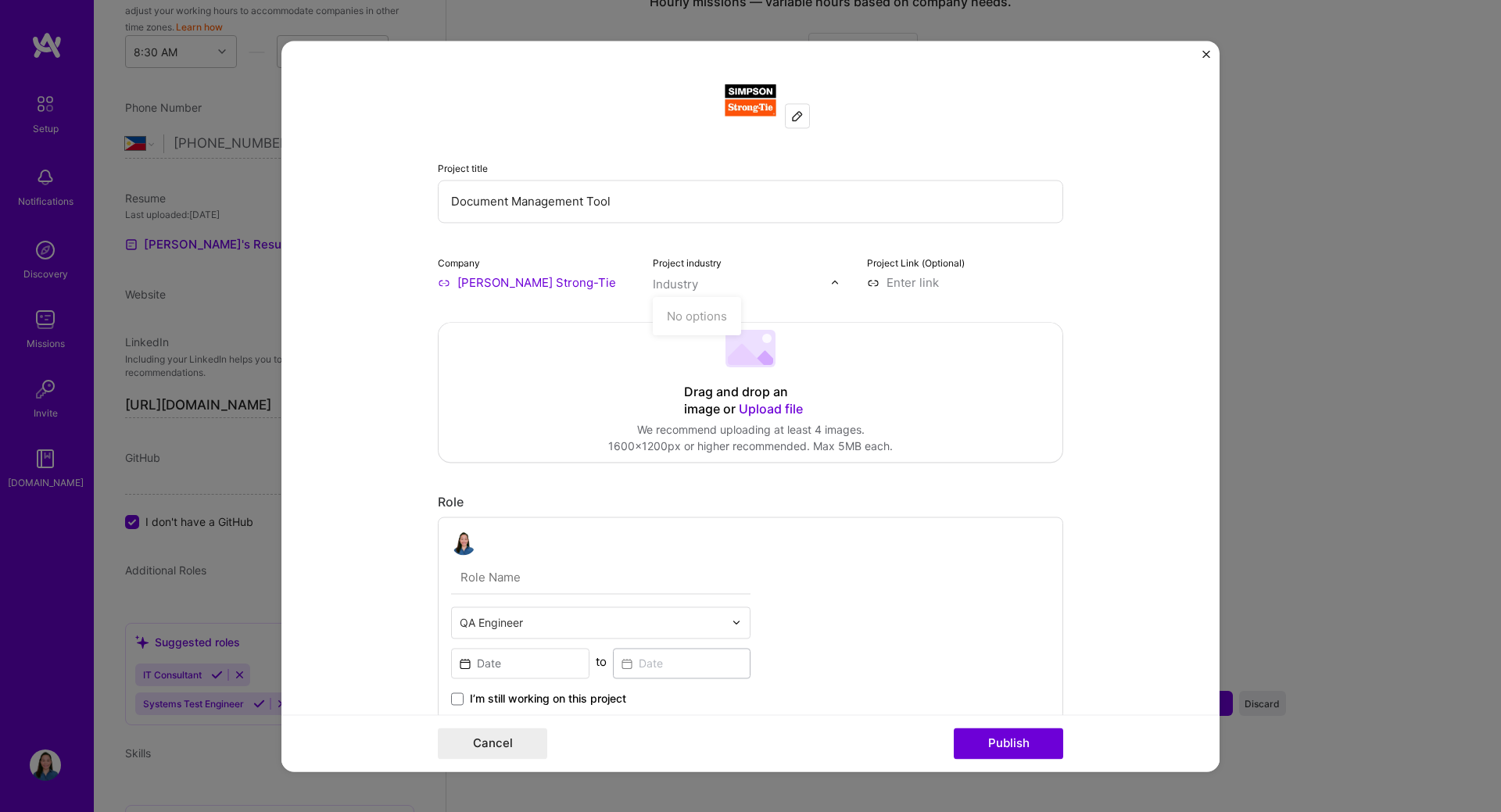
click at [830, 279] on img at bounding box center [835, 282] width 9 height 9
click at [693, 282] on input "text" at bounding box center [741, 284] width 178 height 17
